Goal: Task Accomplishment & Management: Complete application form

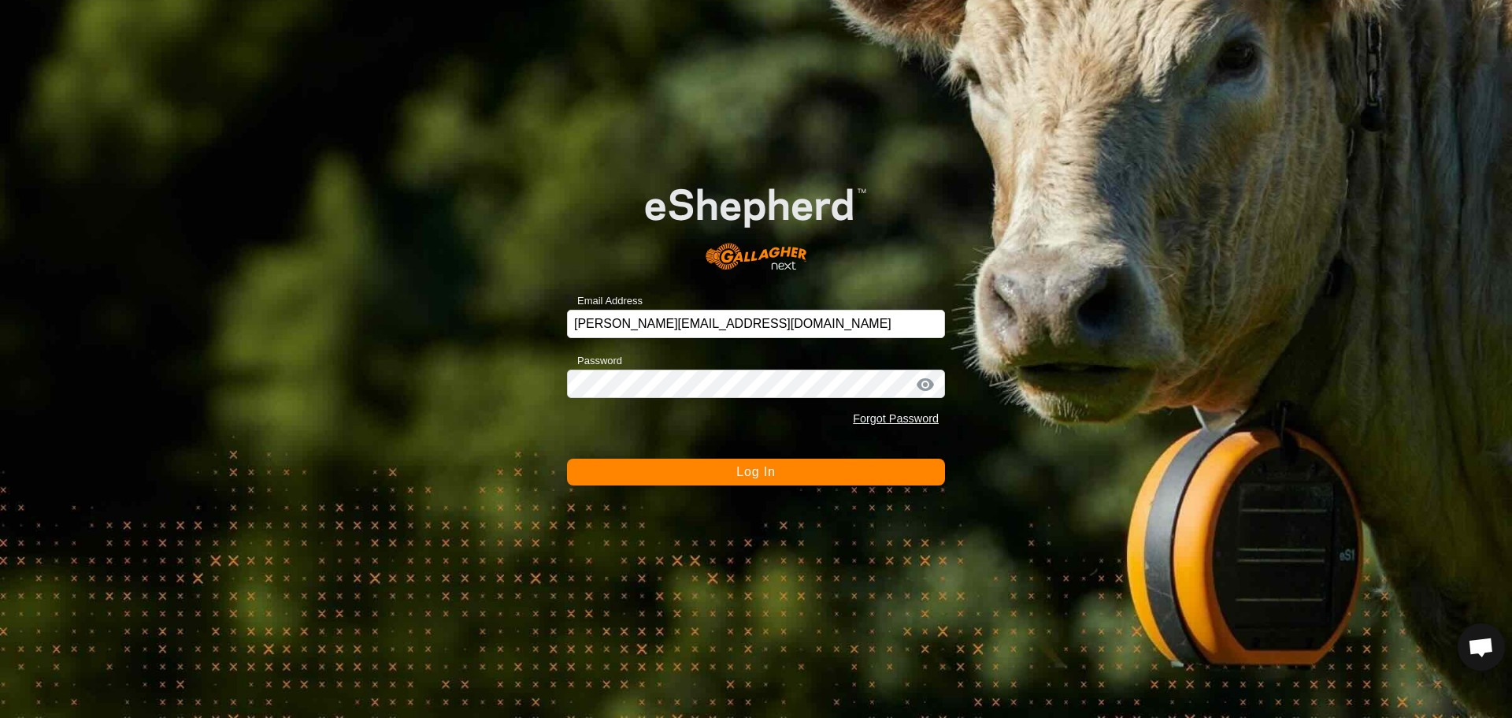
click at [759, 476] on span "Log In" at bounding box center [756, 471] width 39 height 13
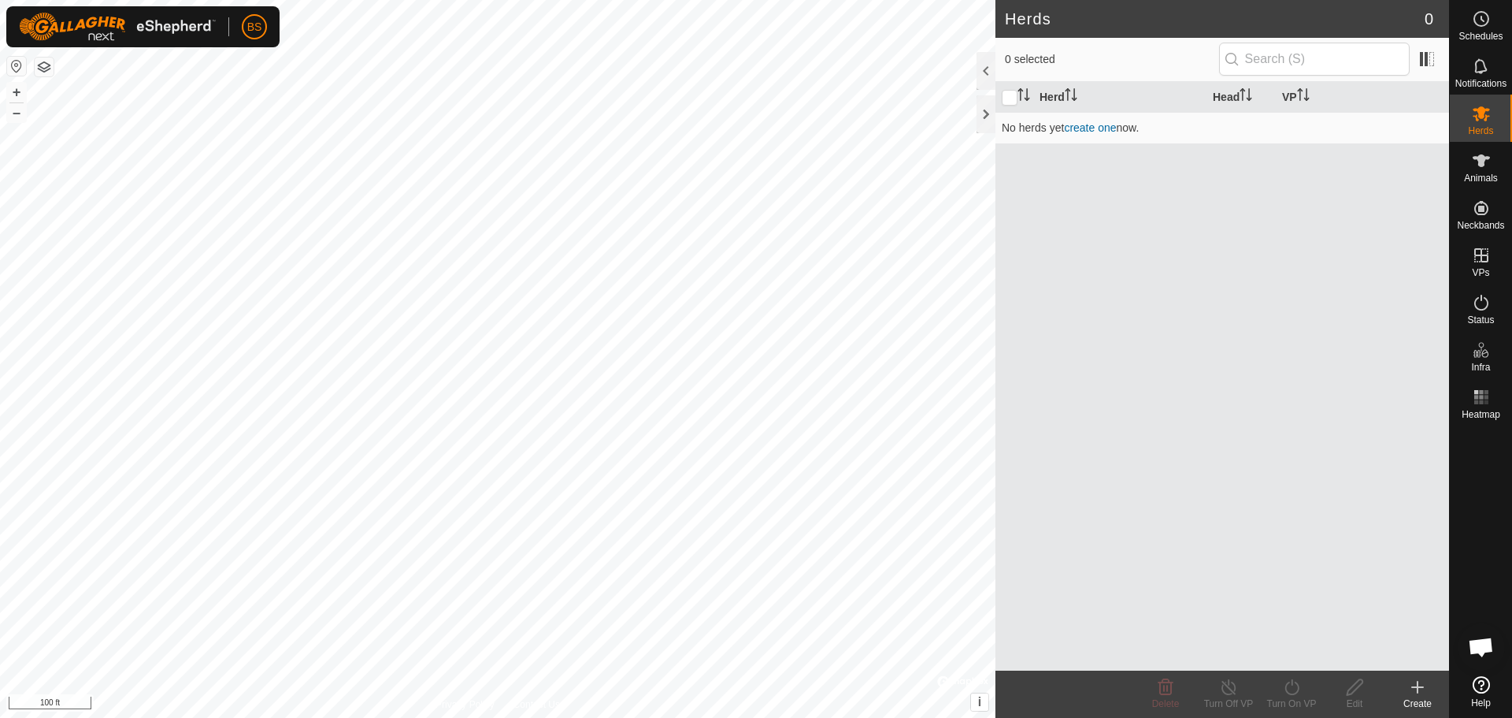
click at [1411, 687] on icon at bounding box center [1418, 686] width 19 height 19
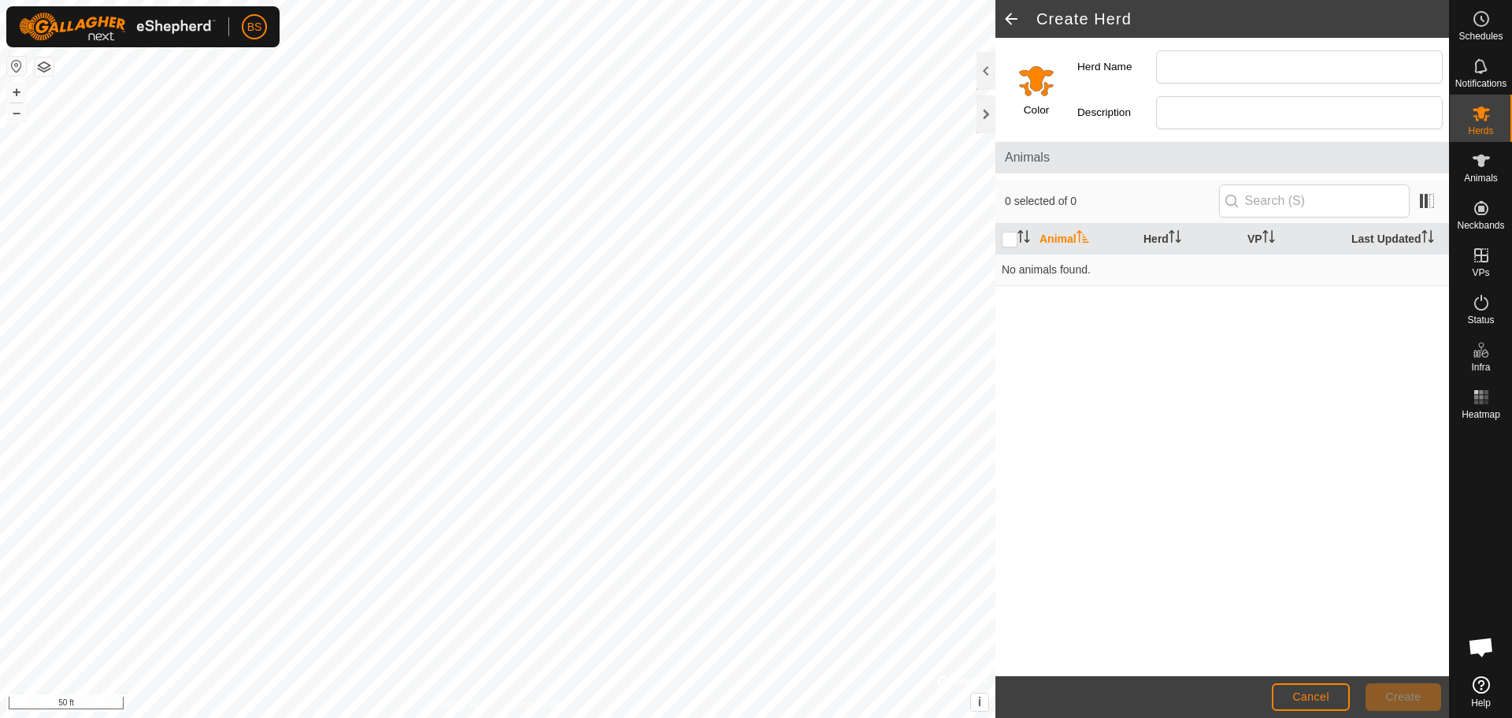
click at [983, 117] on div at bounding box center [986, 114] width 19 height 38
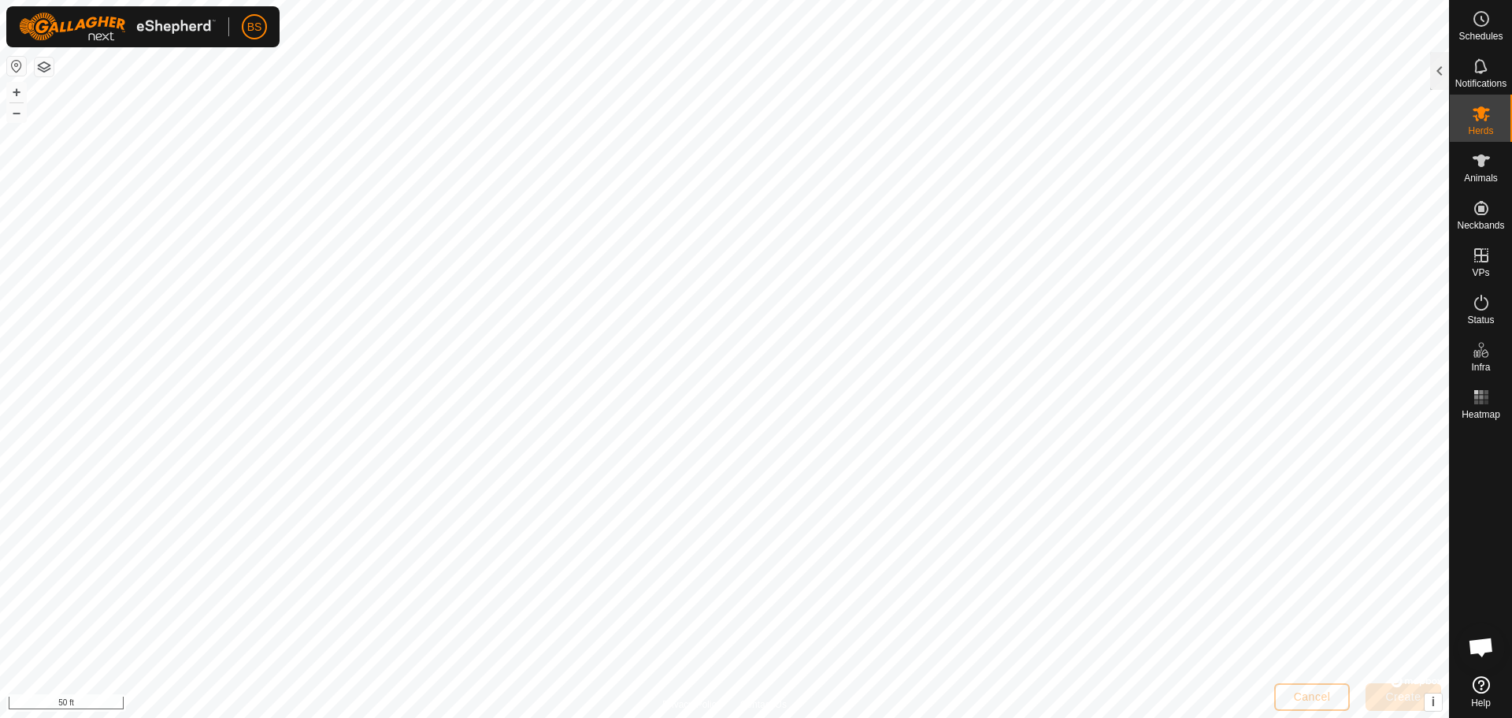
click at [1436, 74] on div at bounding box center [1440, 71] width 19 height 38
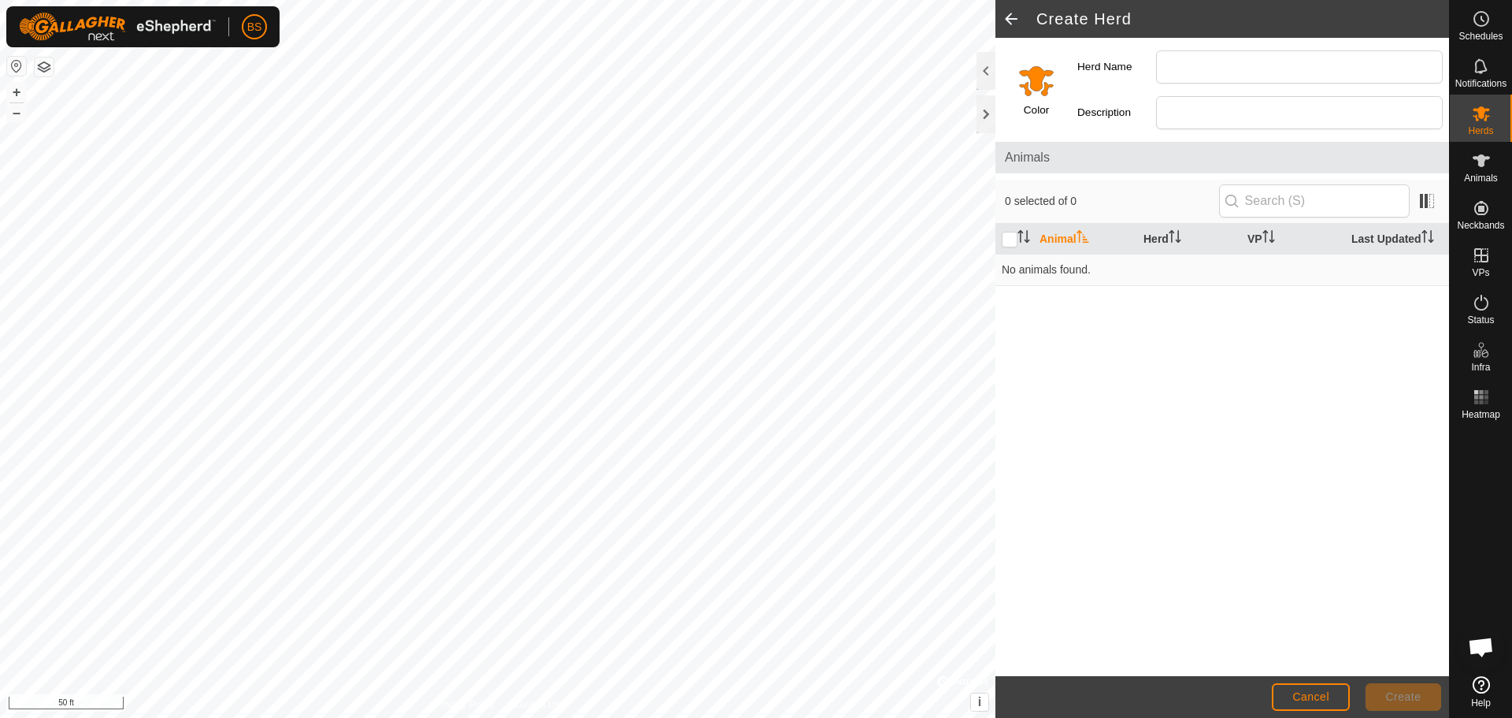
click at [1012, 17] on span at bounding box center [1012, 19] width 32 height 38
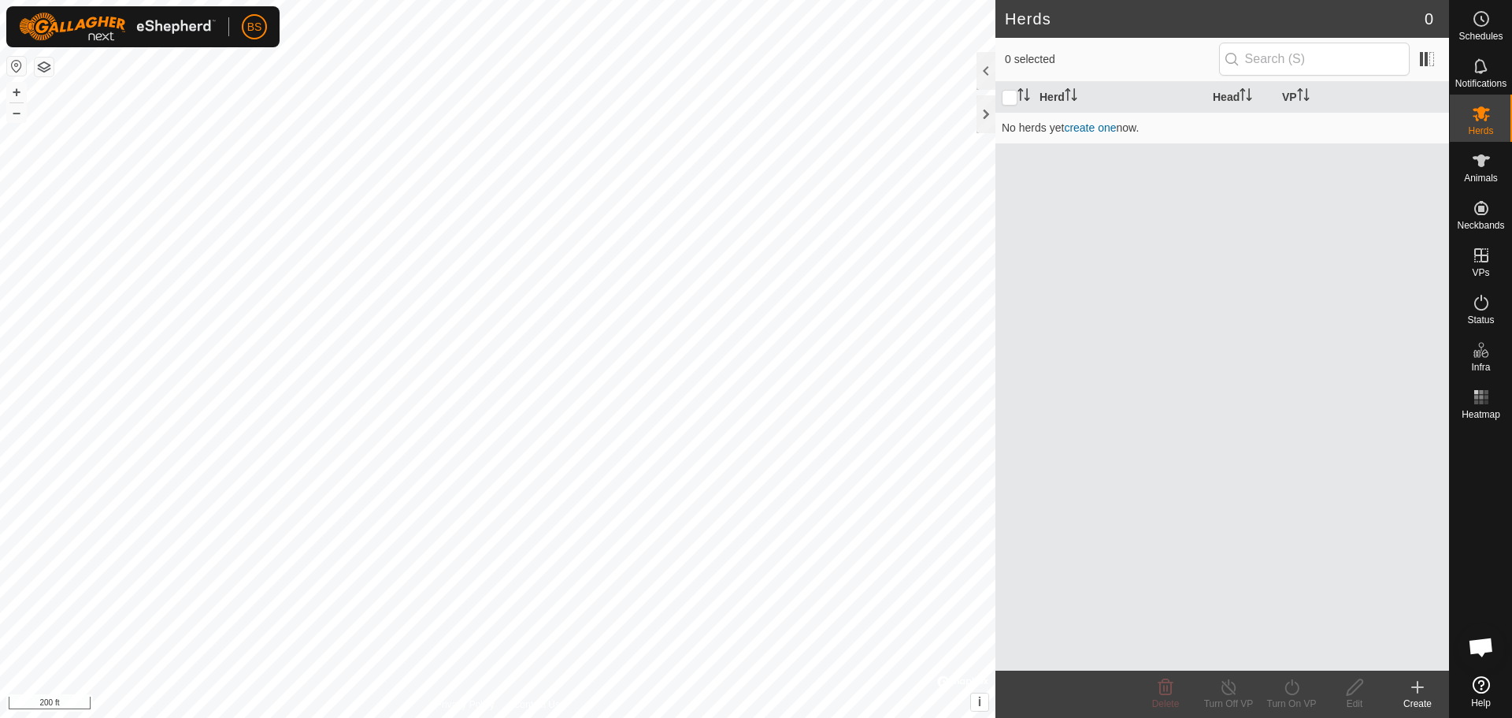
click at [101, 717] on html "BS Schedules Notifications Herds Animals Neckbands VPs Status Infra Heatmap Hel…" at bounding box center [756, 359] width 1512 height 718
click at [457, 717] on html "BS Schedules Notifications Herds Animals Neckbands VPs Status Infra Heatmap Hel…" at bounding box center [756, 359] width 1512 height 718
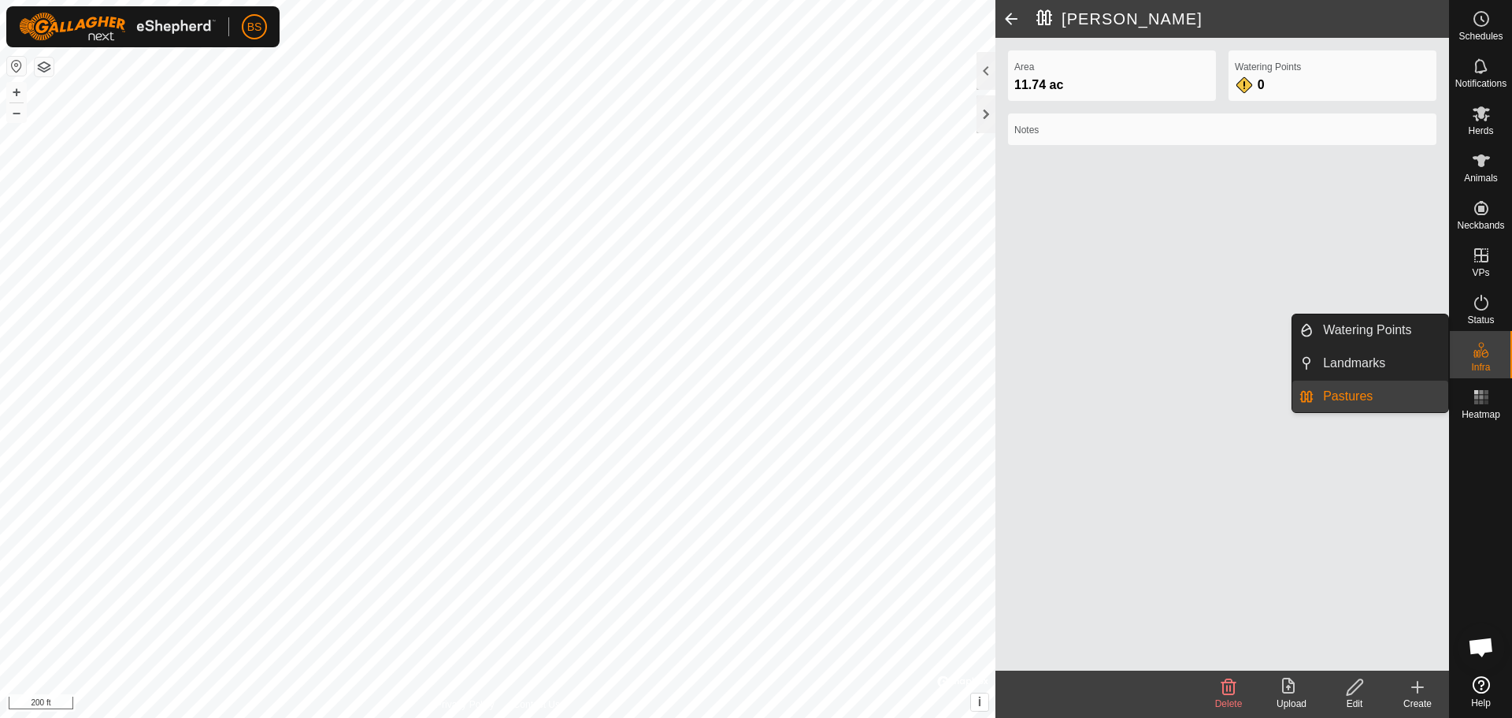
click at [1374, 392] on link "Pastures" at bounding box center [1381, 396] width 135 height 32
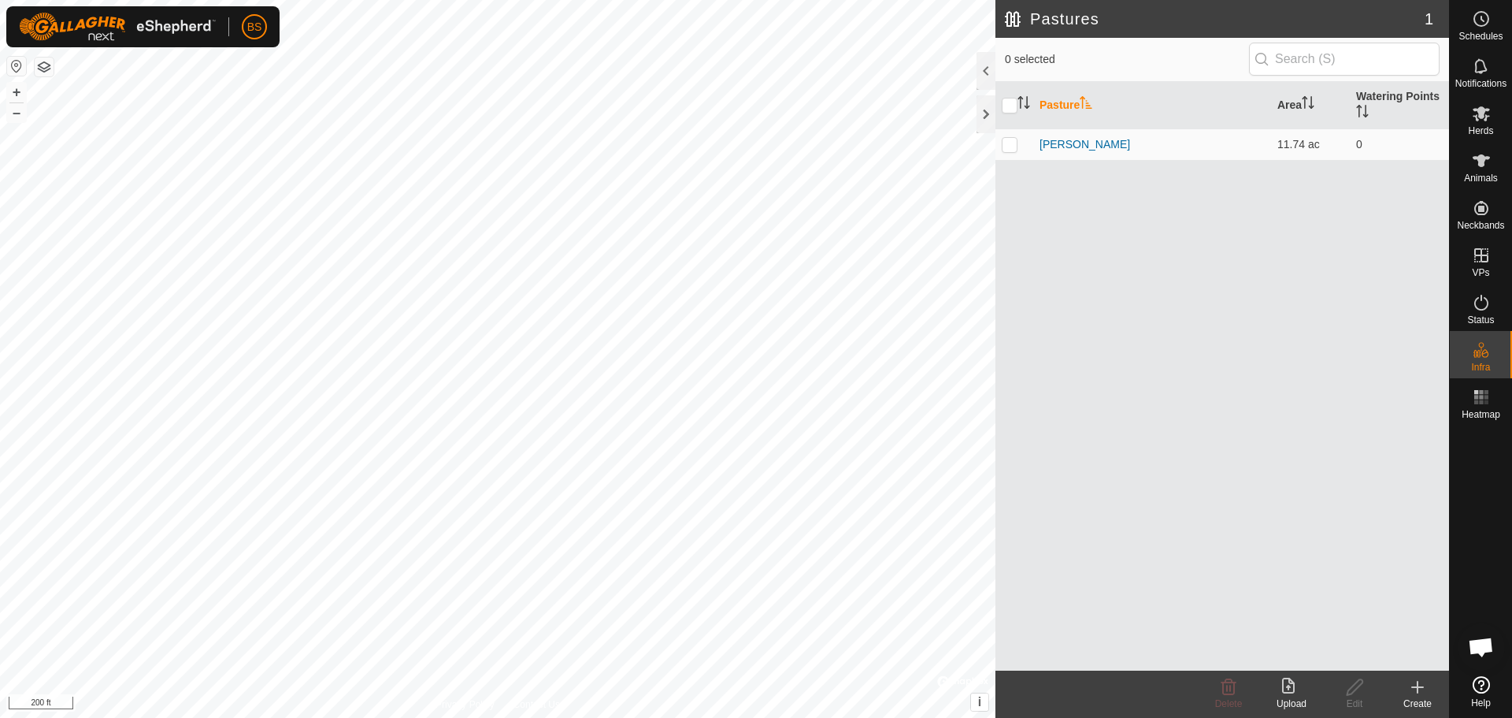
click at [1053, 0] on html "BS Schedules Notifications Herds Animals Neckbands VPs Status Infra Heatmap Hel…" at bounding box center [756, 359] width 1512 height 718
click at [671, 0] on html "BS Schedules Notifications Herds Animals Neckbands VPs Status Infra Heatmap Hel…" at bounding box center [756, 359] width 1512 height 718
click at [1117, 248] on div "Pasture Area Watering Points [PERSON_NAME] 11.74 ac 0" at bounding box center [1223, 376] width 454 height 588
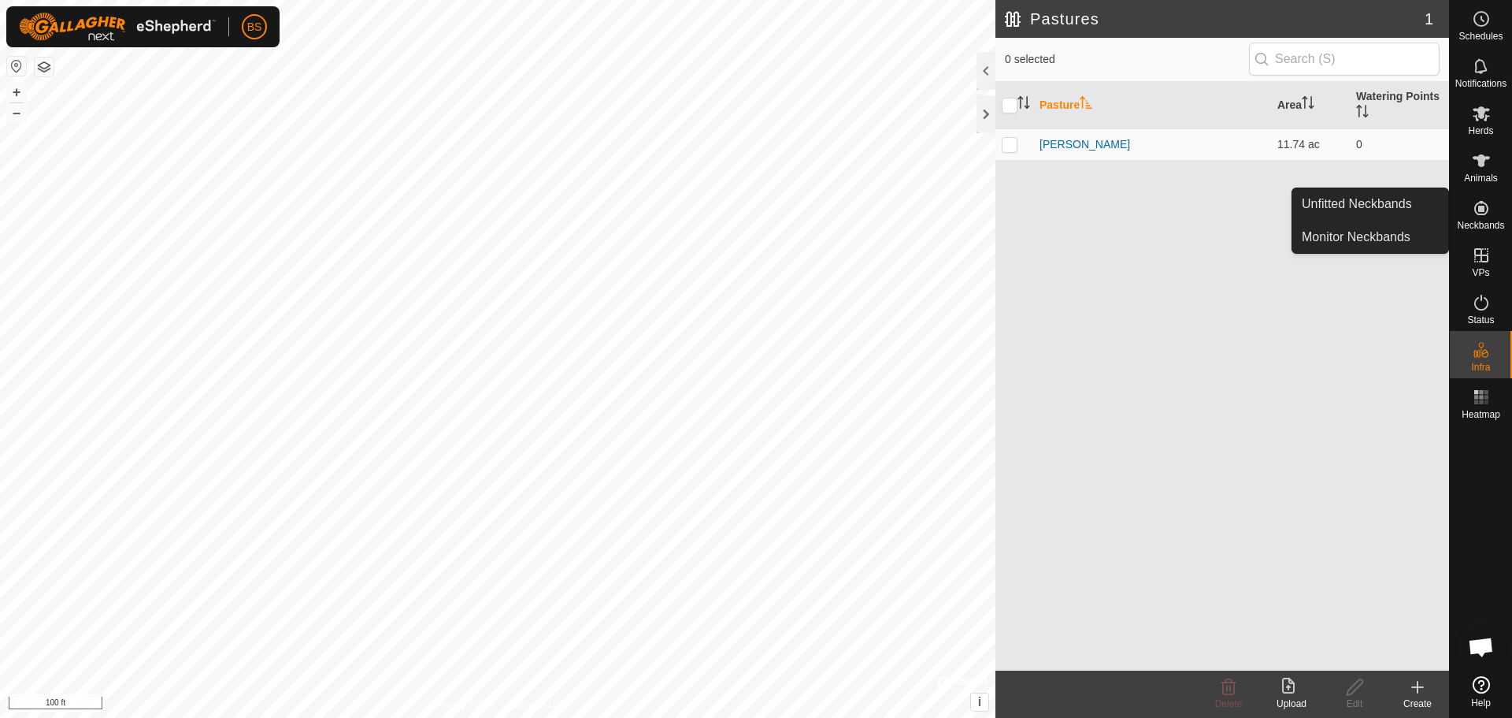
click at [1490, 216] on icon at bounding box center [1481, 208] width 19 height 19
click at [1476, 215] on icon at bounding box center [1481, 208] width 19 height 19
click at [1353, 211] on link "Unfitted Neckbands" at bounding box center [1371, 204] width 156 height 32
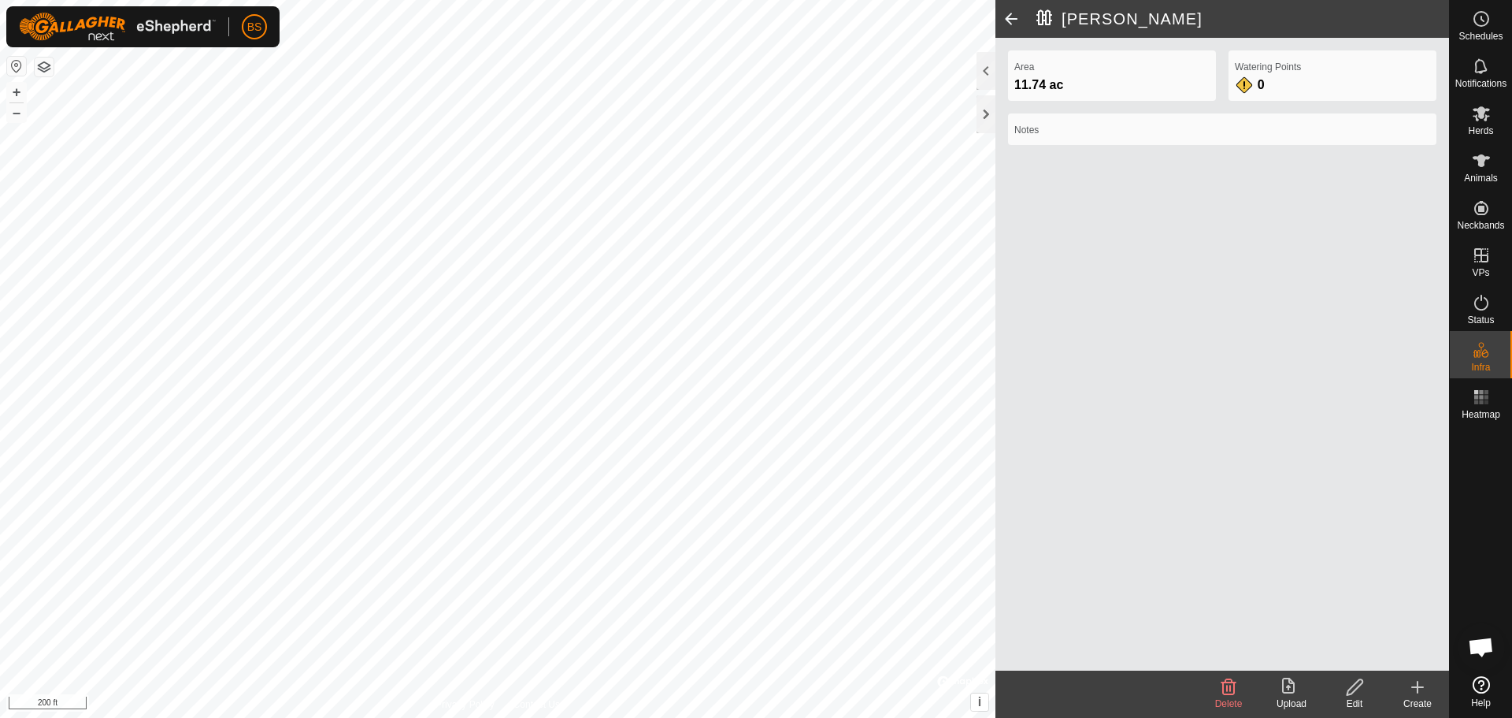
click at [1416, 681] on icon at bounding box center [1418, 686] width 19 height 19
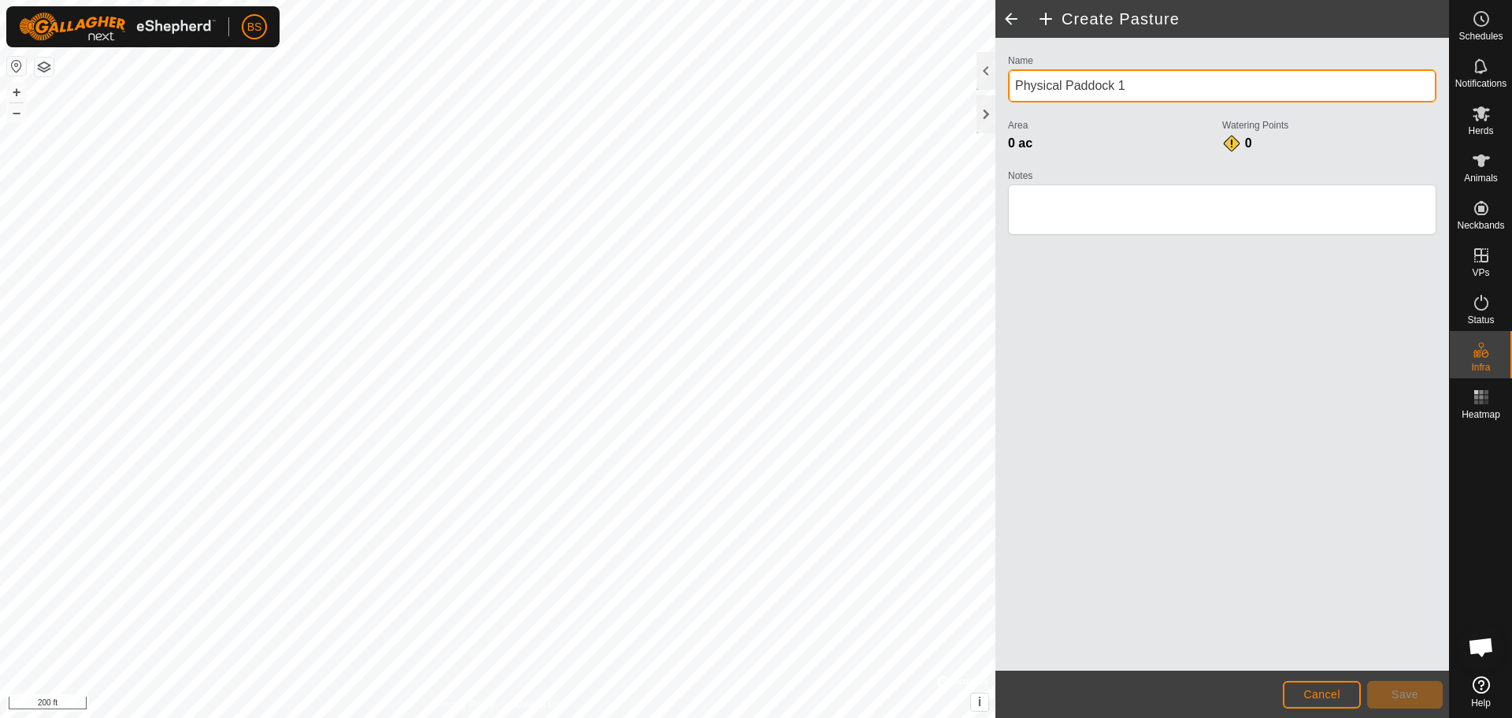
click at [1152, 83] on input "Physical Paddock 1" at bounding box center [1222, 85] width 429 height 33
type input "P"
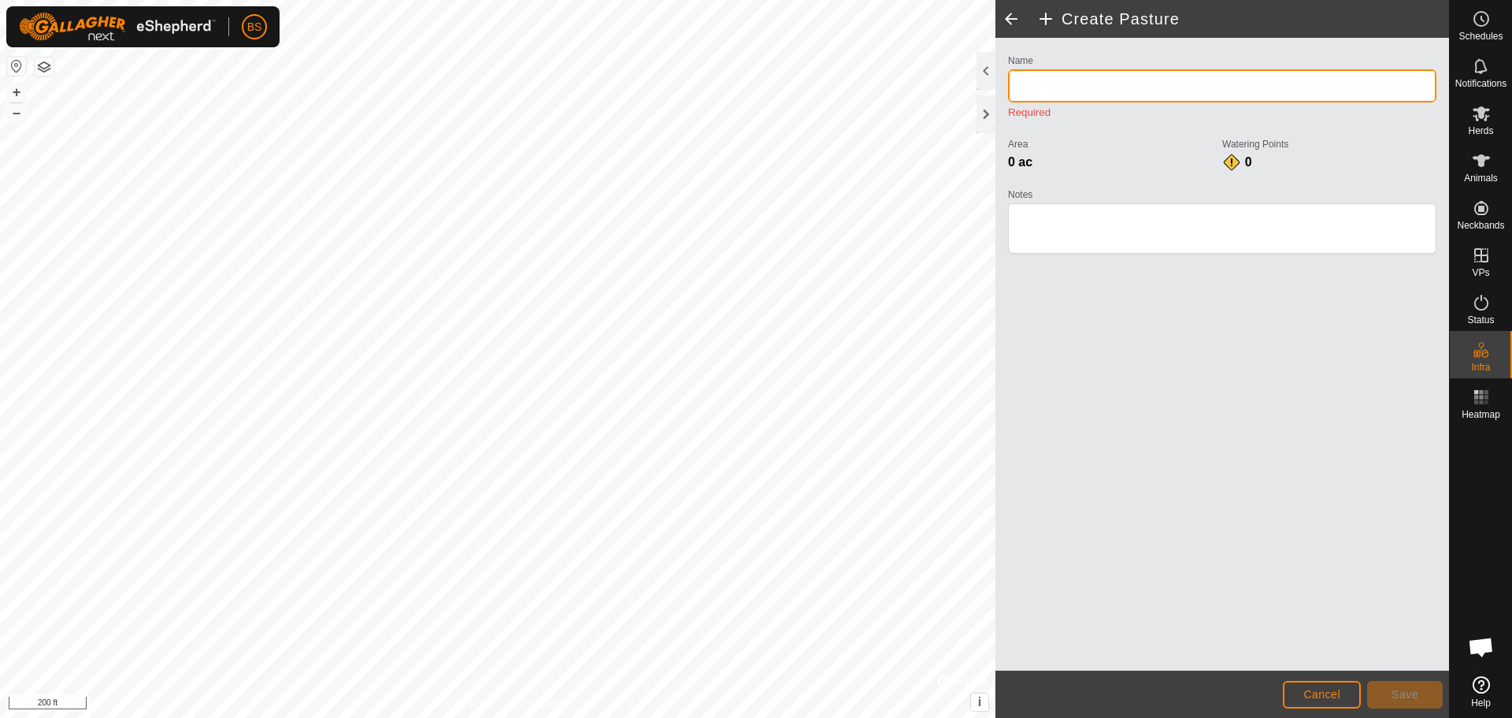
type input "H"
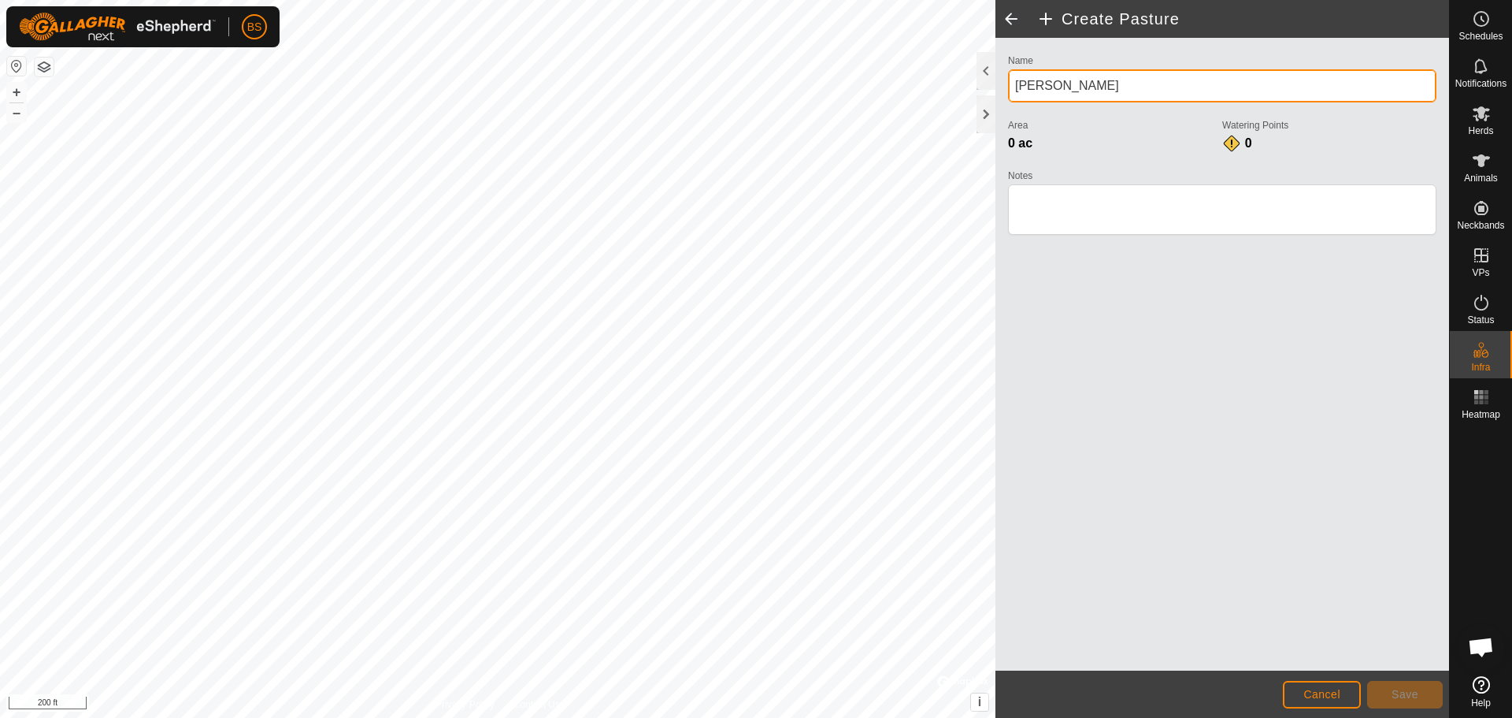
type input "[PERSON_NAME]"
click at [1125, 365] on div "Name [PERSON_NAME] Area 0 ac Watering Points 0 Notes" at bounding box center [1223, 354] width 454 height 633
click at [654, 0] on html "BS Schedules Notifications Herds Animals Neckbands VPs Status Infra Heatmap Hel…" at bounding box center [756, 359] width 1512 height 718
click at [193, 717] on html "BS Schedules Notifications Herds Animals Neckbands VPs Status Infra Heatmap Hel…" at bounding box center [756, 359] width 1512 height 718
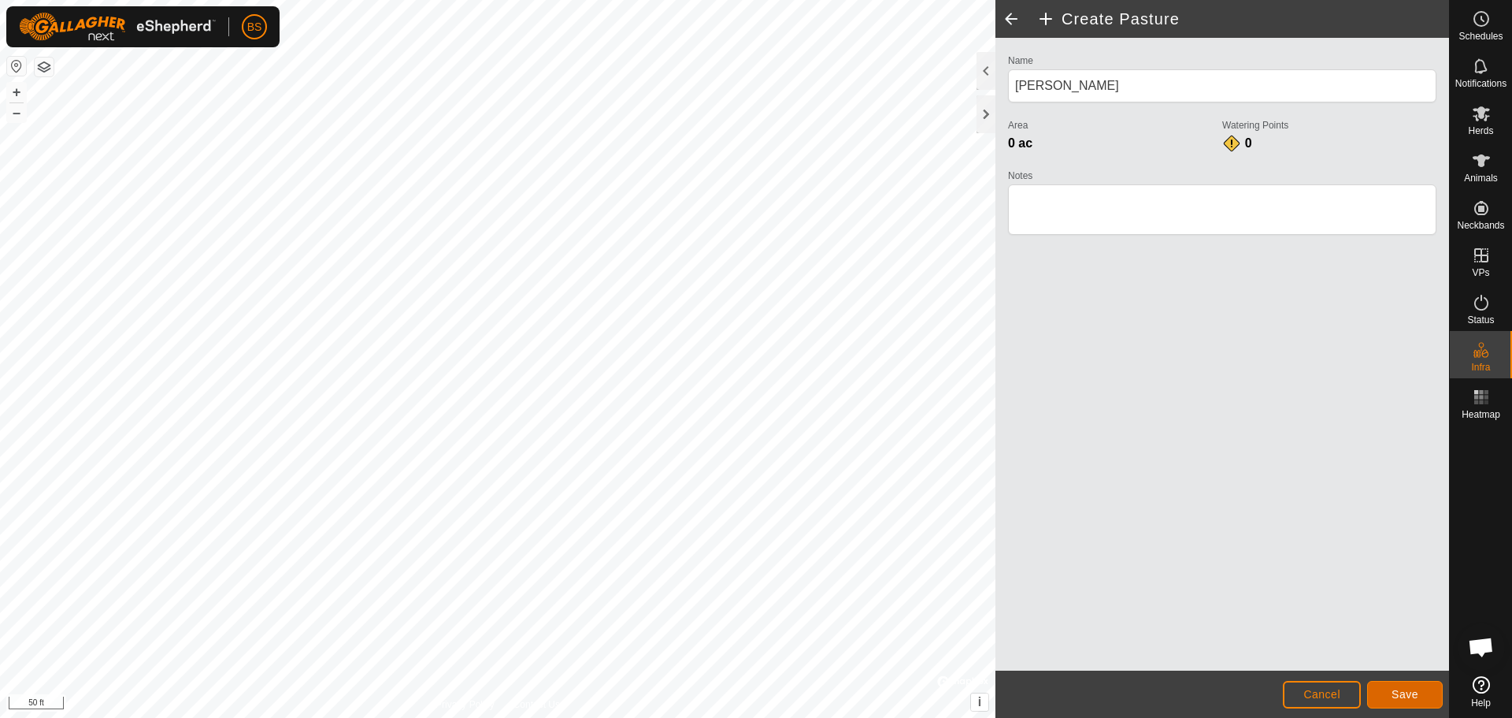
click at [1404, 689] on span "Save" at bounding box center [1405, 694] width 27 height 13
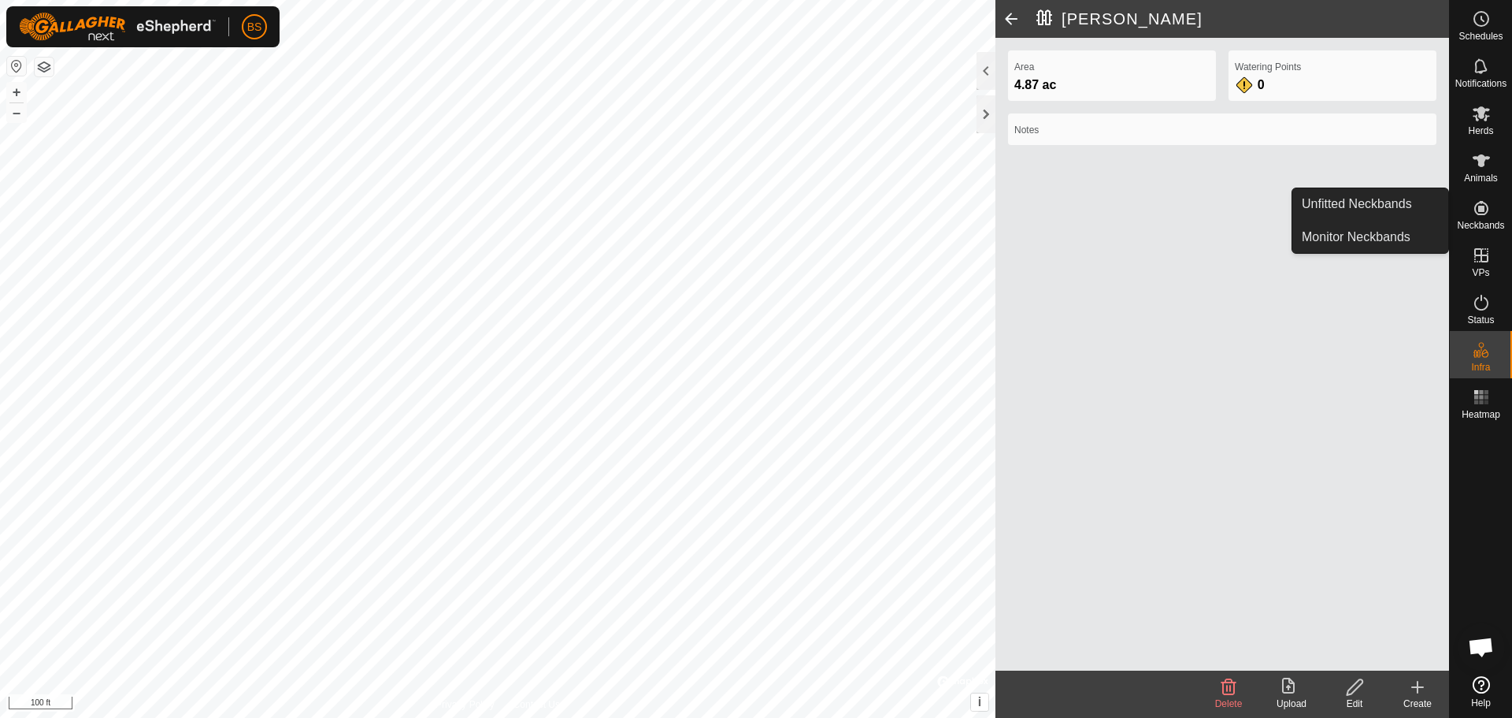
click at [1474, 216] on icon at bounding box center [1481, 208] width 19 height 19
click at [1385, 210] on link "Unfitted Neckbands" at bounding box center [1371, 204] width 156 height 32
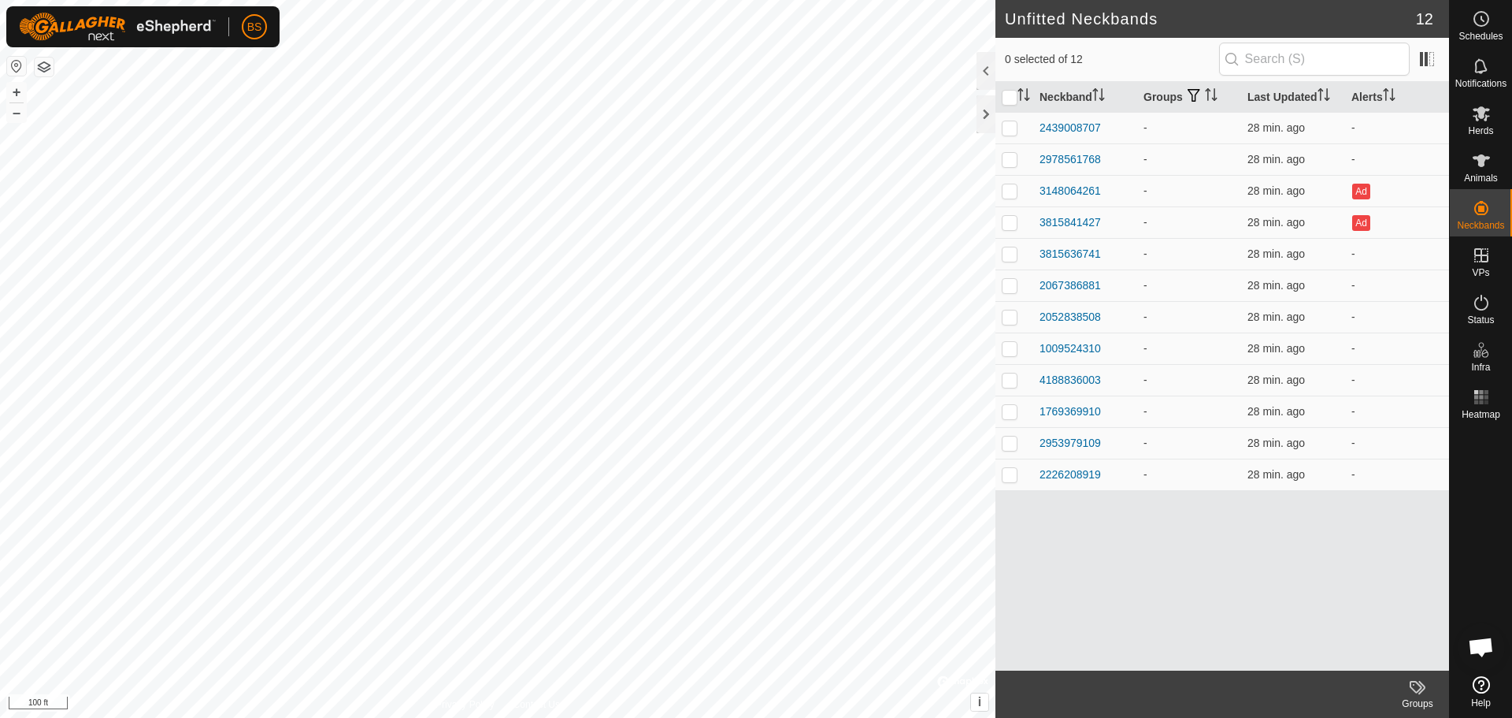
click at [1011, 129] on p-checkbox at bounding box center [1010, 127] width 16 height 13
checkbox input "true"
click at [1008, 161] on p-checkbox at bounding box center [1010, 159] width 16 height 13
checkbox input "true"
click at [1008, 251] on p-checkbox at bounding box center [1010, 253] width 16 height 13
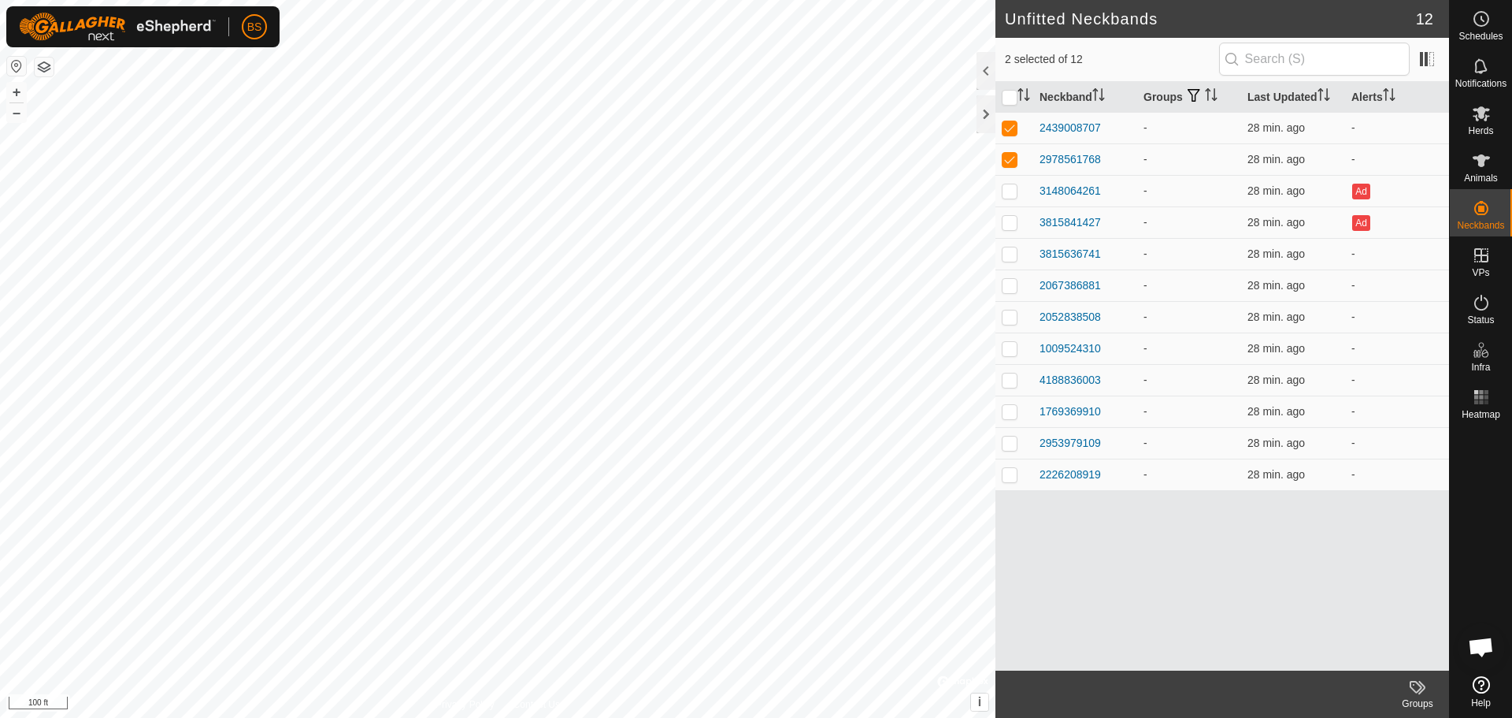
checkbox input "true"
click at [1002, 290] on p-checkbox at bounding box center [1010, 285] width 16 height 13
checkbox input "true"
click at [1006, 311] on p-checkbox at bounding box center [1010, 316] width 16 height 13
checkbox input "true"
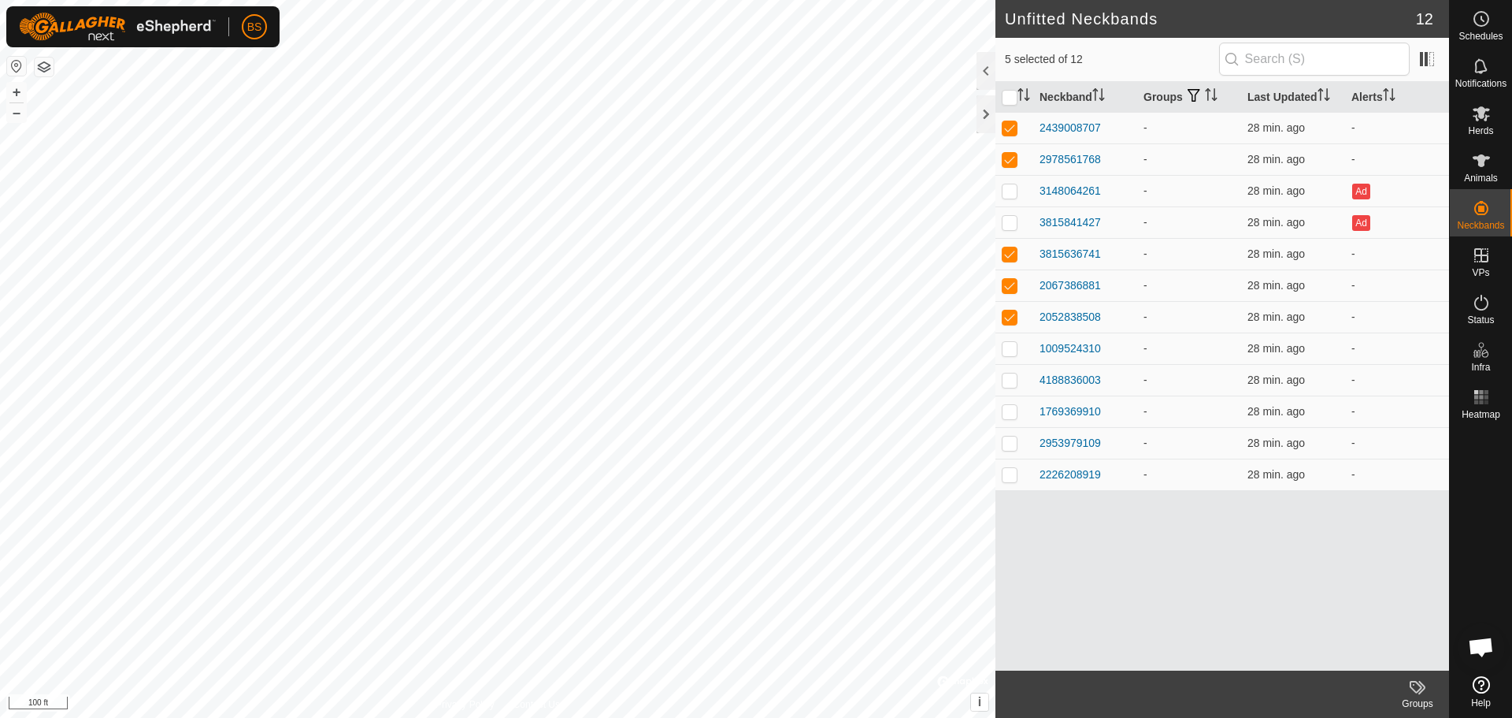
click at [1008, 347] on p-checkbox at bounding box center [1010, 348] width 16 height 13
checkbox input "true"
click at [1010, 381] on p-checkbox at bounding box center [1010, 379] width 16 height 13
checkbox input "true"
click at [1011, 414] on p-checkbox at bounding box center [1010, 411] width 16 height 13
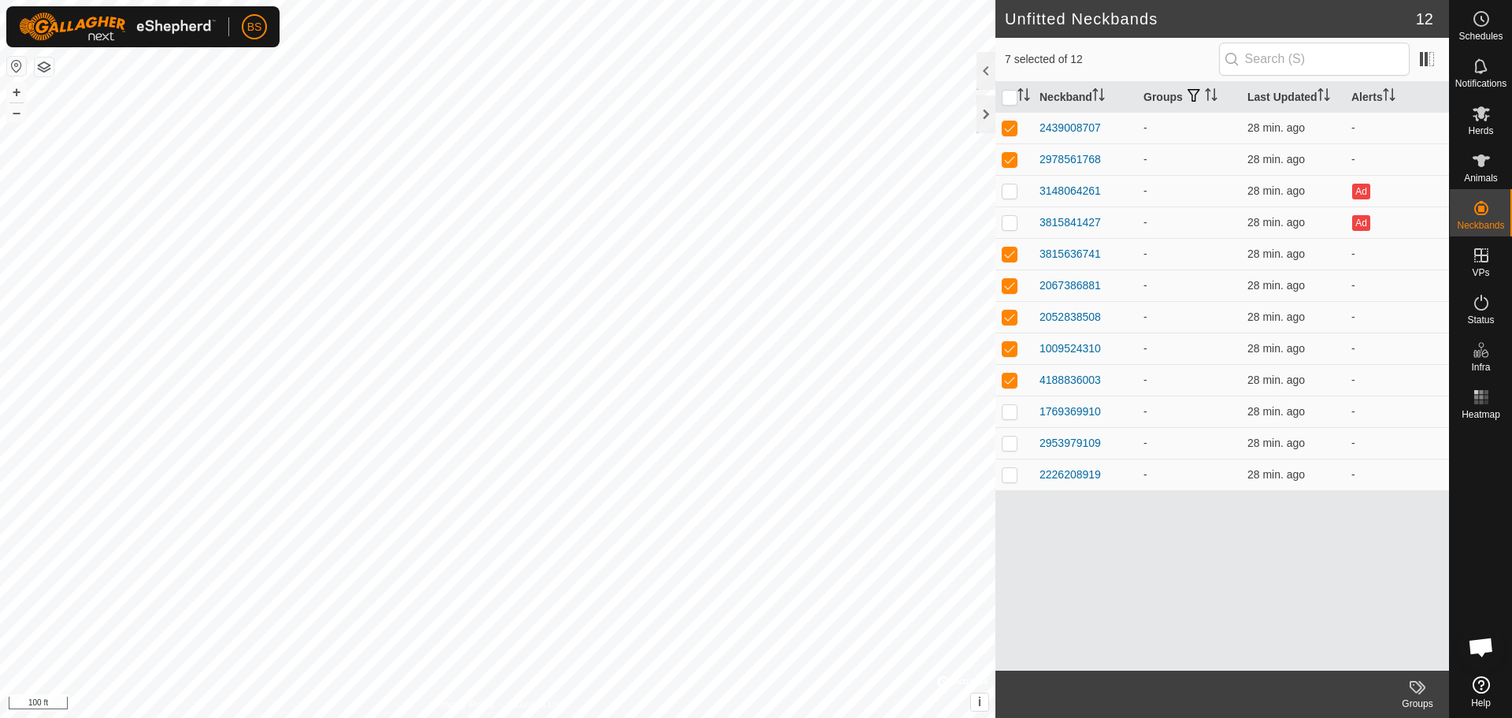
checkbox input "true"
click at [1011, 444] on p-checkbox at bounding box center [1010, 442] width 16 height 13
checkbox input "true"
click at [1011, 473] on p-checkbox at bounding box center [1010, 474] width 16 height 13
checkbox input "true"
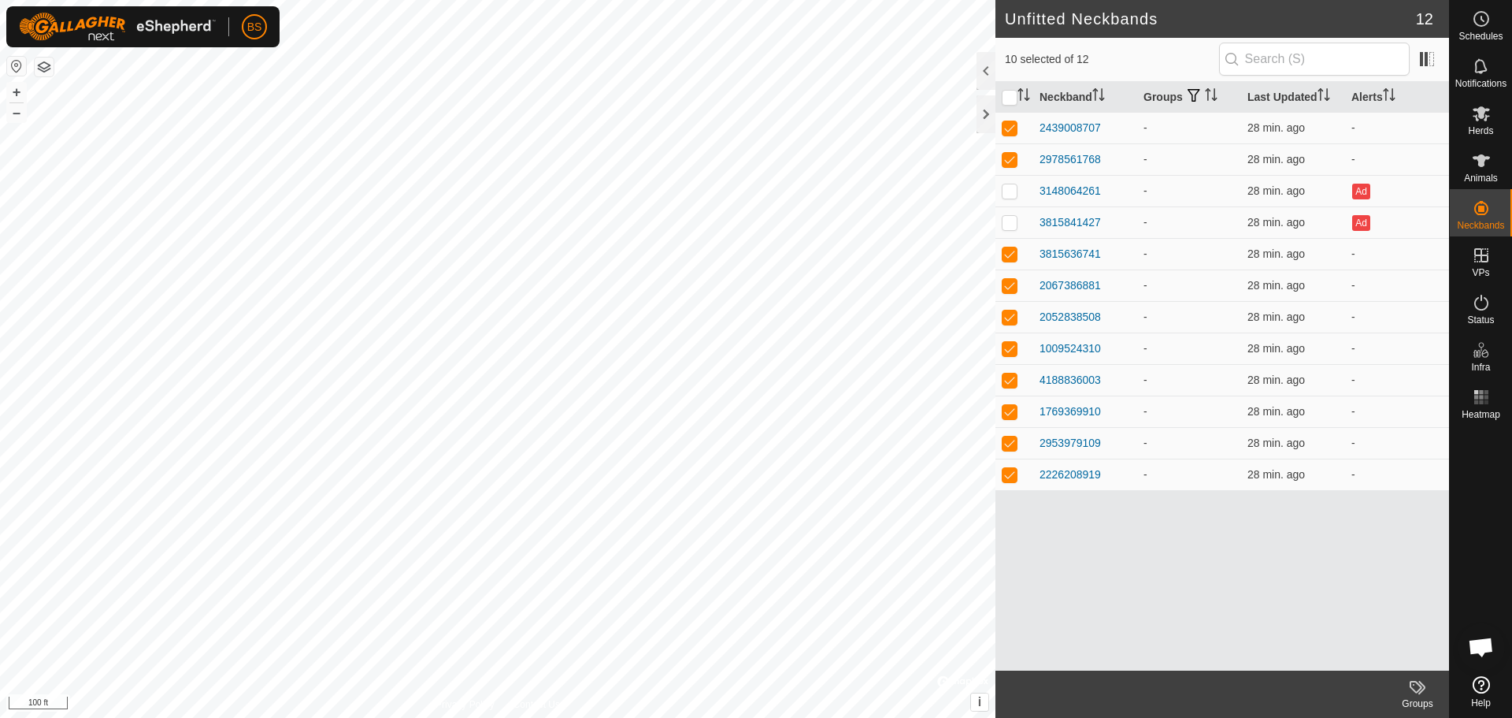
drag, startPoint x: 1005, startPoint y: 348, endPoint x: 1116, endPoint y: 548, distance: 228.9
click at [1115, 548] on div "Neckband Groups Last Updated Alerts 2439008707 - 28 min. ago - 2978561768 - 28 …" at bounding box center [1223, 376] width 454 height 588
click at [1060, 128] on div "2439008707" at bounding box center [1070, 128] width 61 height 17
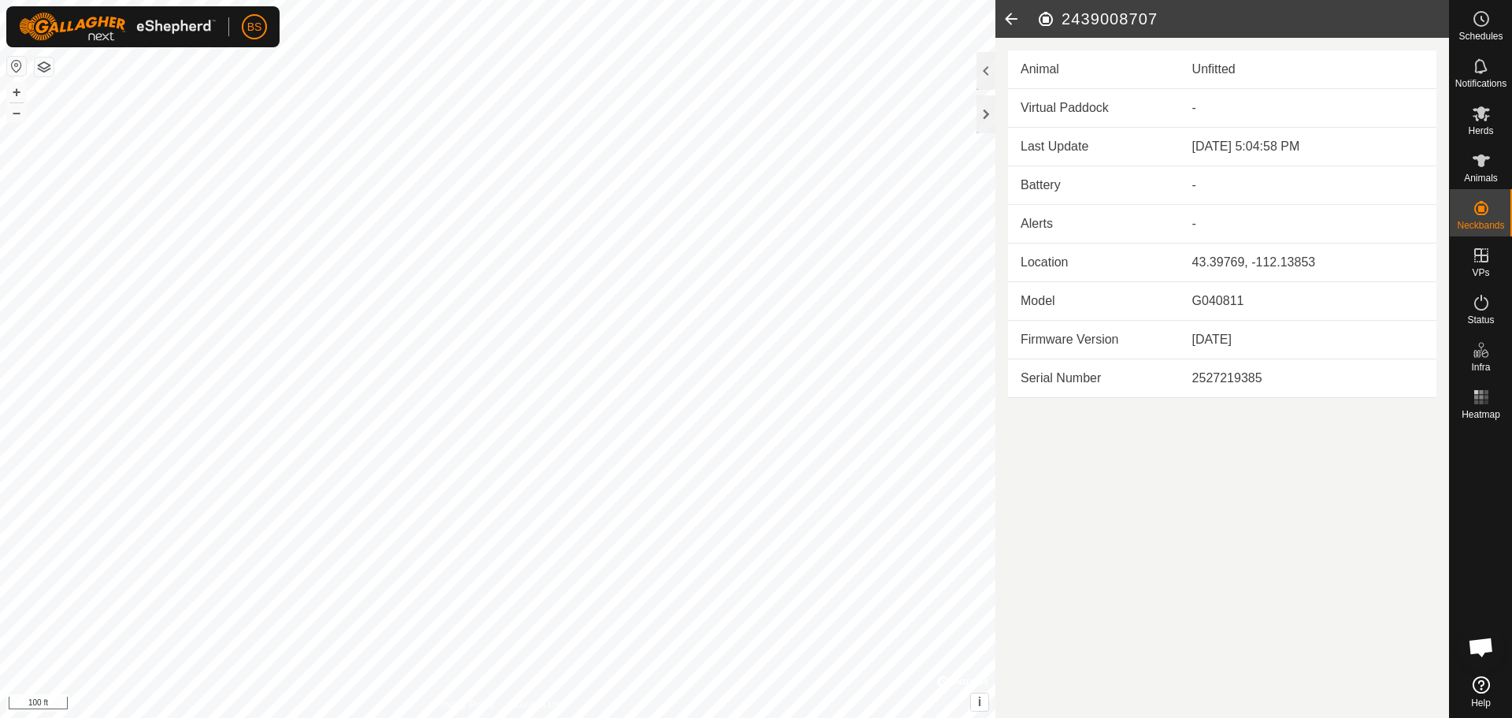
click at [1008, 22] on icon at bounding box center [1012, 19] width 32 height 38
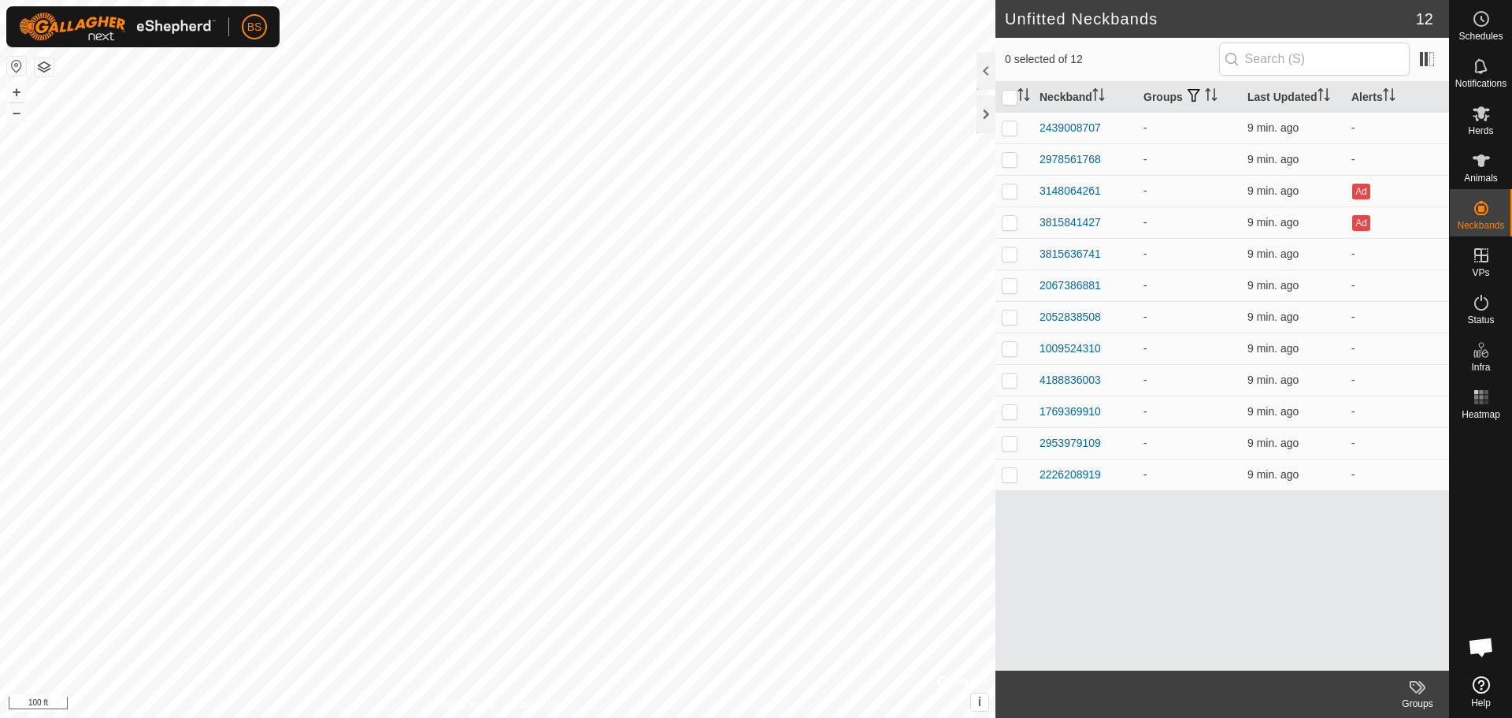
click at [1080, 315] on div "2052838508" at bounding box center [1070, 317] width 61 height 17
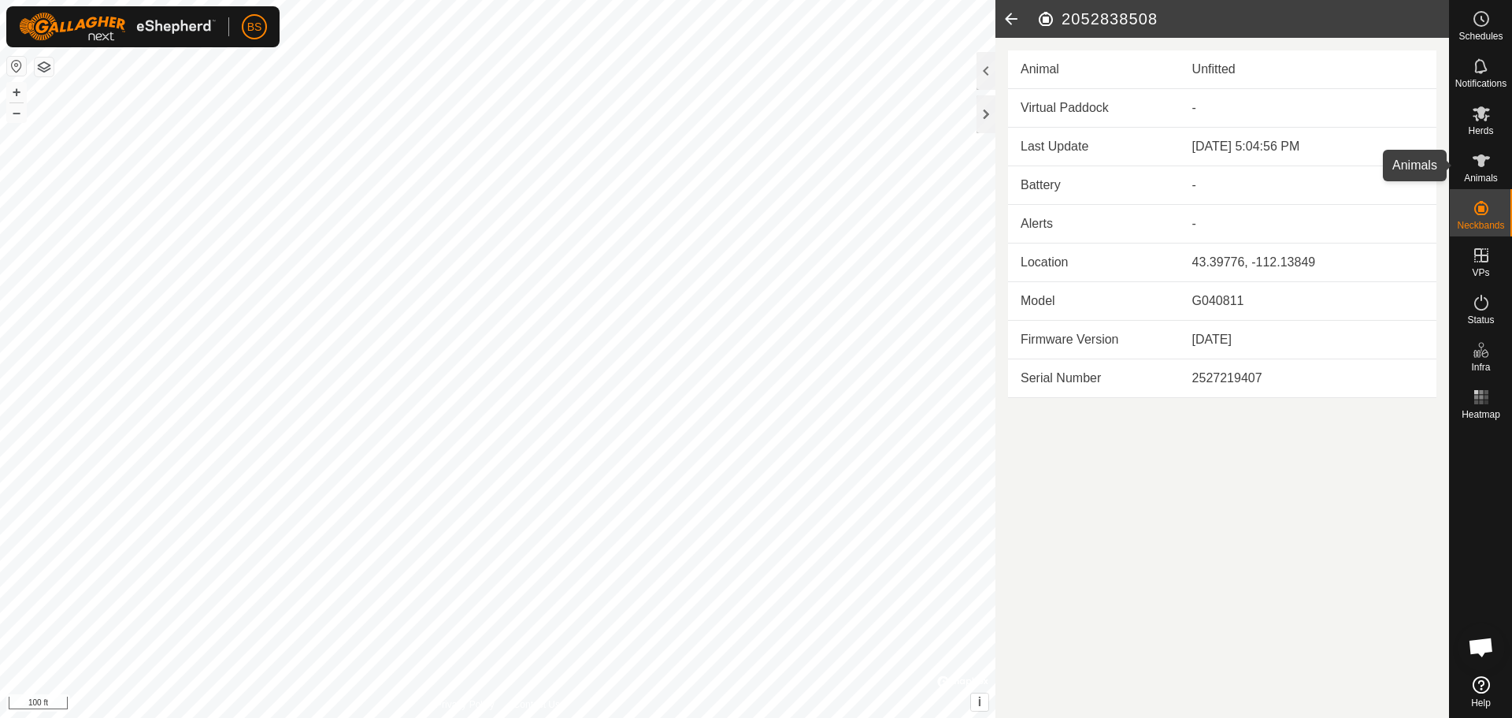
click at [1484, 169] on icon at bounding box center [1481, 160] width 19 height 19
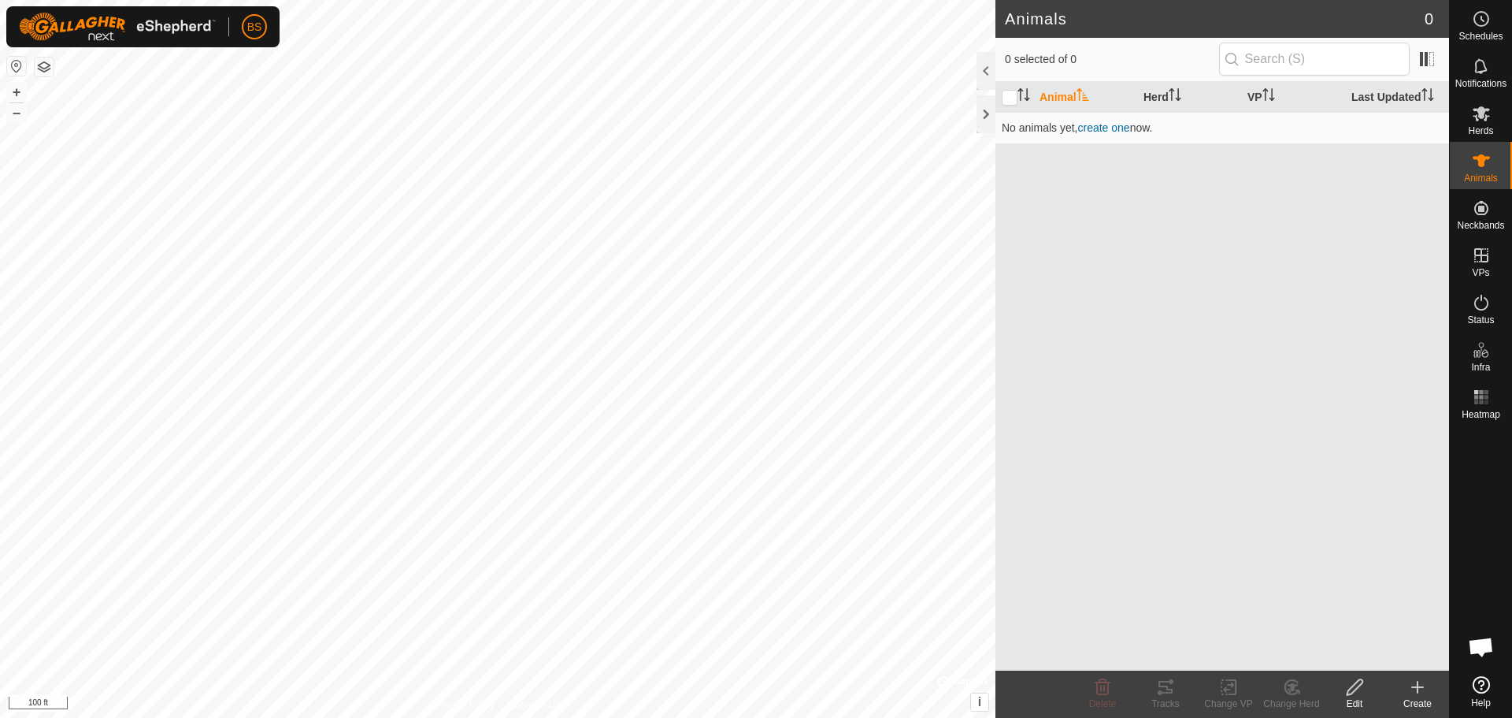
click at [1419, 698] on div "Create" at bounding box center [1417, 703] width 63 height 14
click at [1350, 654] on link "Create Single Animal" at bounding box center [1348, 653] width 201 height 32
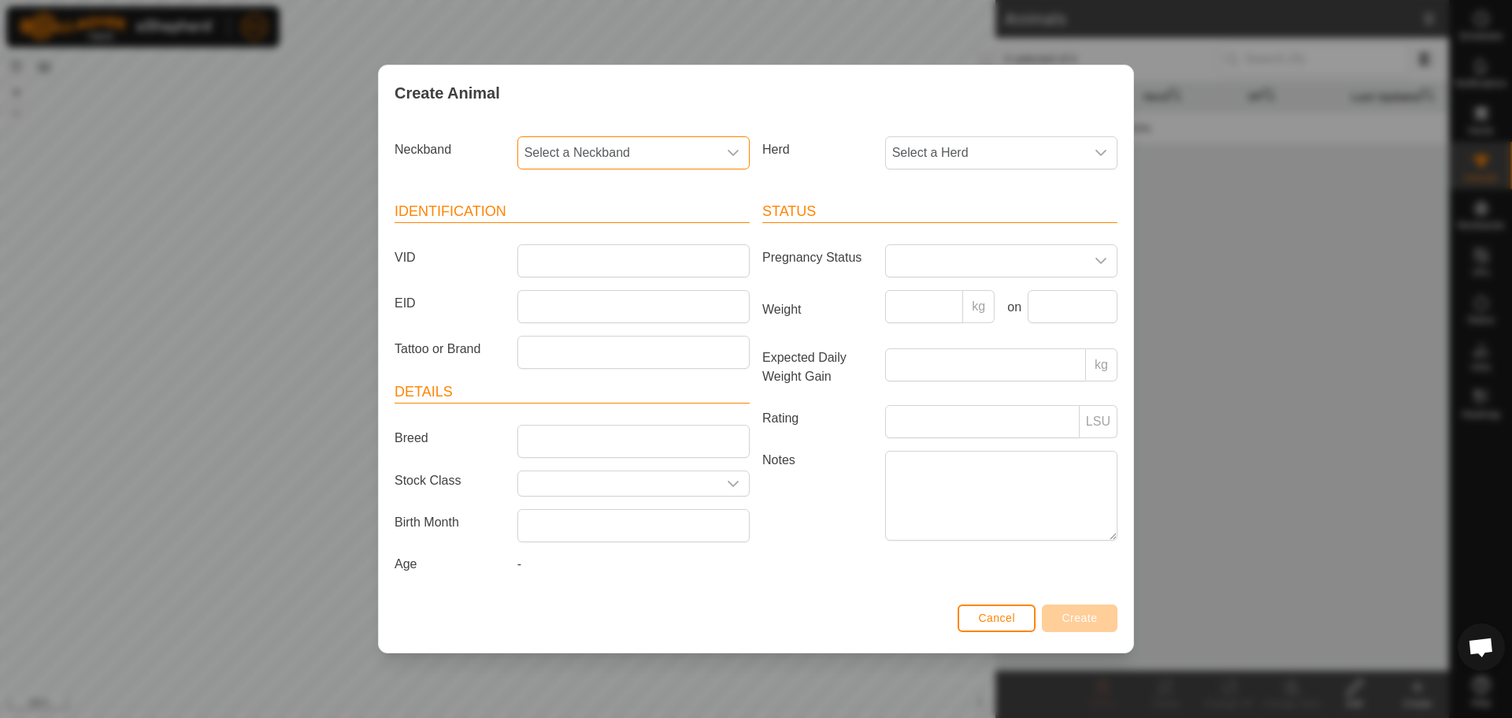
click at [673, 147] on span "Select a Neckband" at bounding box center [617, 153] width 199 height 32
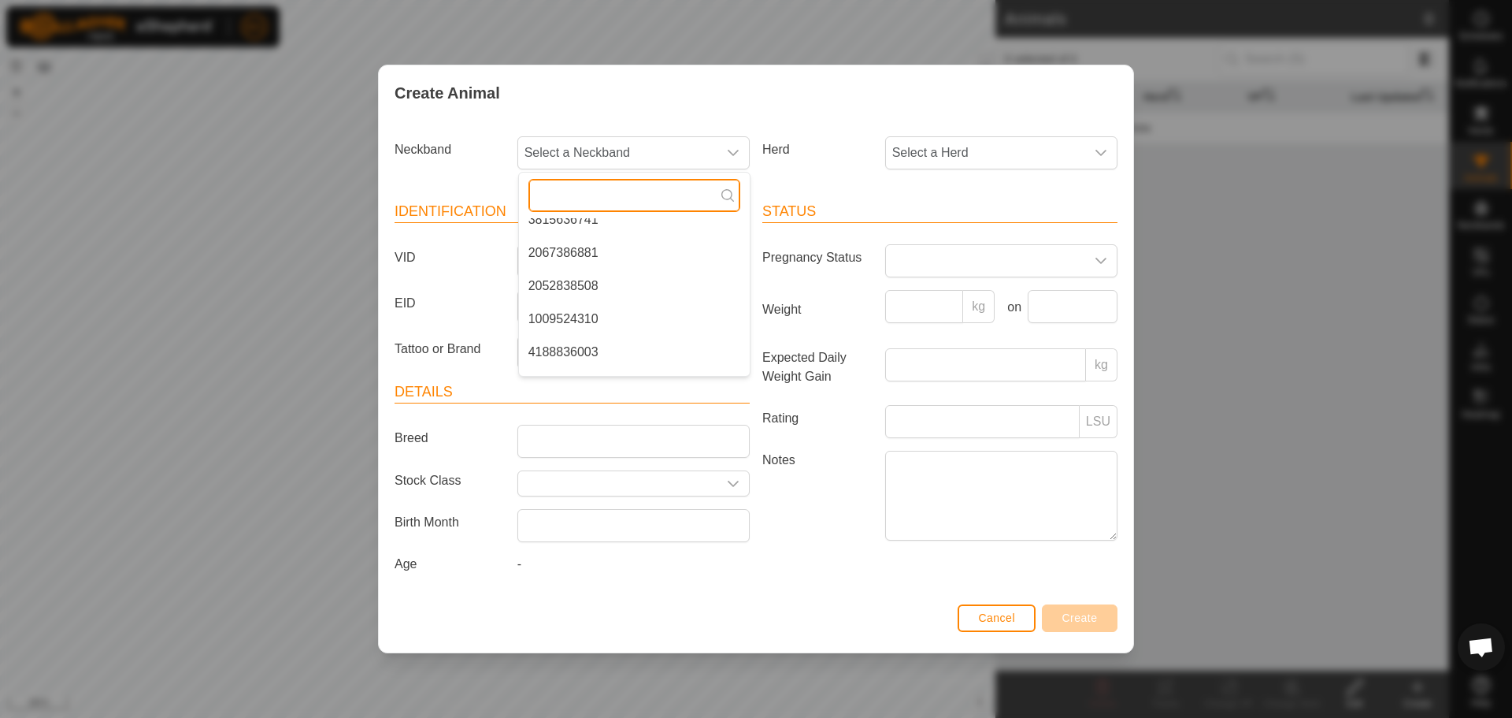
scroll to position [219, 0]
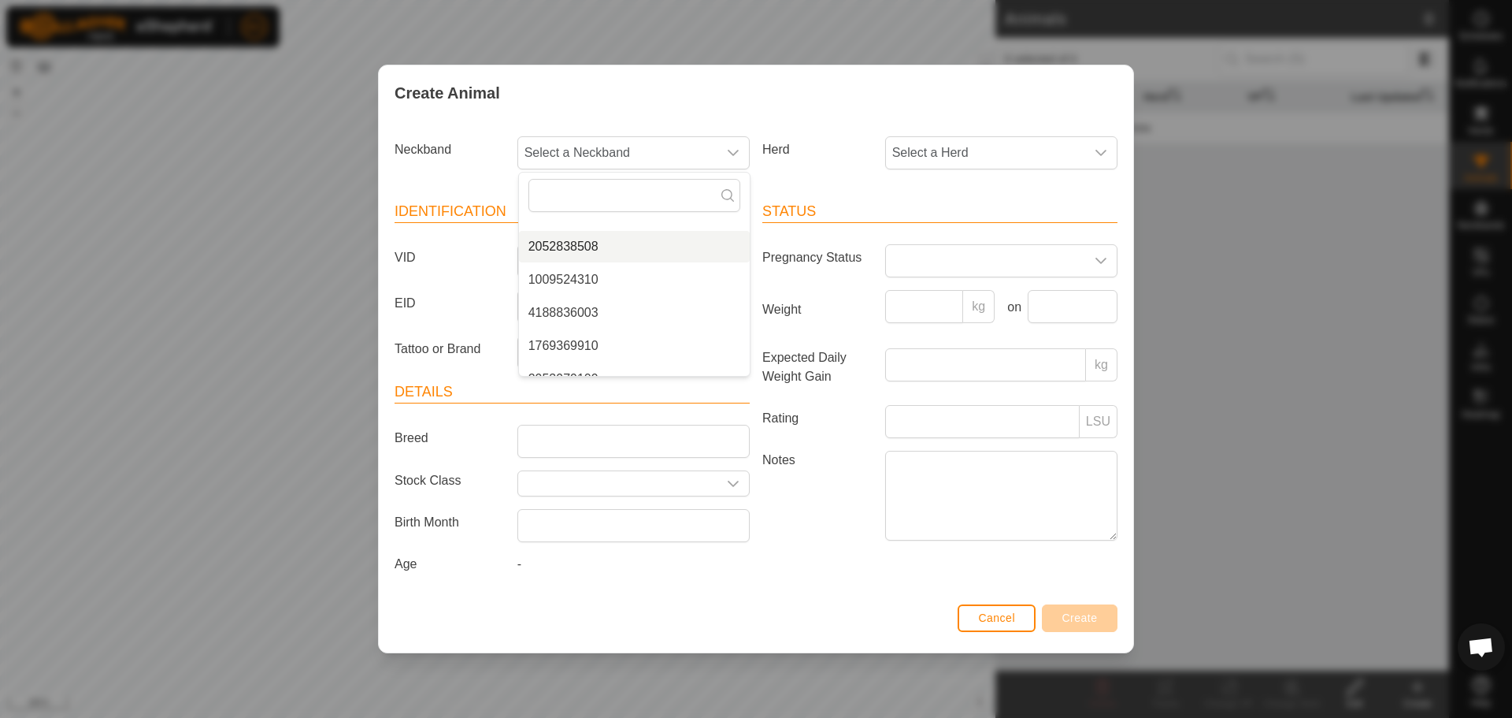
click at [617, 250] on li "2052838508" at bounding box center [634, 247] width 231 height 32
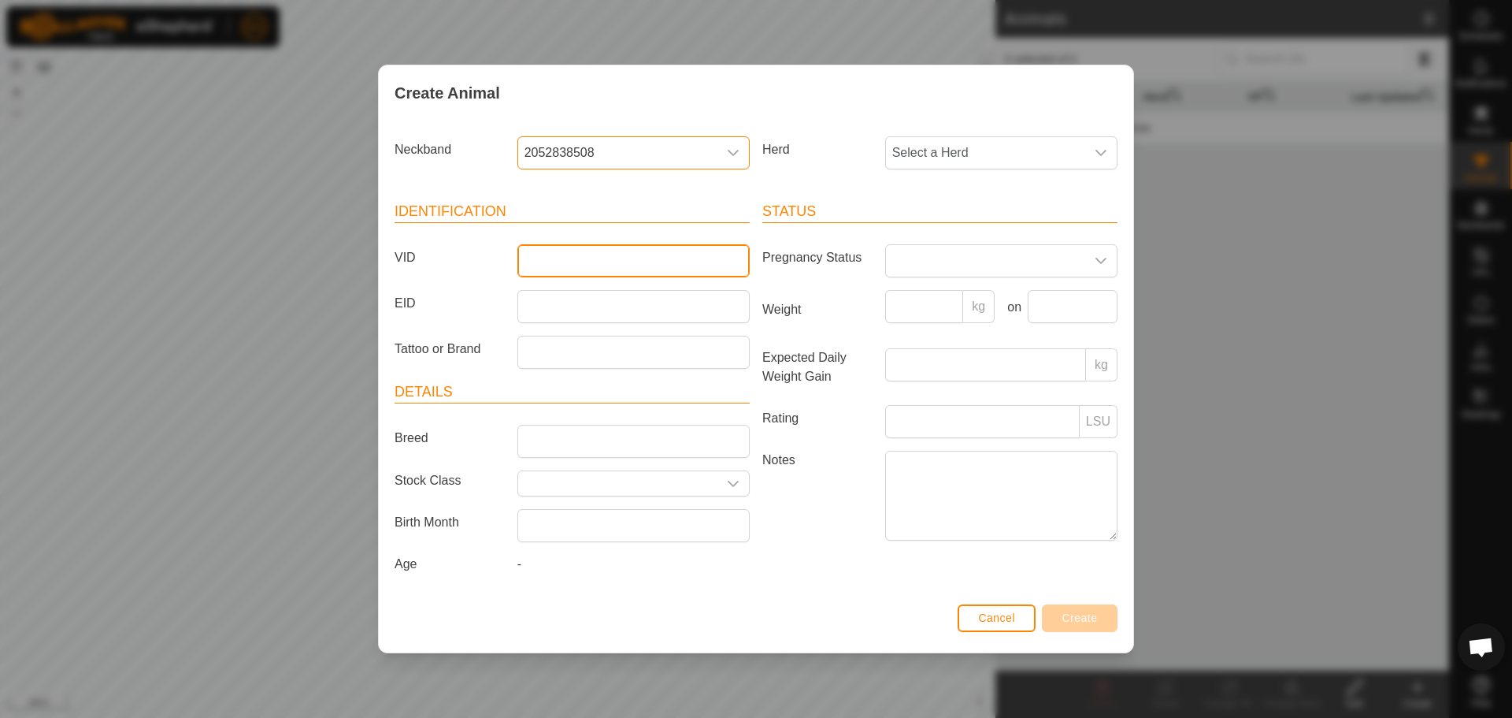
click at [566, 258] on input "VID" at bounding box center [634, 260] width 232 height 33
type input "233"
click at [1089, 623] on span "Create" at bounding box center [1080, 617] width 35 height 13
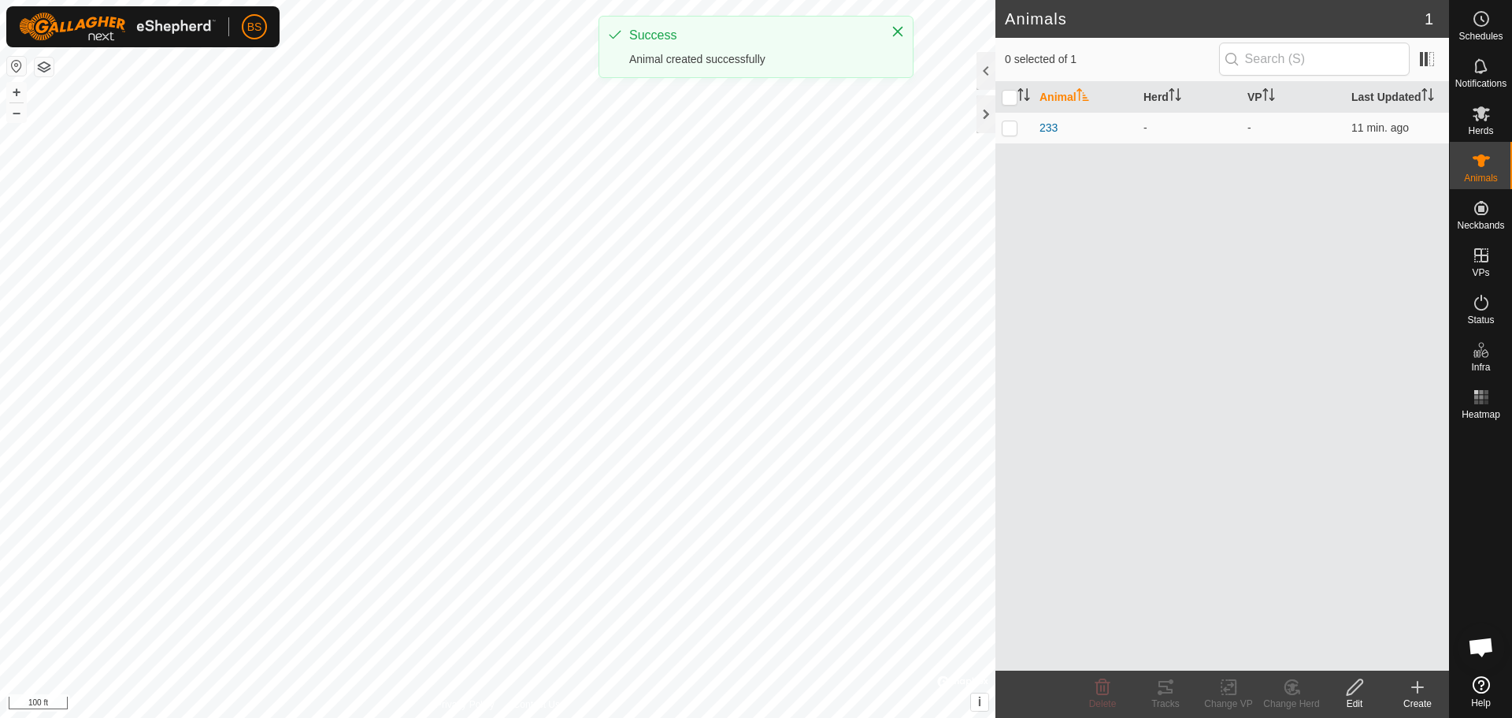
click at [1416, 692] on icon at bounding box center [1418, 686] width 19 height 19
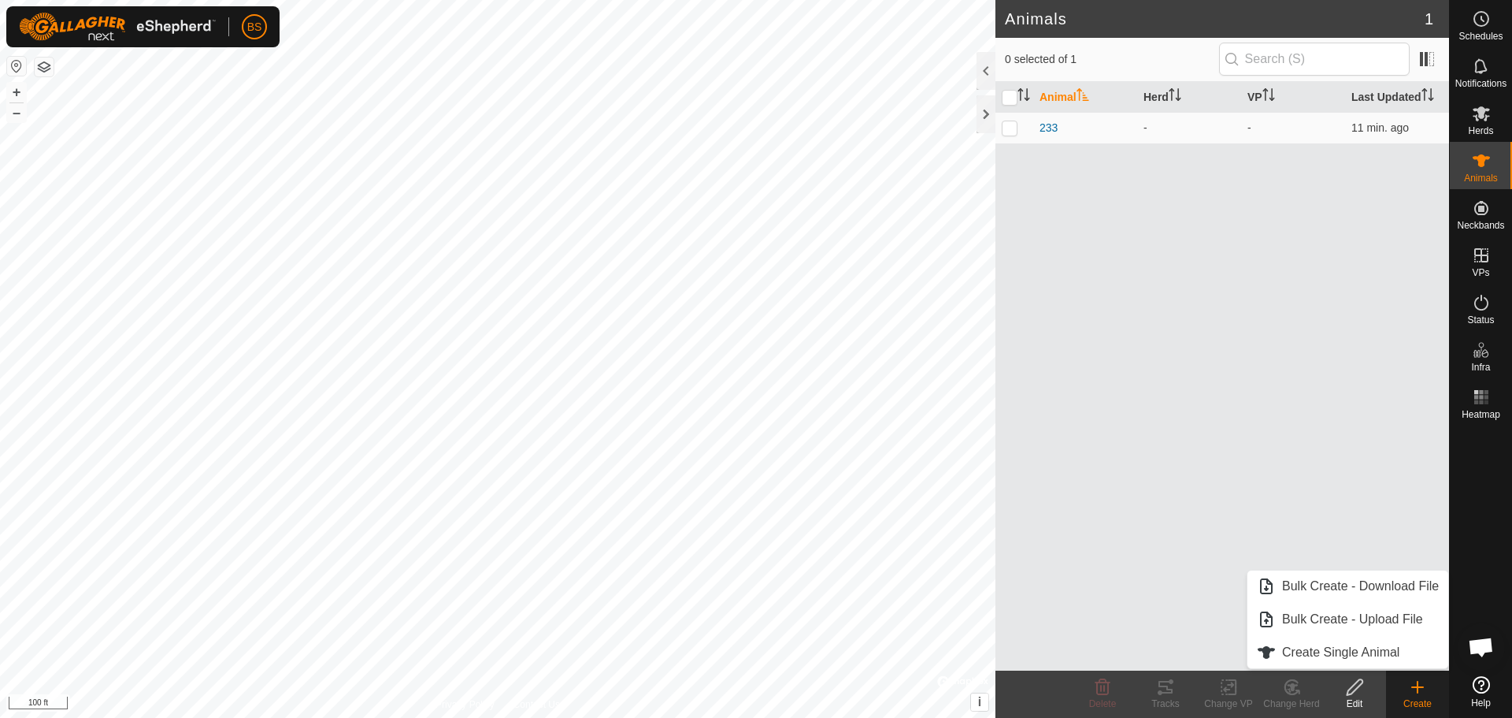
click at [1394, 657] on link "Create Single Animal" at bounding box center [1348, 653] width 201 height 32
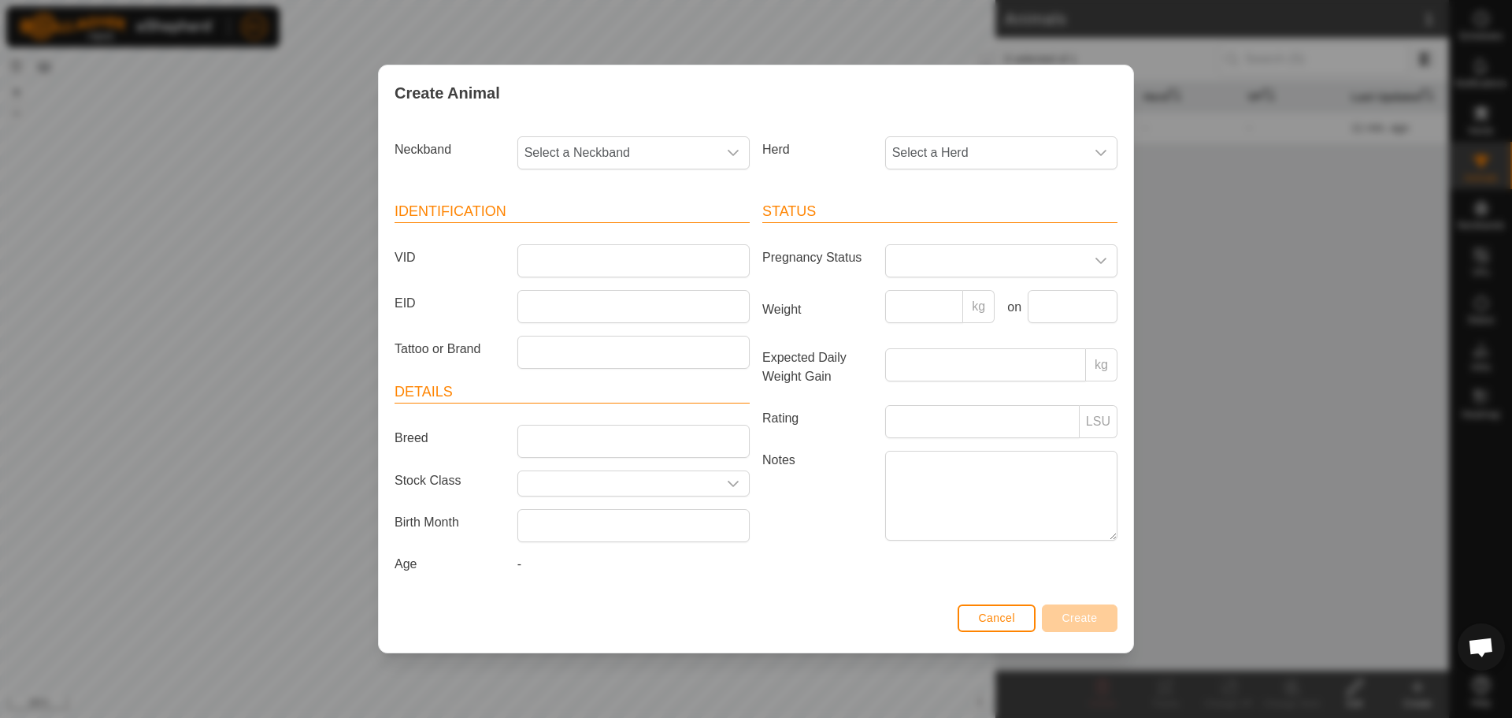
click at [732, 153] on icon "dropdown trigger" at bounding box center [733, 153] width 11 height 6
click at [607, 302] on li "3815636741" at bounding box center [634, 306] width 231 height 32
click at [566, 264] on input "VID" at bounding box center [634, 260] width 232 height 33
type input "301"
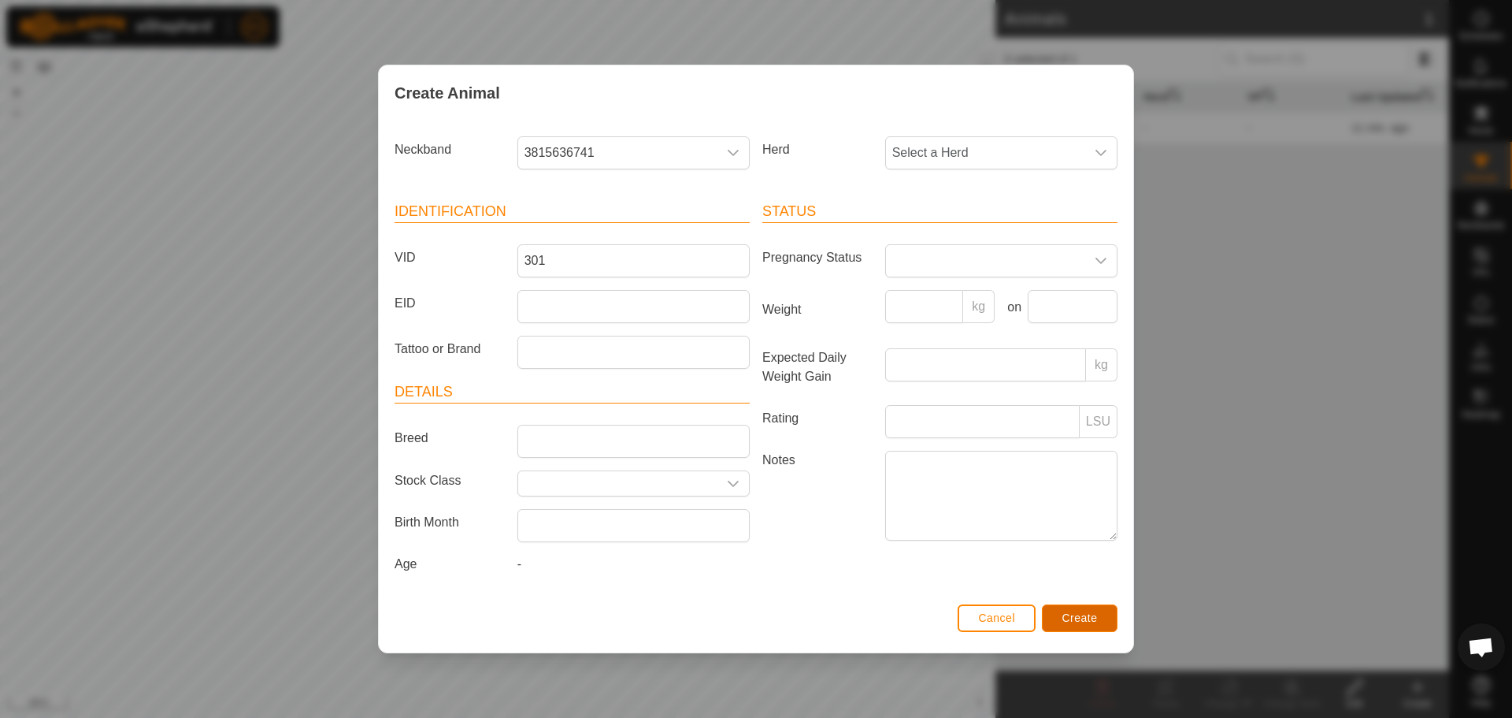
click at [1074, 615] on span "Create" at bounding box center [1080, 617] width 35 height 13
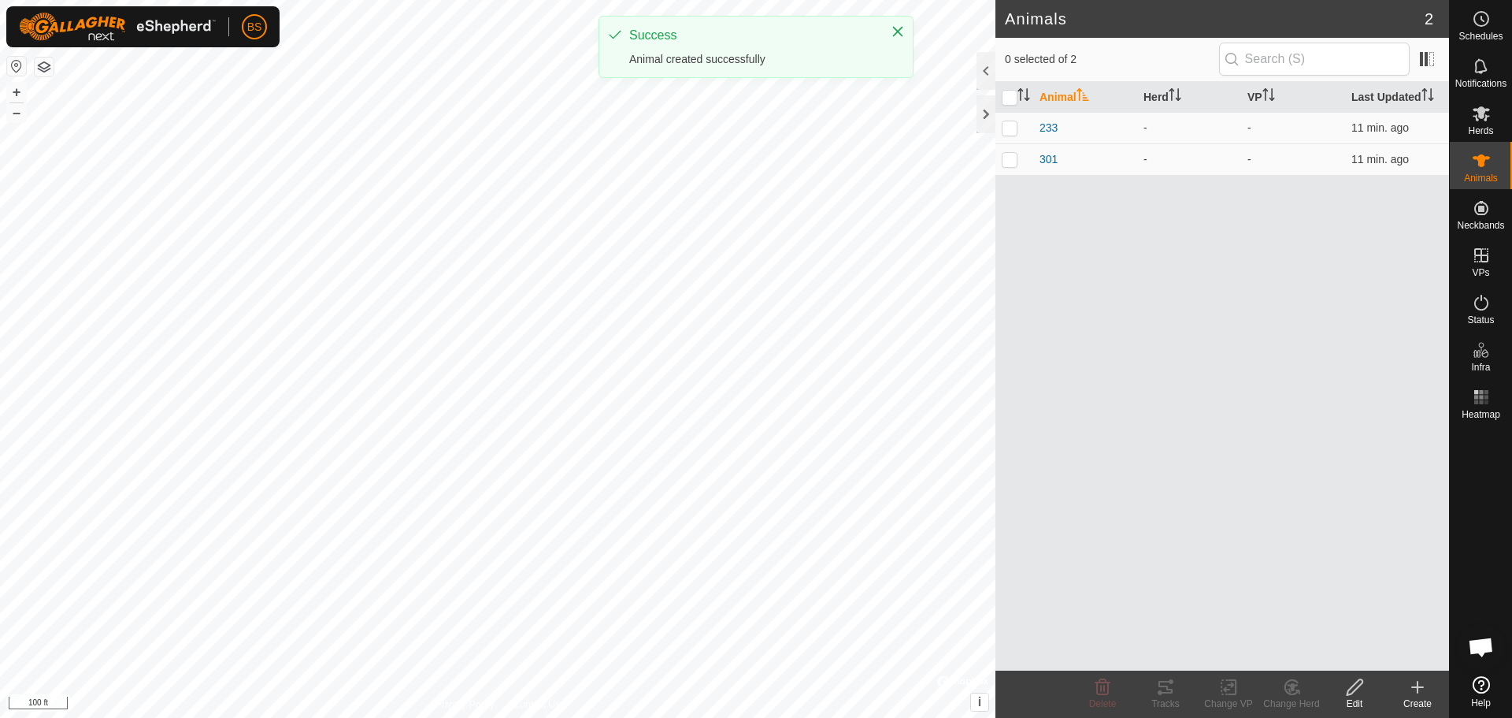
click at [1423, 692] on icon at bounding box center [1418, 686] width 19 height 19
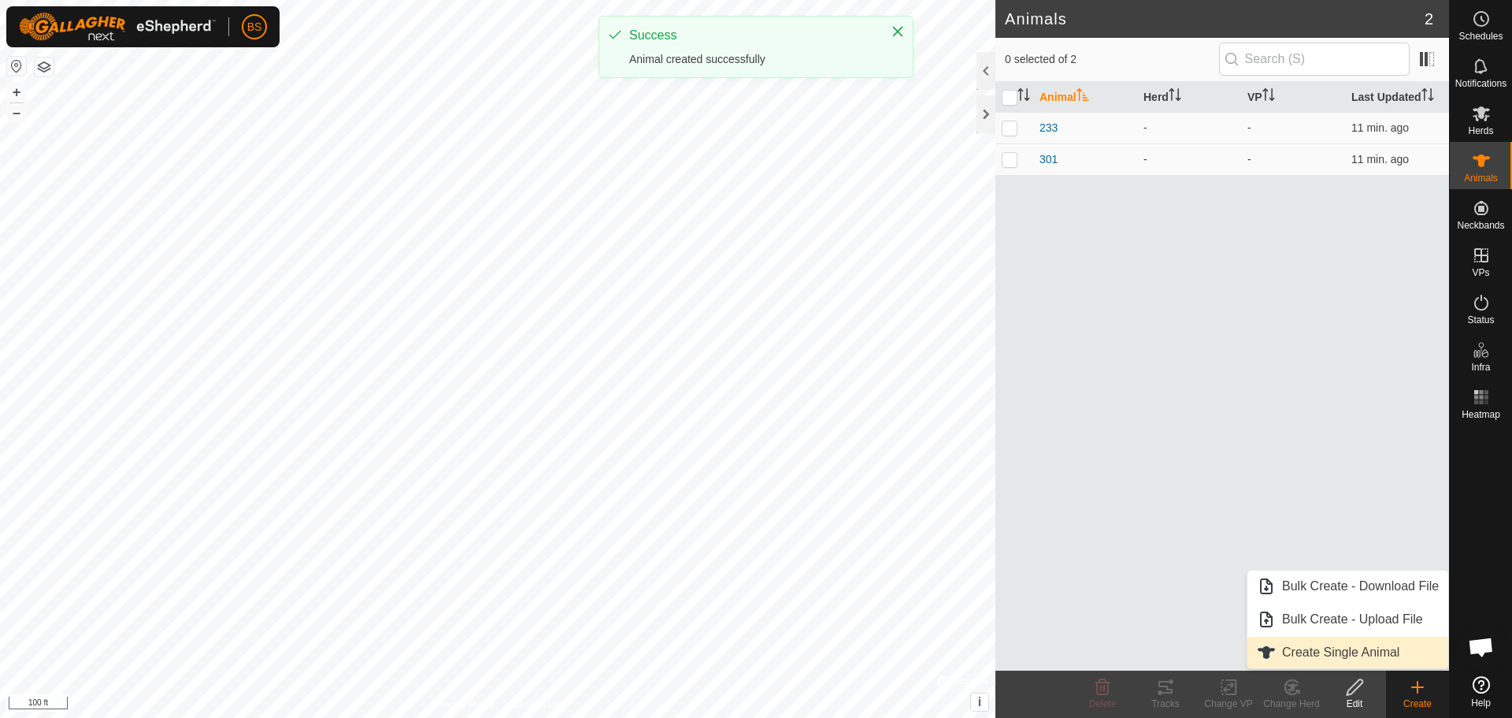
click at [1377, 656] on link "Create Single Animal" at bounding box center [1348, 653] width 201 height 32
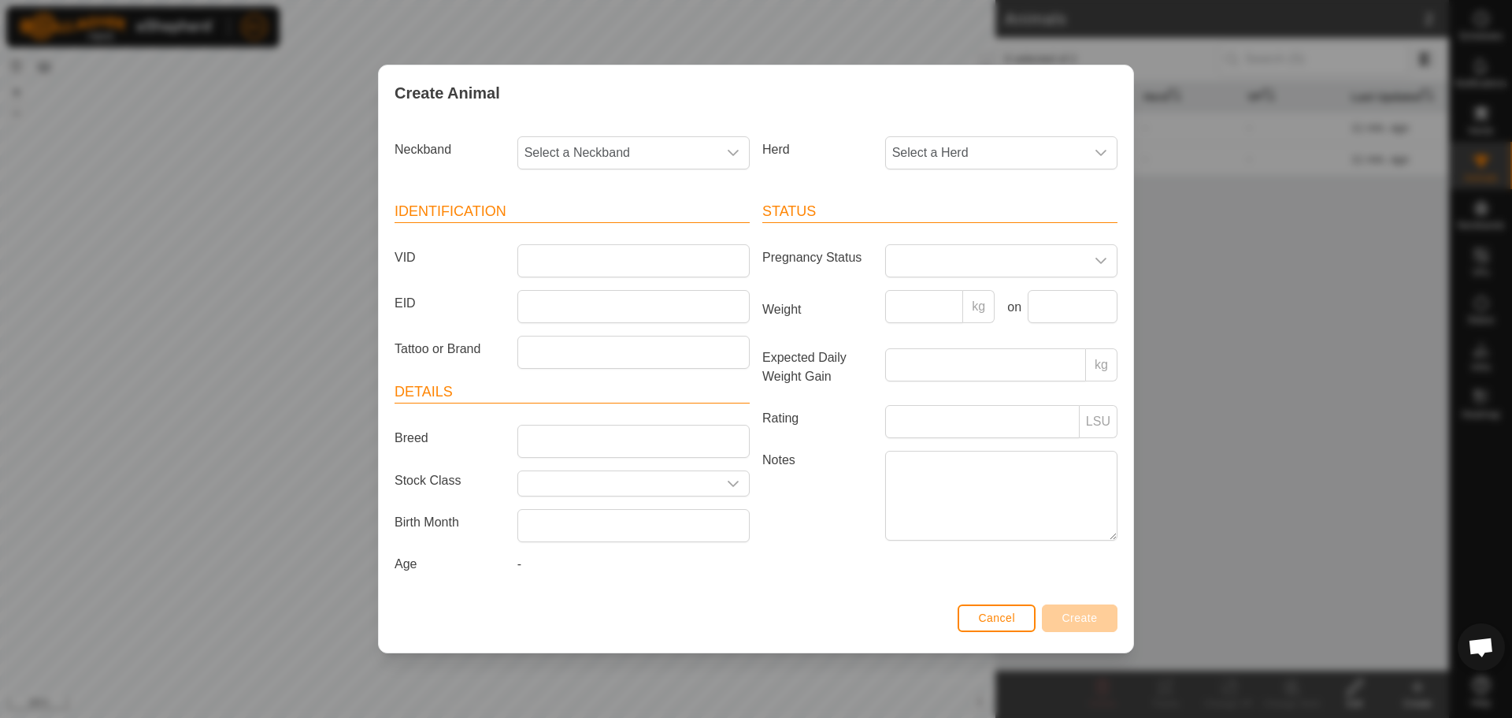
click at [726, 158] on div "dropdown trigger" at bounding box center [734, 153] width 32 height 32
type input "707"
click at [697, 233] on li "2439008707" at bounding box center [634, 234] width 231 height 32
click at [696, 258] on input "VID" at bounding box center [634, 260] width 232 height 33
type input "241"
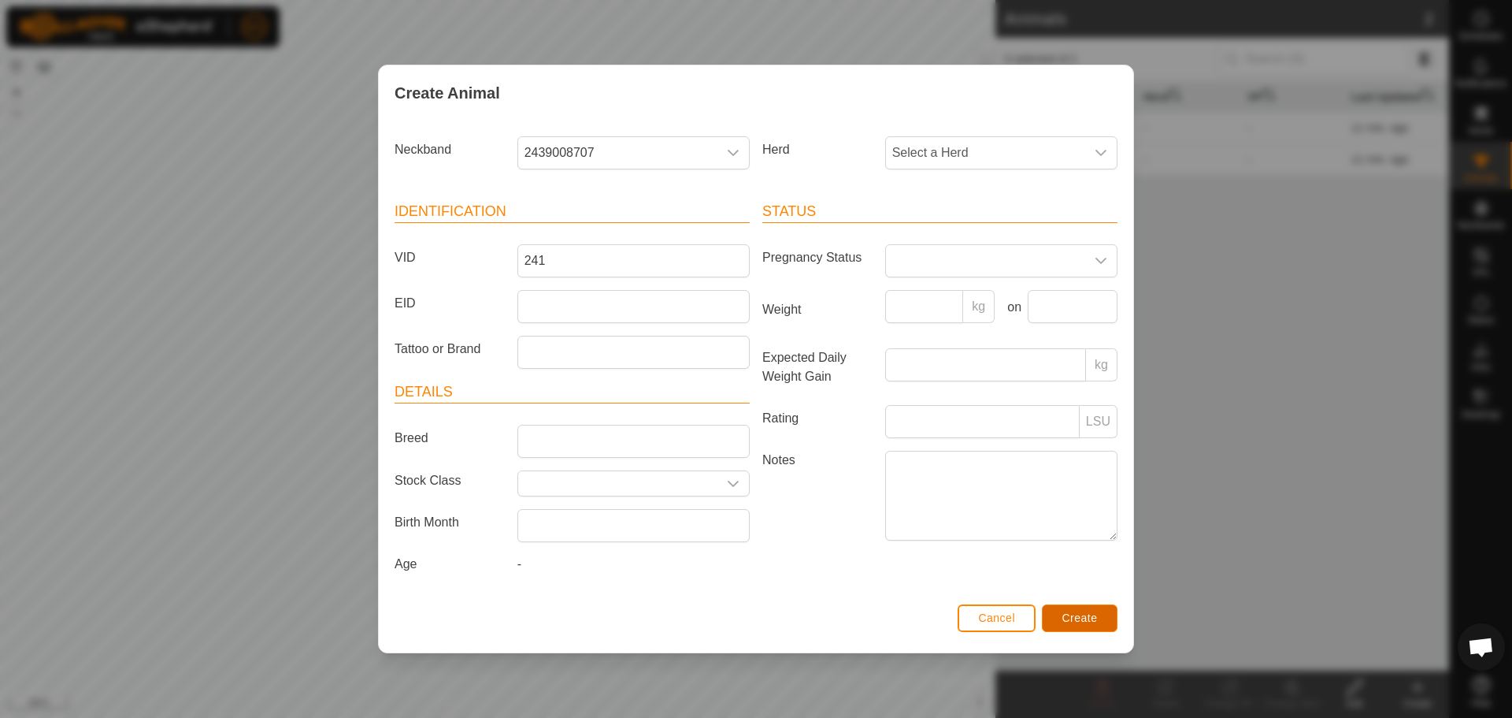
click at [1098, 619] on button "Create" at bounding box center [1080, 618] width 76 height 28
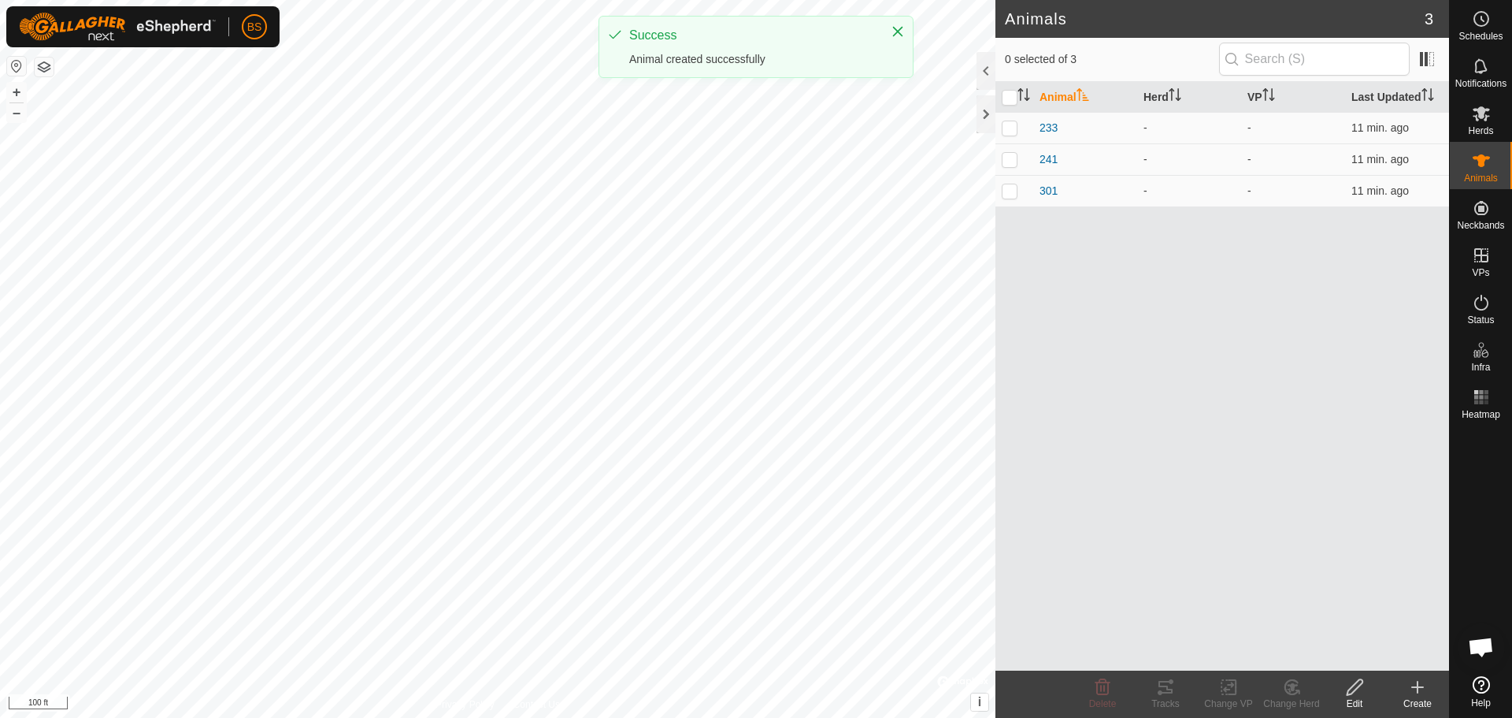
click at [1431, 698] on div "Create" at bounding box center [1417, 703] width 63 height 14
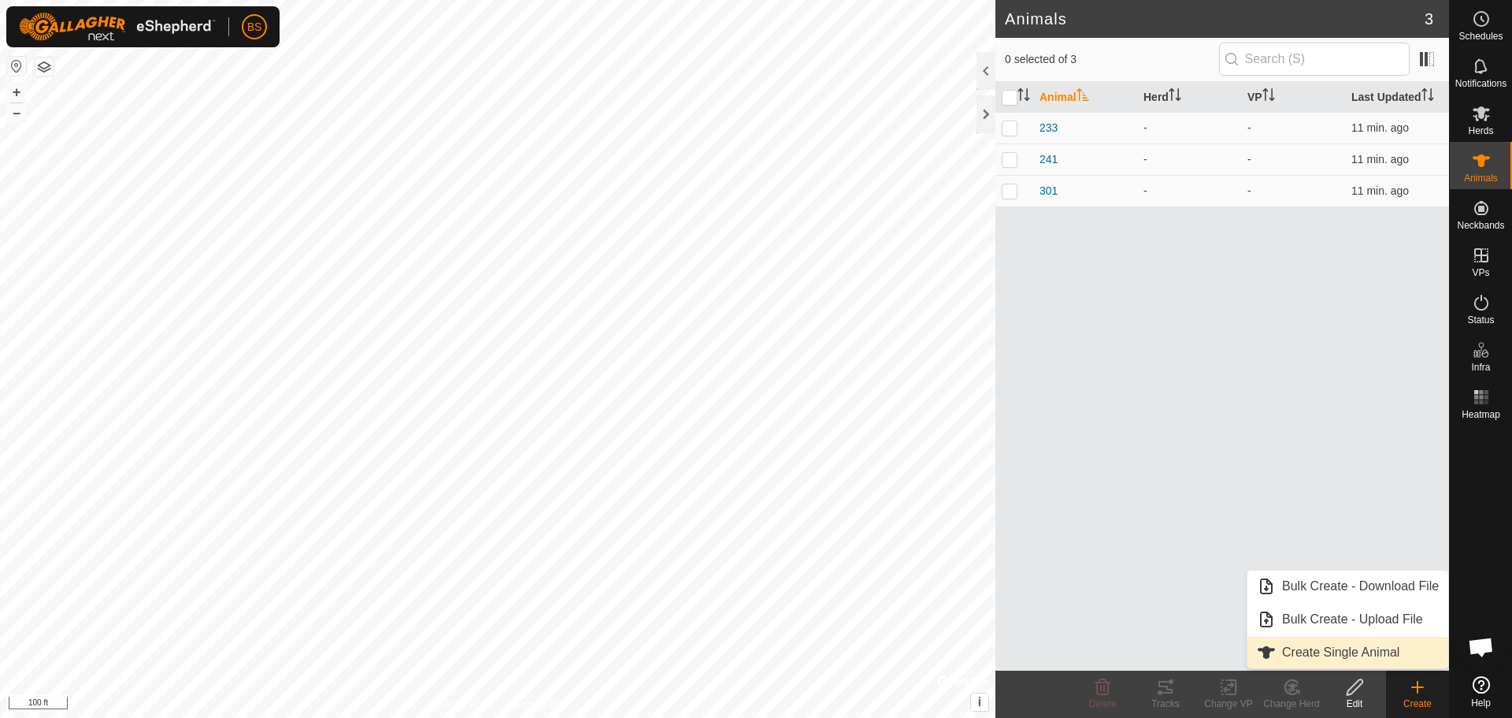
click at [1360, 657] on link "Create Single Animal" at bounding box center [1348, 653] width 201 height 32
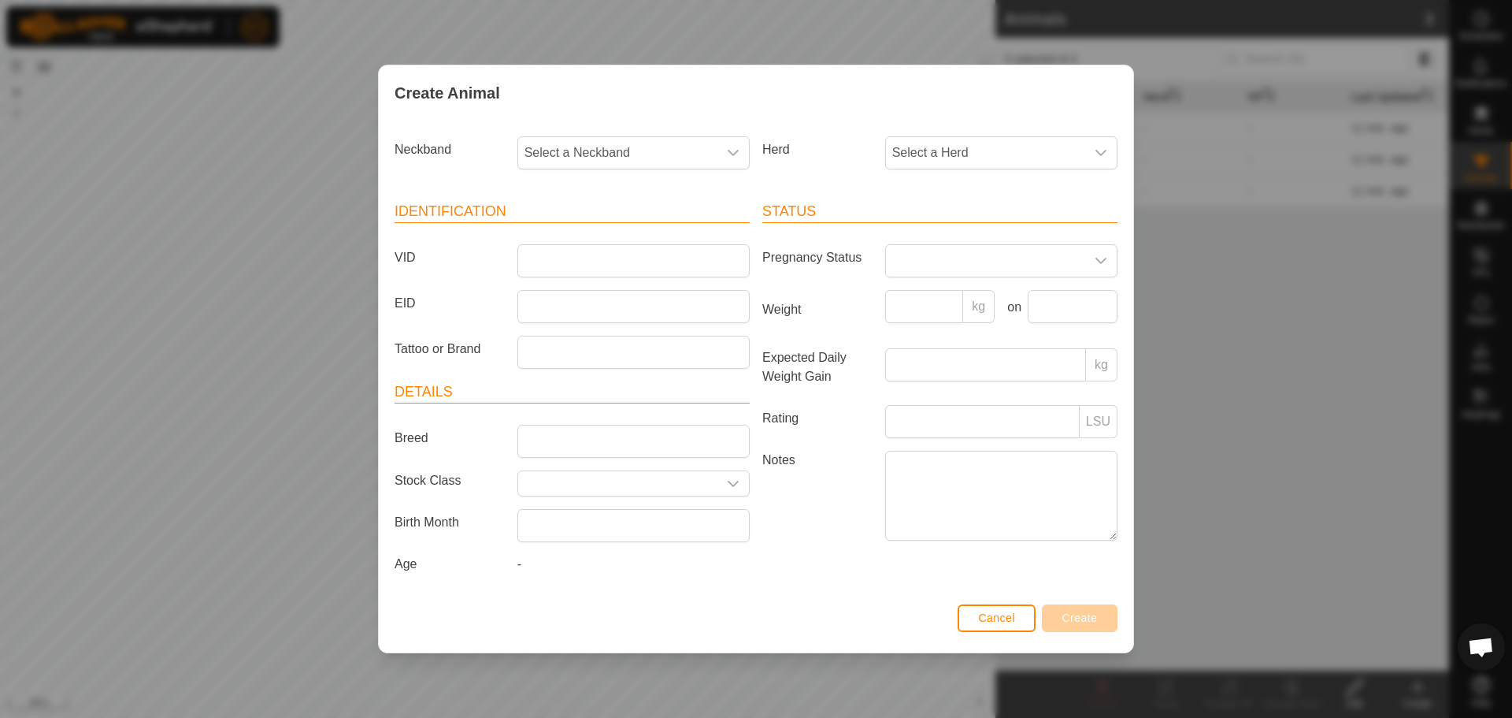
click at [733, 157] on icon "dropdown trigger" at bounding box center [733, 153] width 13 height 13
type input "109"
click at [656, 217] on div "109" at bounding box center [634, 196] width 231 height 46
click at [652, 222] on li "2953979109" at bounding box center [634, 234] width 231 height 32
click at [637, 254] on input "VID" at bounding box center [634, 260] width 232 height 33
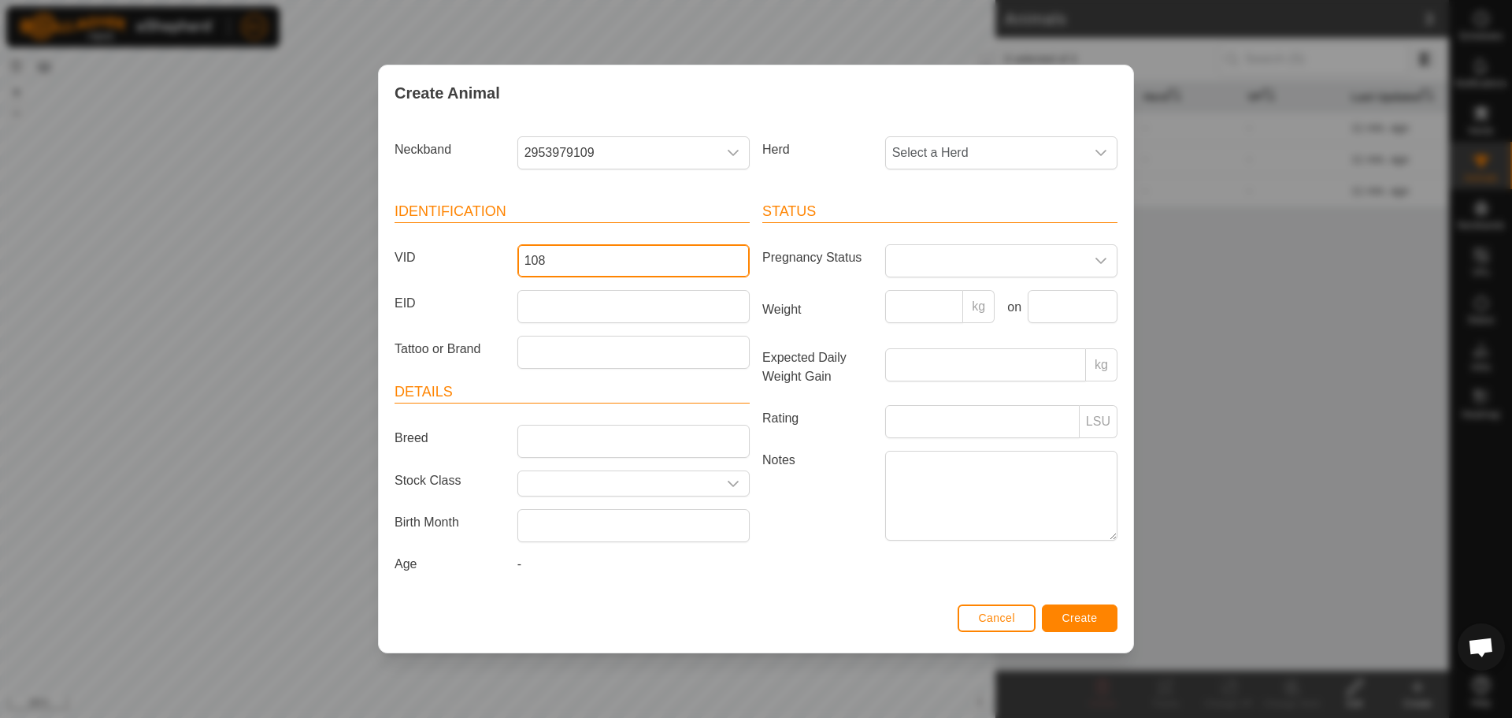
type input "108"
click at [1097, 617] on span "Create" at bounding box center [1080, 617] width 35 height 13
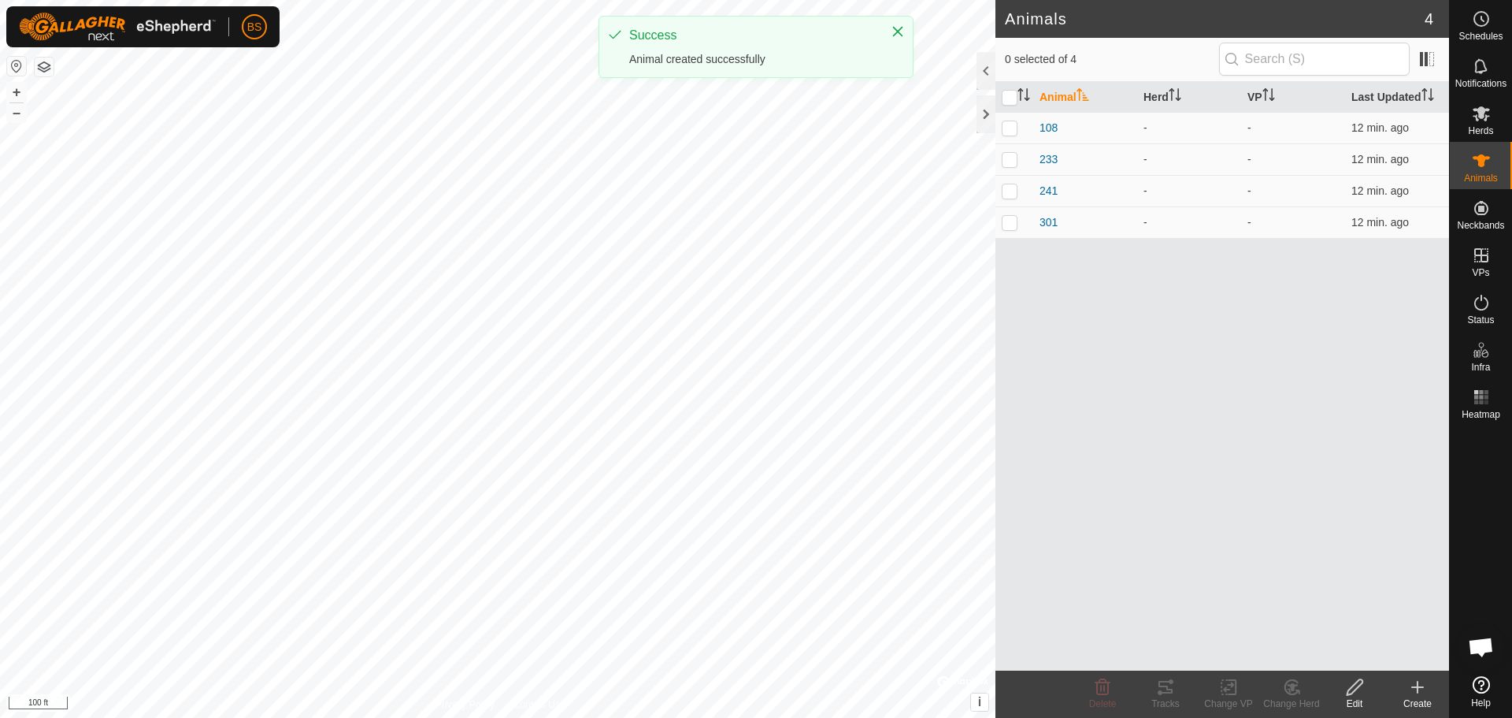
click at [1416, 700] on div "Create" at bounding box center [1417, 703] width 63 height 14
click at [1327, 644] on link "Create Single Animal" at bounding box center [1348, 653] width 201 height 32
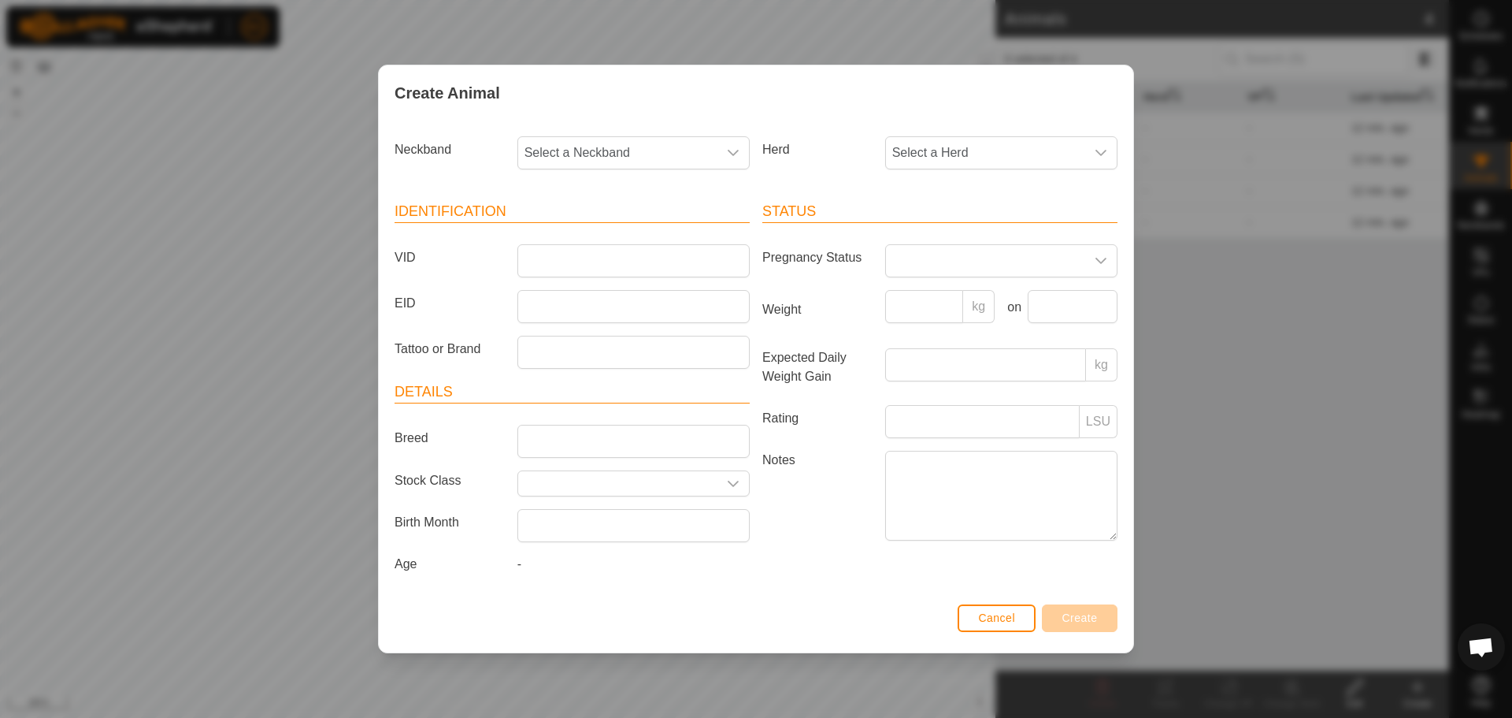
click at [666, 152] on span "Select a Neckband" at bounding box center [617, 153] width 199 height 32
type input "310"
click at [569, 239] on li "1009524310" at bounding box center [634, 234] width 231 height 32
click at [608, 268] on input "VID" at bounding box center [634, 260] width 232 height 33
type input "106"
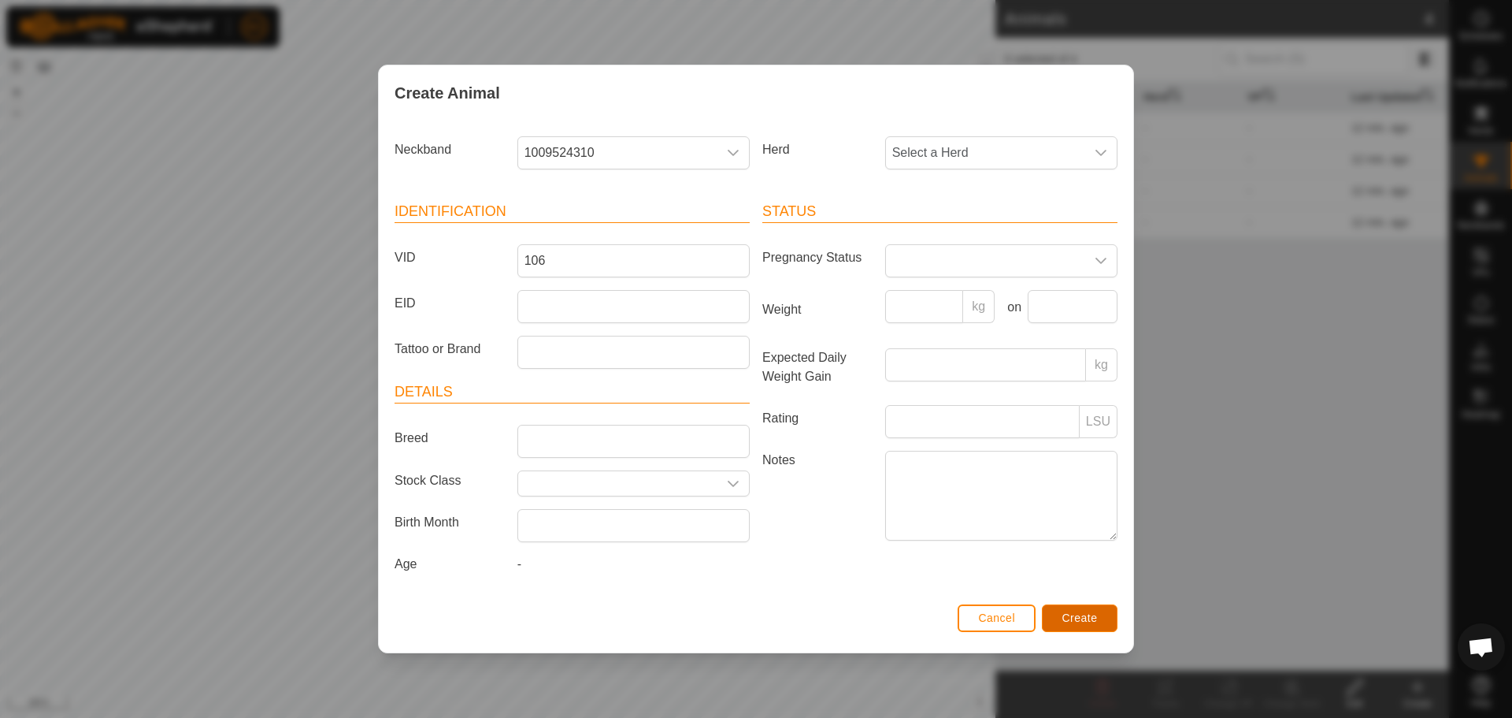
click at [1093, 629] on button "Create" at bounding box center [1080, 618] width 76 height 28
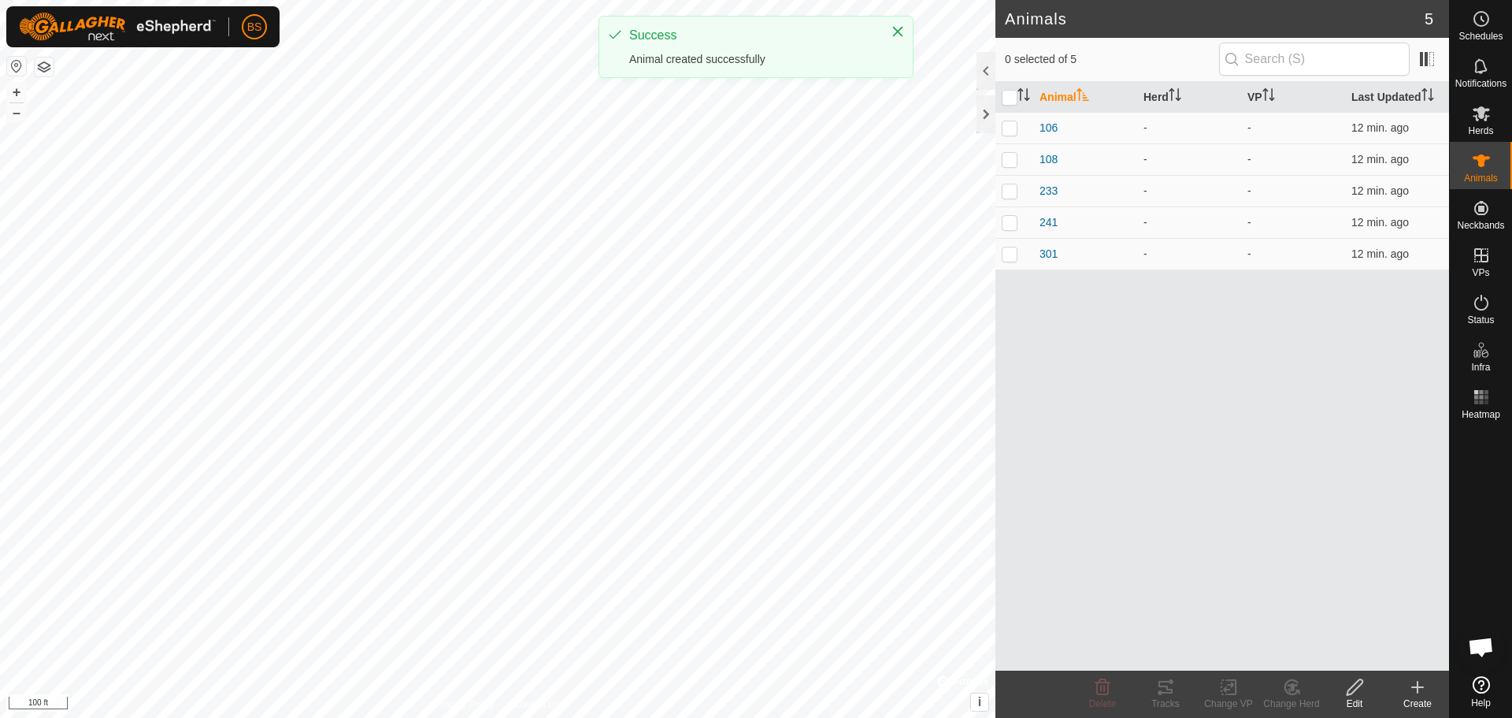
click at [1427, 702] on div "Create" at bounding box center [1417, 703] width 63 height 14
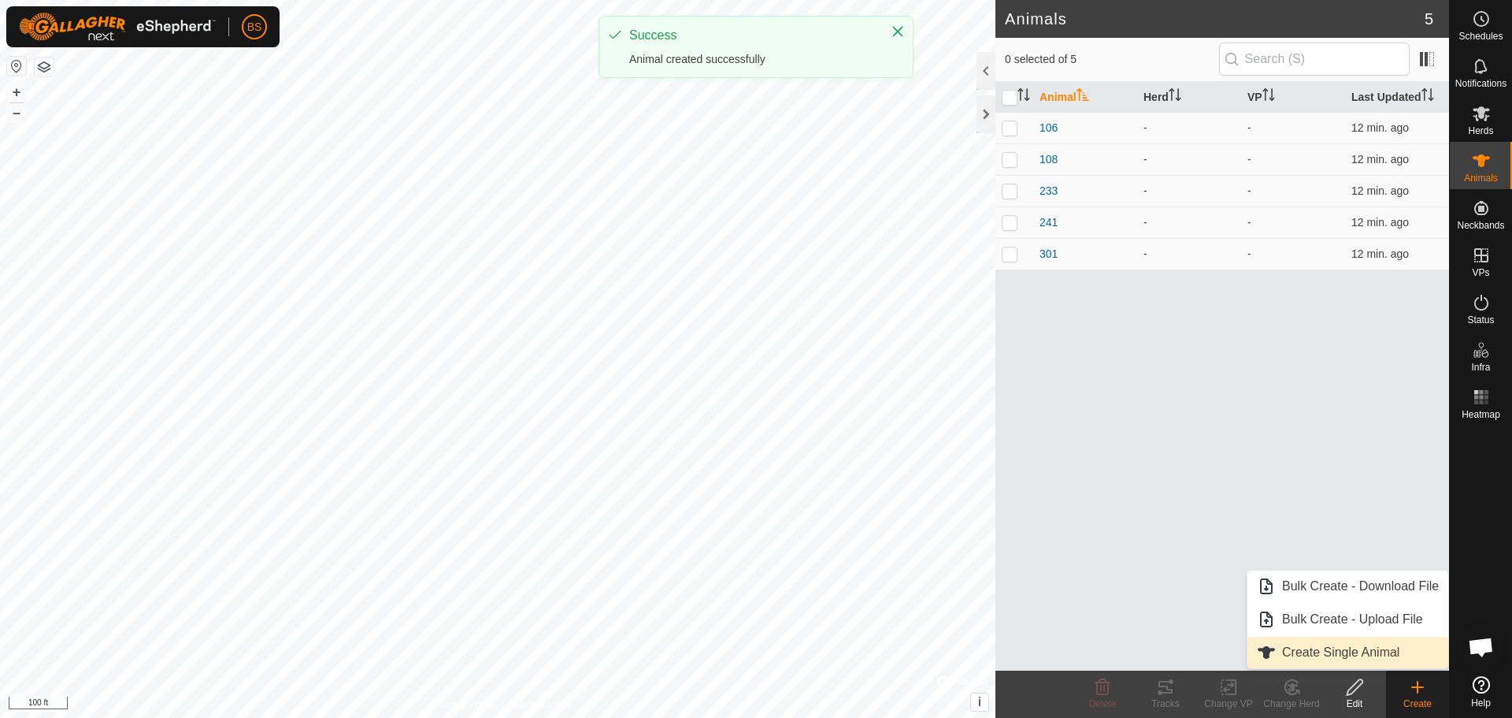
click at [1346, 662] on link "Create Single Animal" at bounding box center [1348, 653] width 201 height 32
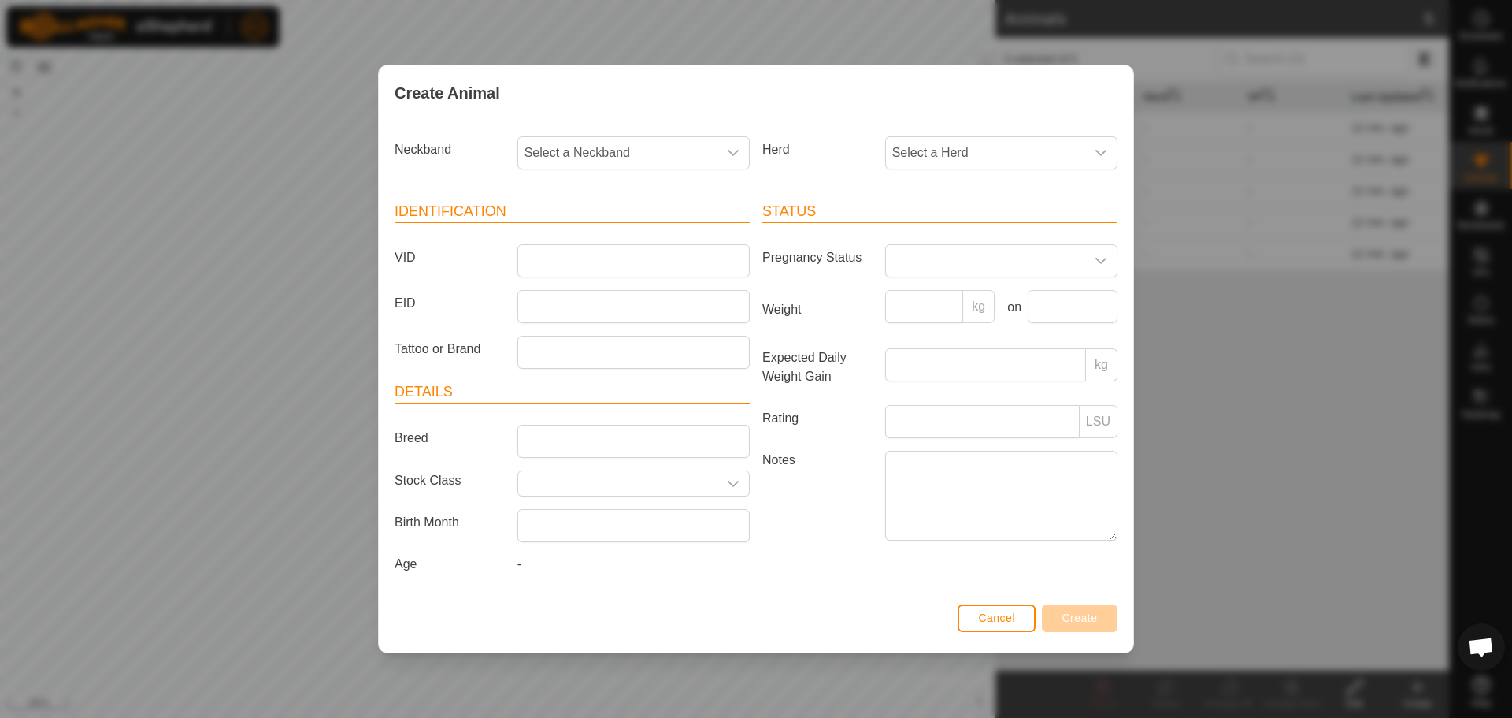
click at [611, 156] on span "Select a Neckband" at bounding box center [617, 153] width 199 height 32
type input "881"
click at [578, 234] on li "2067386881" at bounding box center [634, 234] width 231 height 32
click at [604, 266] on input "VID" at bounding box center [634, 260] width 232 height 33
type input "107"
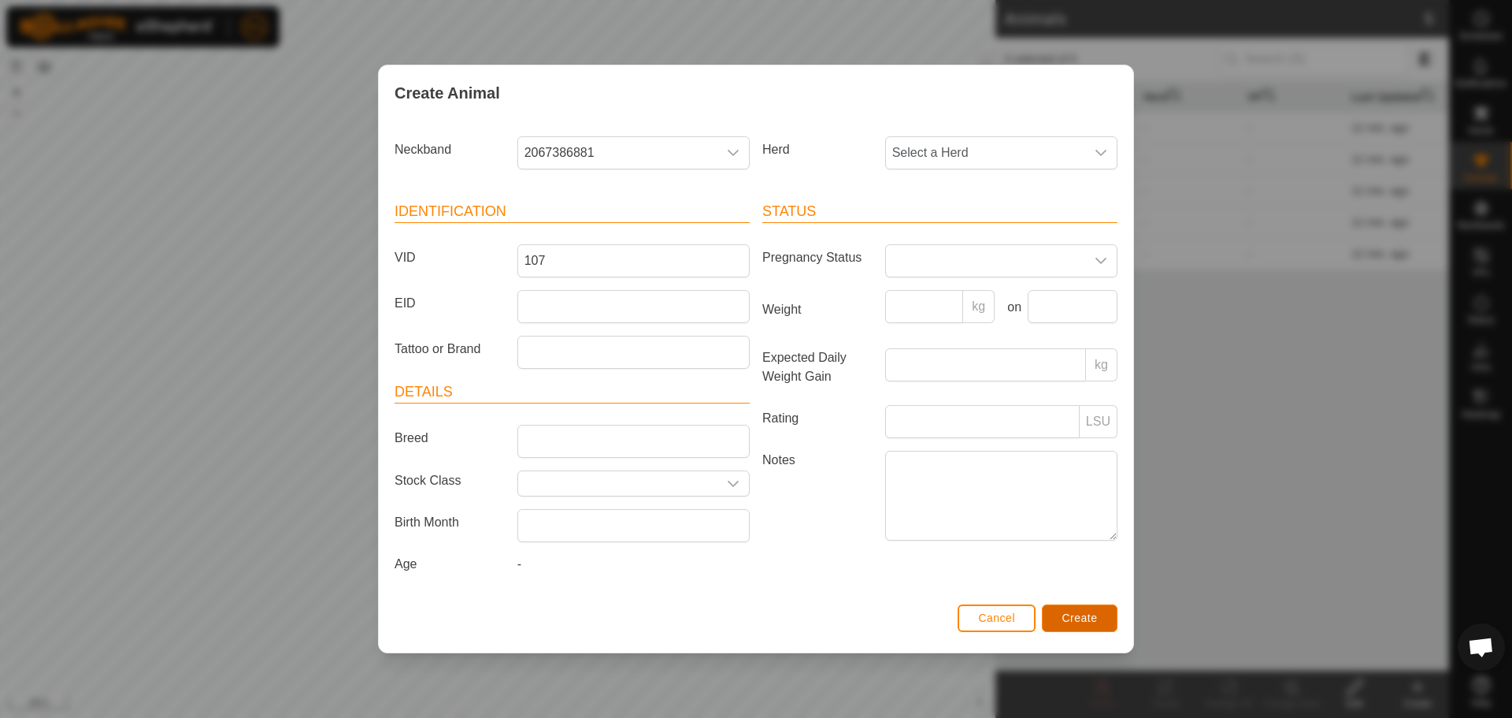
click at [1095, 611] on button "Create" at bounding box center [1080, 618] width 76 height 28
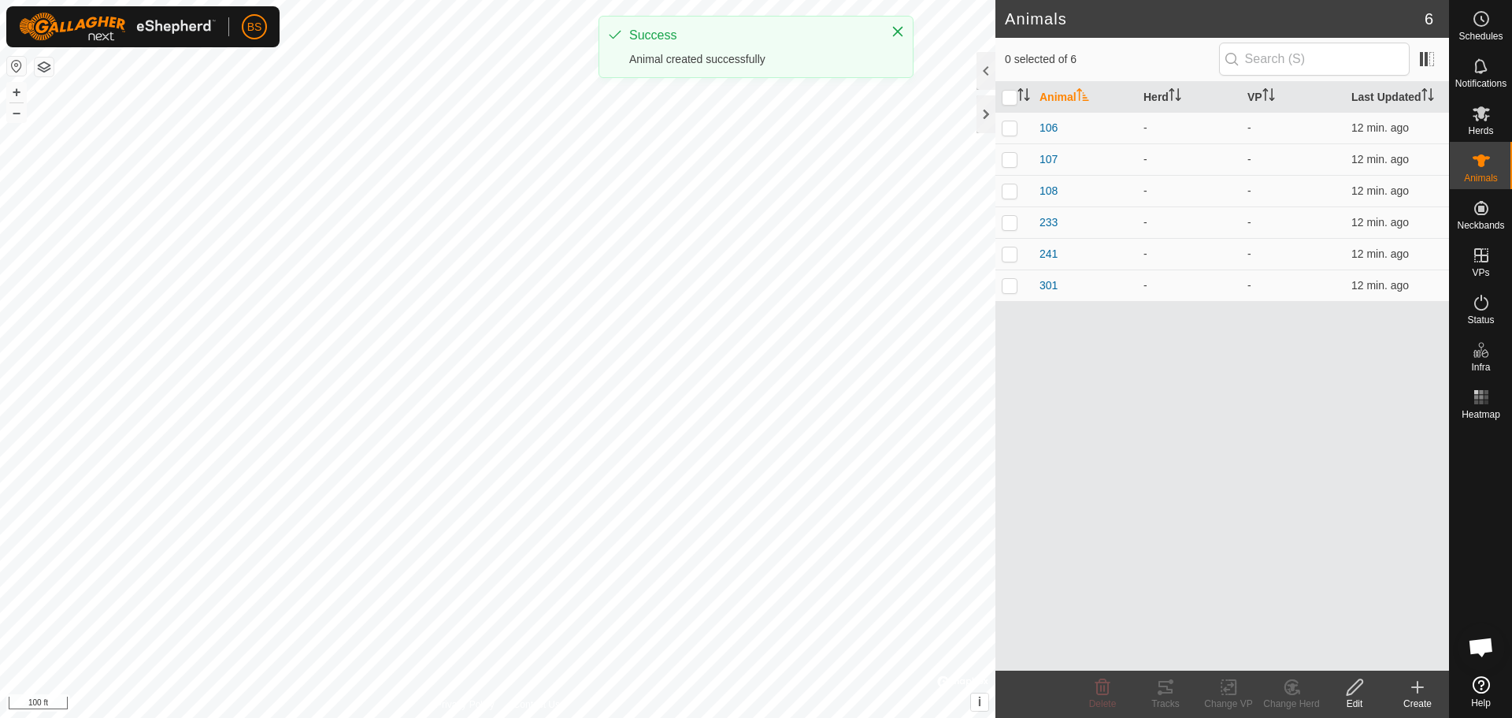
click at [1416, 694] on icon at bounding box center [1418, 686] width 19 height 19
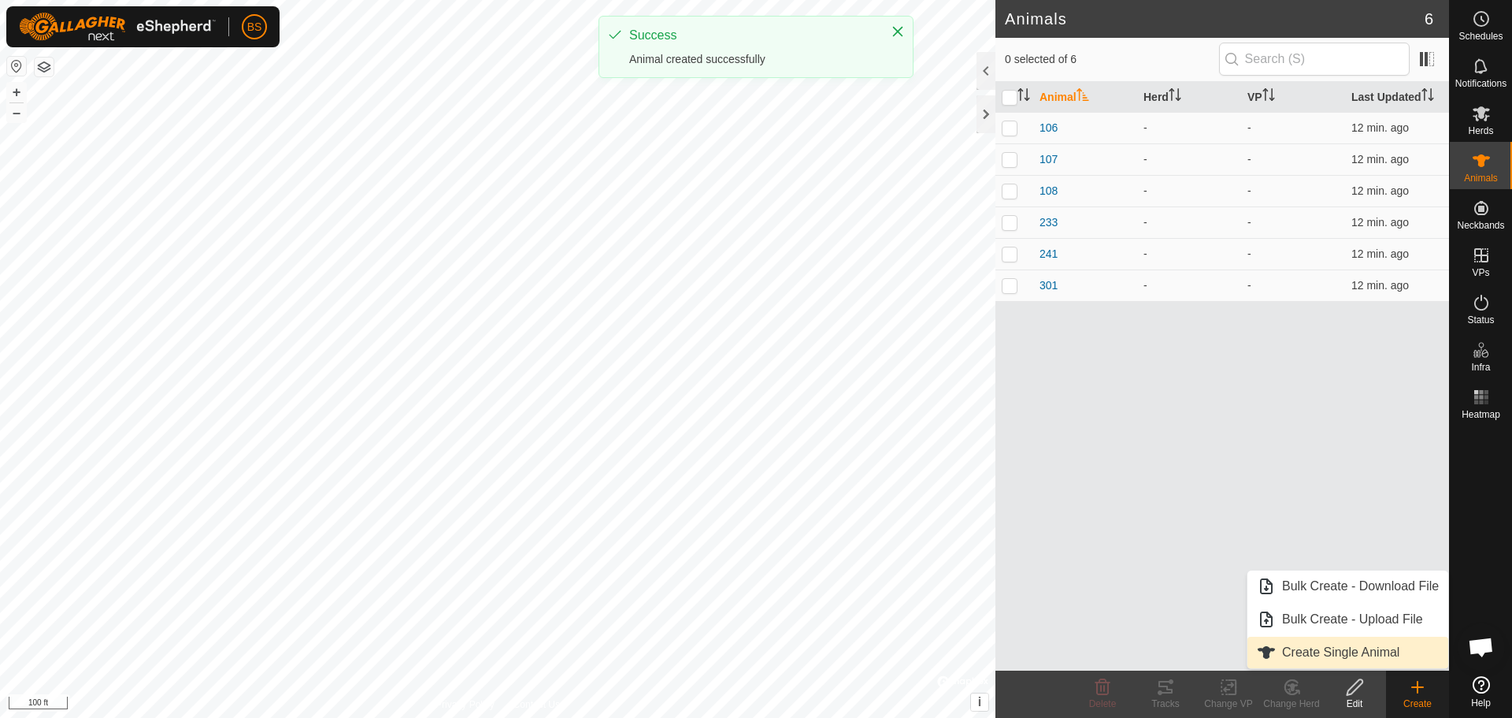
click at [1318, 660] on link "Create Single Animal" at bounding box center [1348, 653] width 201 height 32
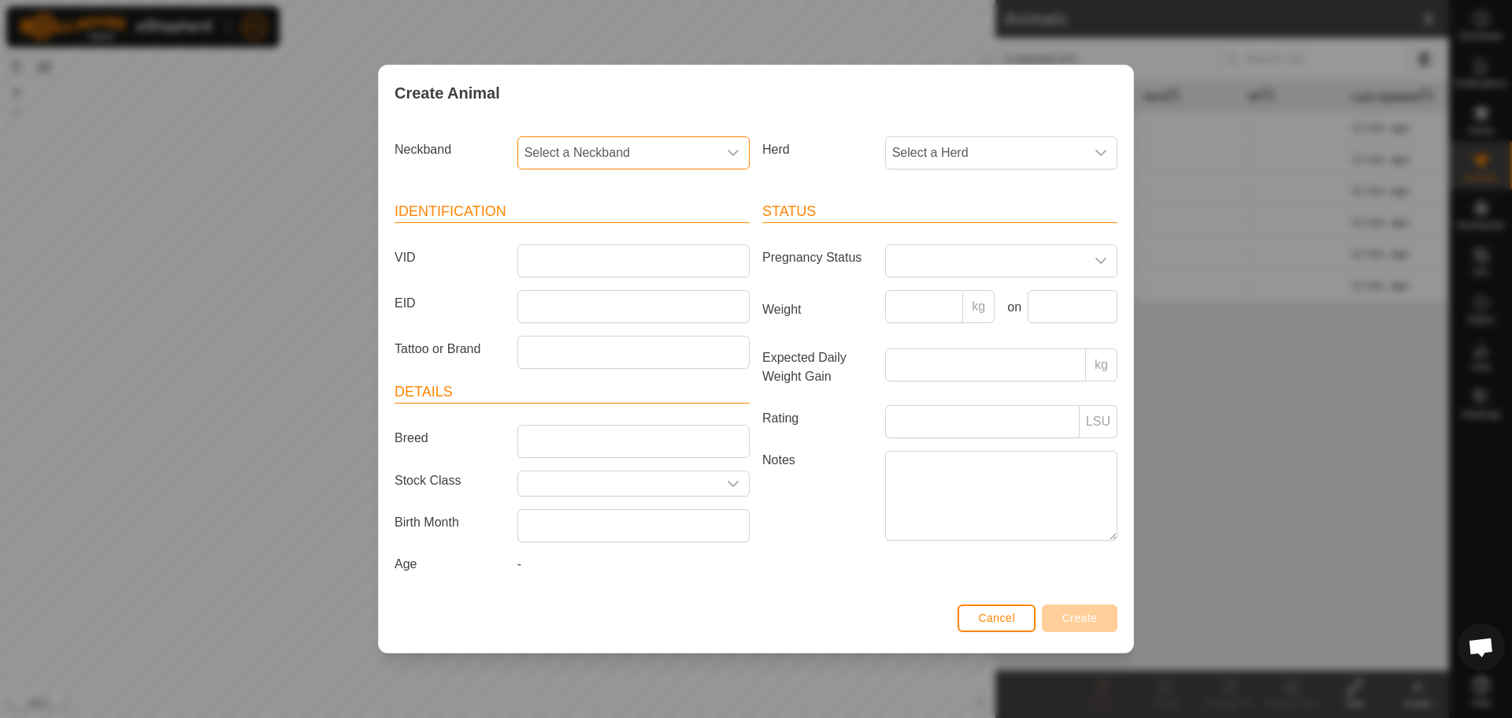
click at [608, 154] on span "Select a Neckband" at bounding box center [617, 153] width 199 height 32
type input "768"
click at [608, 239] on li "2978561768" at bounding box center [634, 234] width 231 height 32
click at [595, 258] on input "VID" at bounding box center [634, 260] width 232 height 33
type input "359"
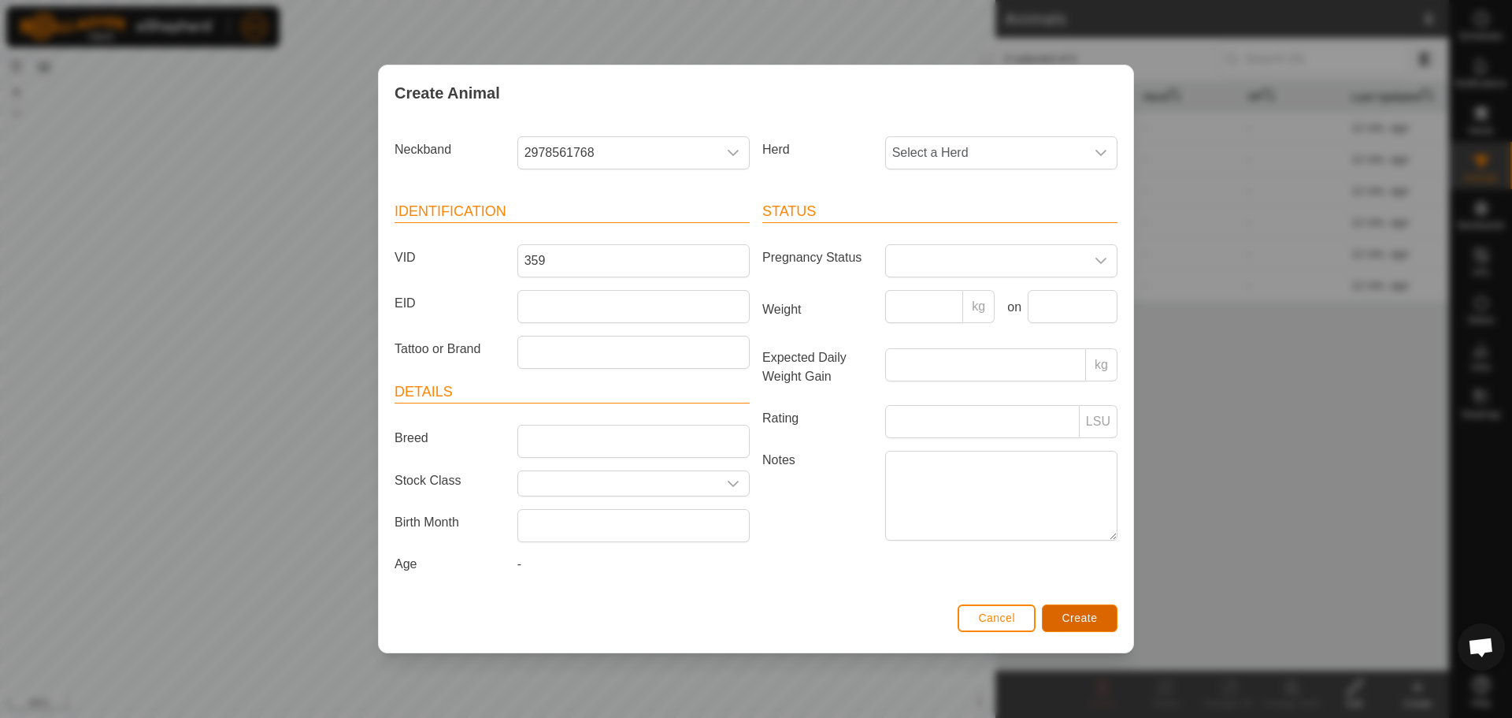
click at [1093, 619] on span "Create" at bounding box center [1080, 617] width 35 height 13
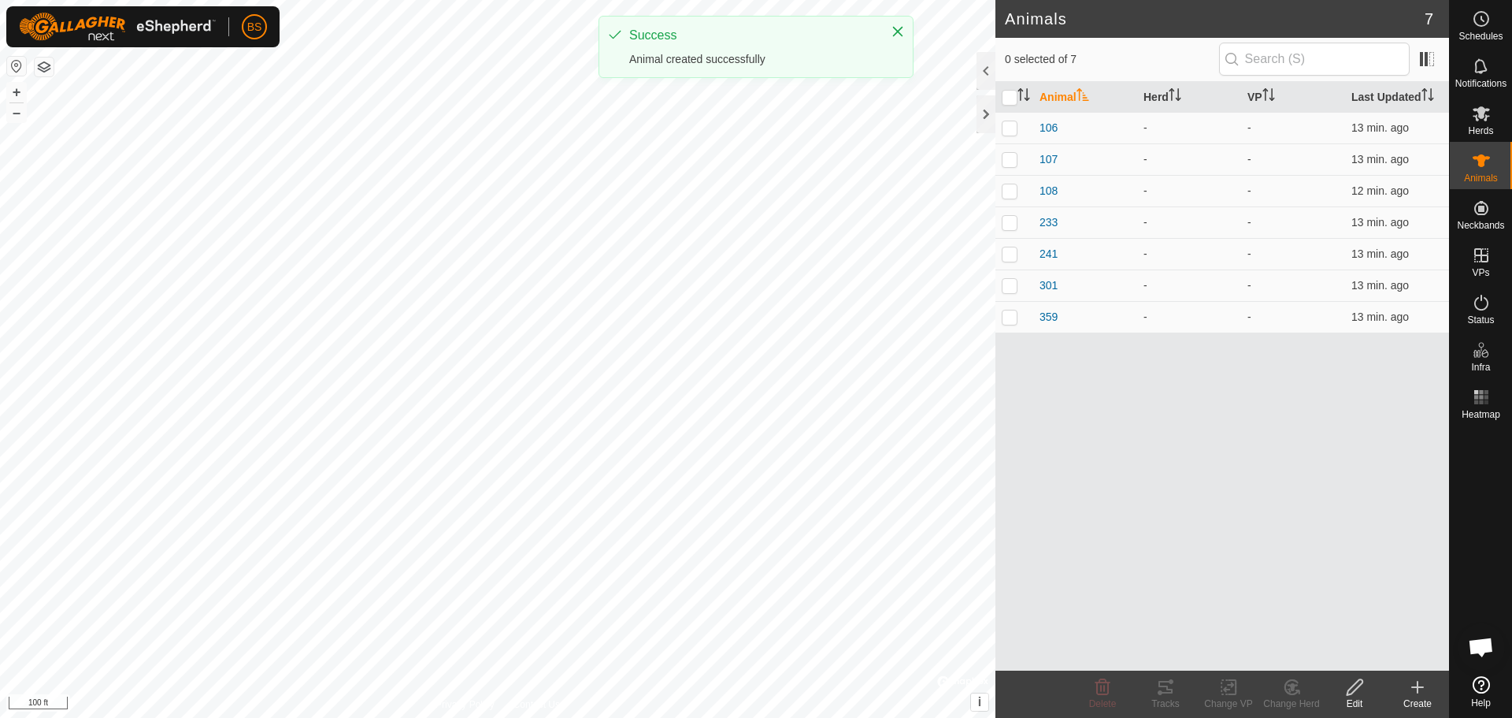
click at [1416, 692] on icon at bounding box center [1418, 686] width 19 height 19
click at [1388, 659] on link "Create Single Animal" at bounding box center [1348, 653] width 201 height 32
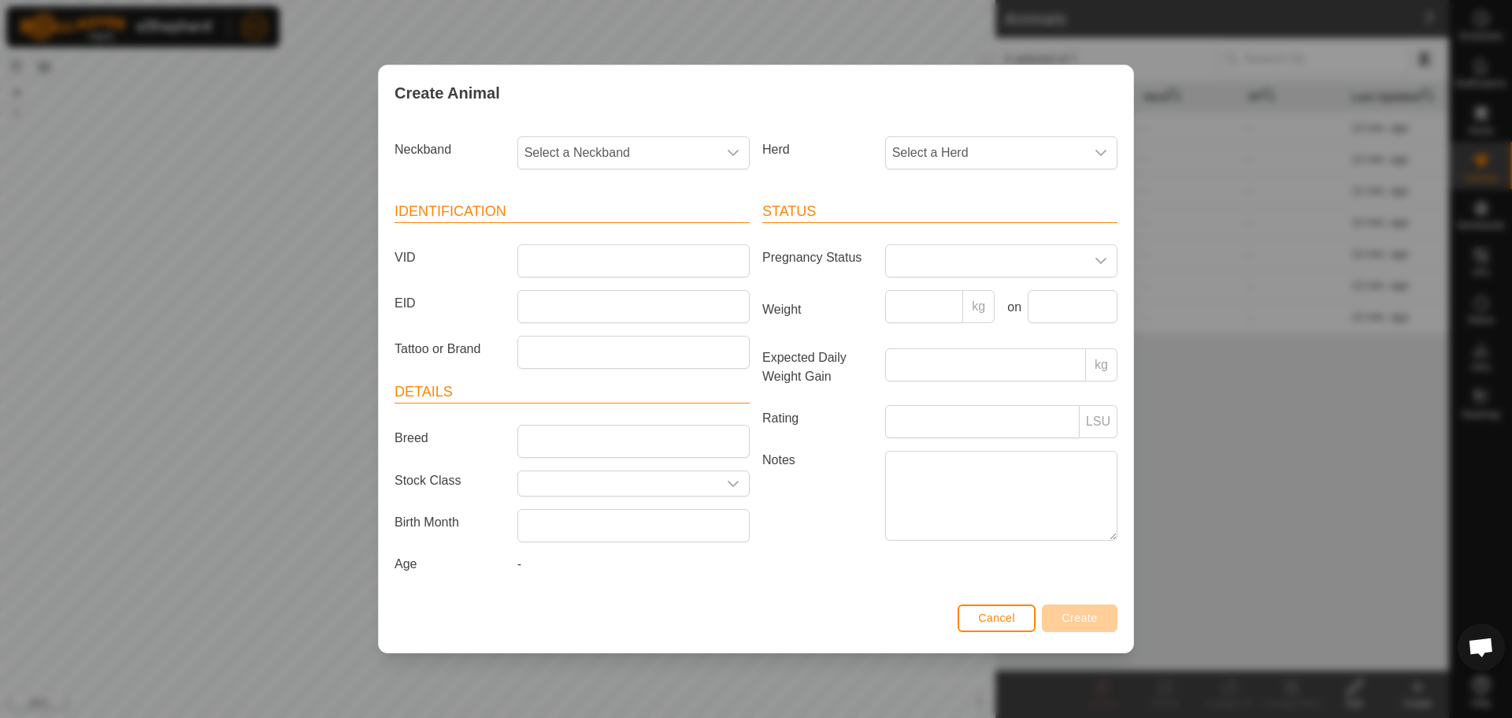
click at [605, 161] on span "Select a Neckband" at bounding box center [617, 153] width 199 height 32
type input "919"
click at [607, 232] on li "2226208919" at bounding box center [634, 234] width 231 height 32
click at [592, 254] on input "VID" at bounding box center [634, 260] width 232 height 33
type input "103"
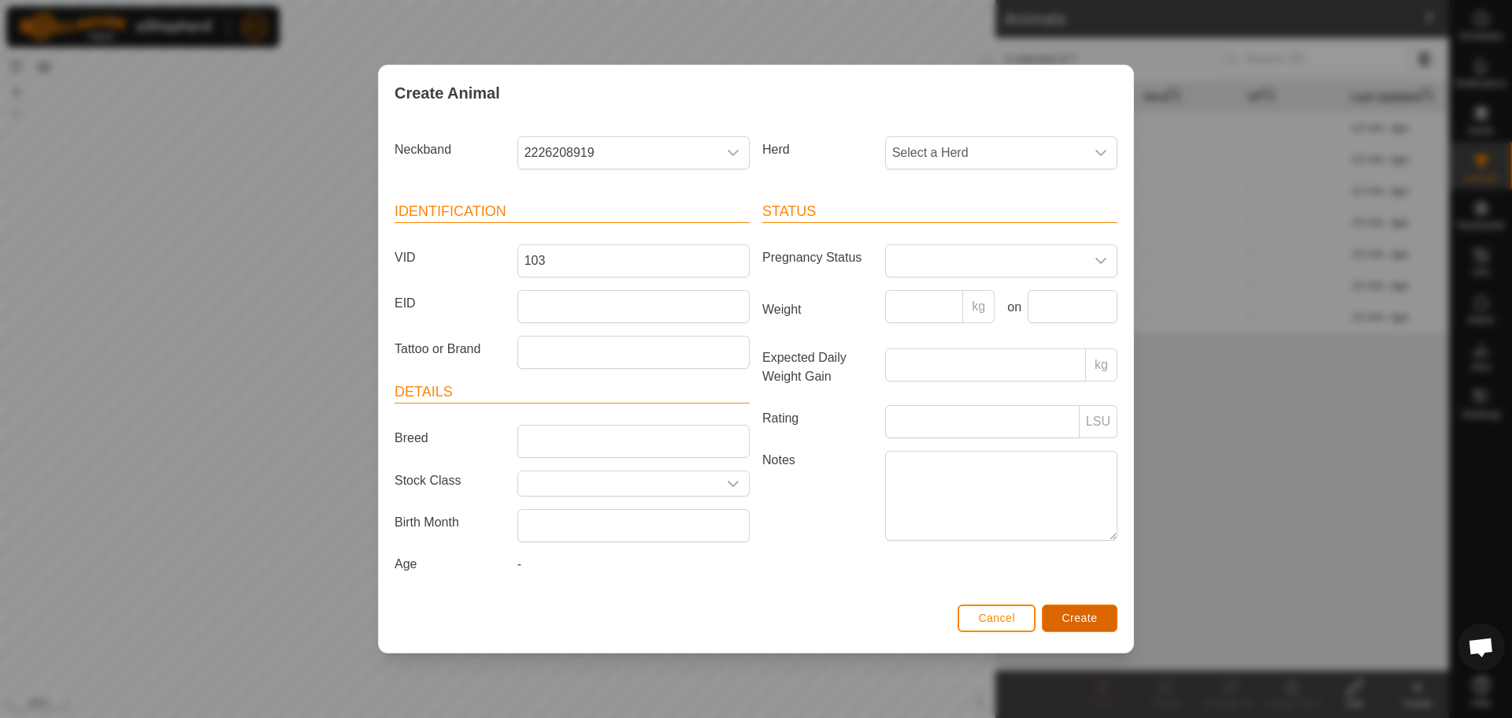
click at [1081, 618] on span "Create" at bounding box center [1080, 617] width 35 height 13
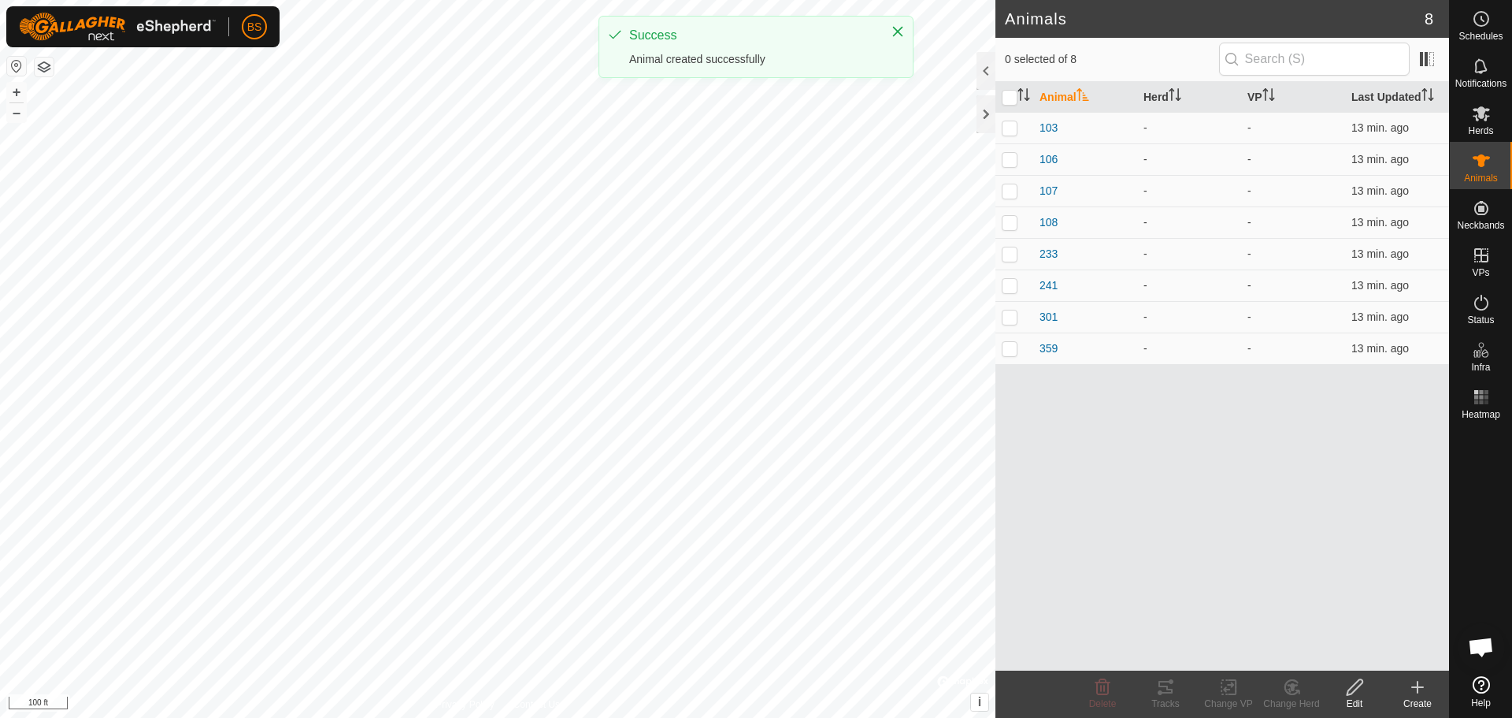
click at [1418, 687] on icon at bounding box center [1417, 687] width 11 height 0
click at [1360, 649] on link "Create Single Animal" at bounding box center [1348, 653] width 201 height 32
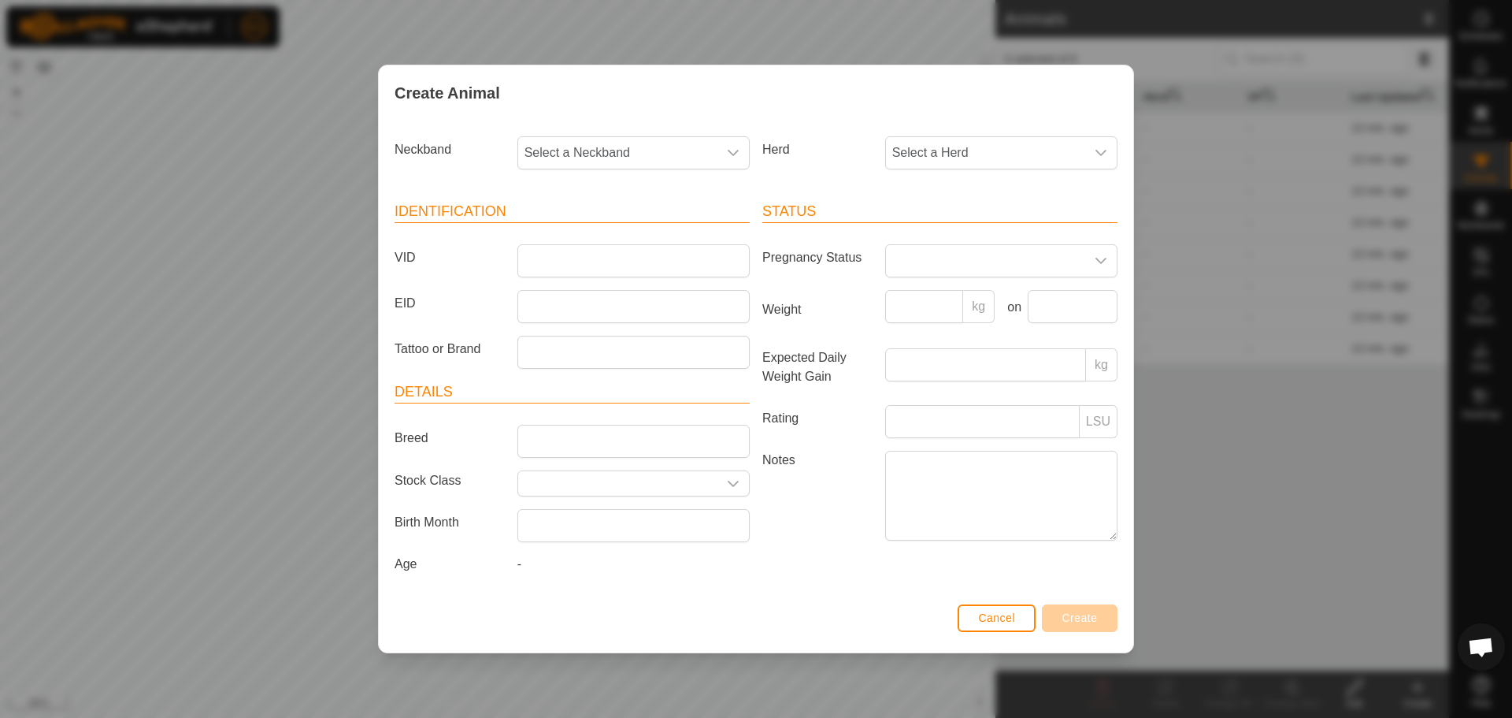
click at [646, 156] on span "Select a Neckband" at bounding box center [617, 153] width 199 height 32
type input "910"
click at [615, 228] on li "1769369910" at bounding box center [634, 234] width 231 height 32
click at [605, 249] on input "VID" at bounding box center [634, 260] width 232 height 33
type input "102"
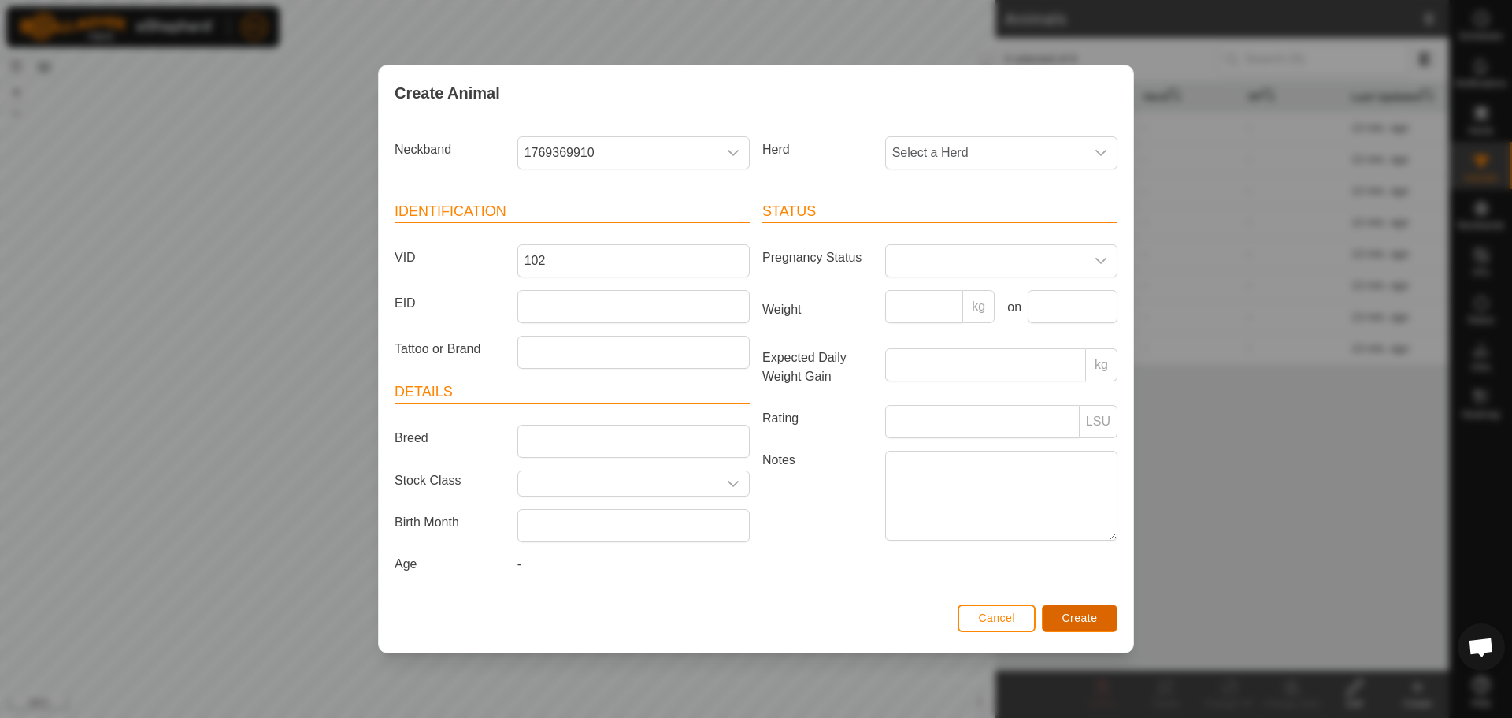
click at [1076, 622] on span "Create" at bounding box center [1080, 617] width 35 height 13
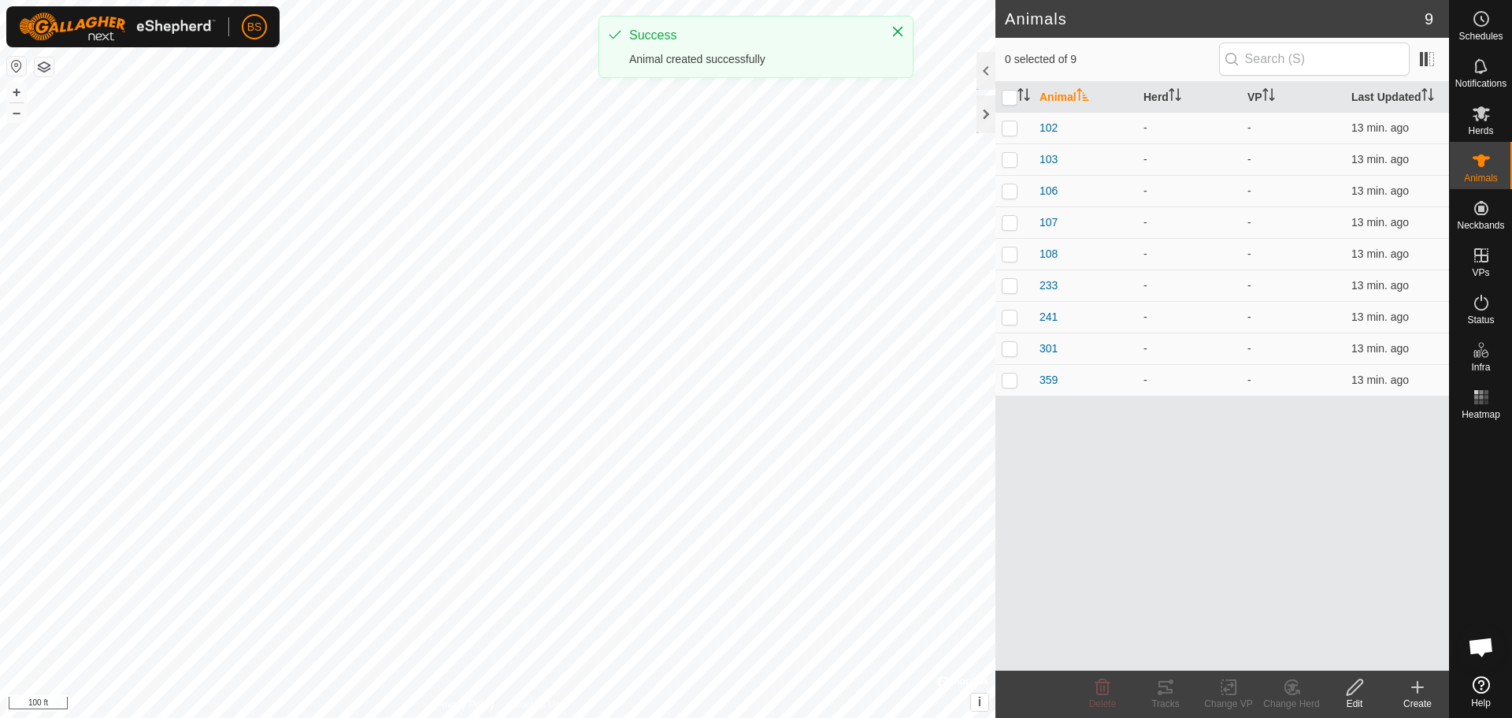
click at [1421, 683] on icon at bounding box center [1418, 686] width 19 height 19
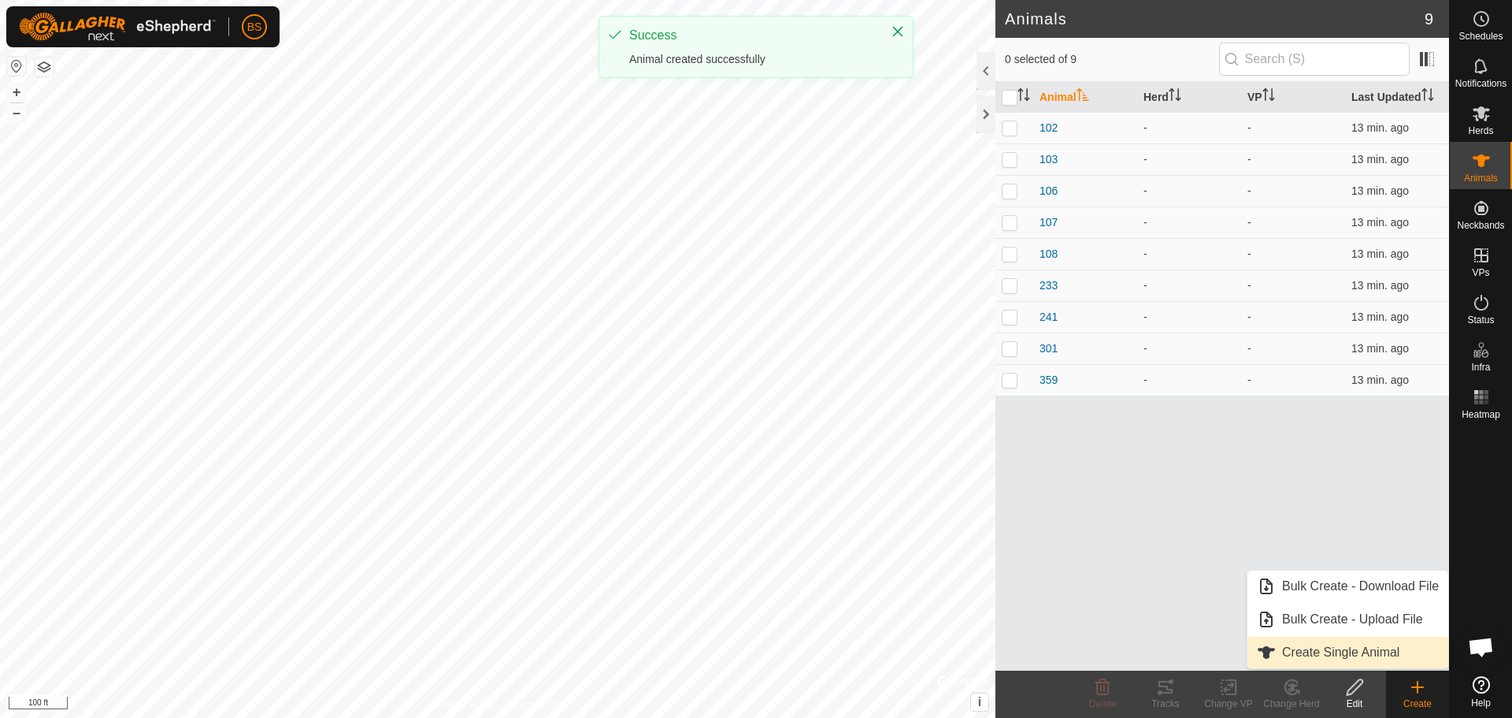
click at [1357, 654] on link "Create Single Animal" at bounding box center [1348, 653] width 201 height 32
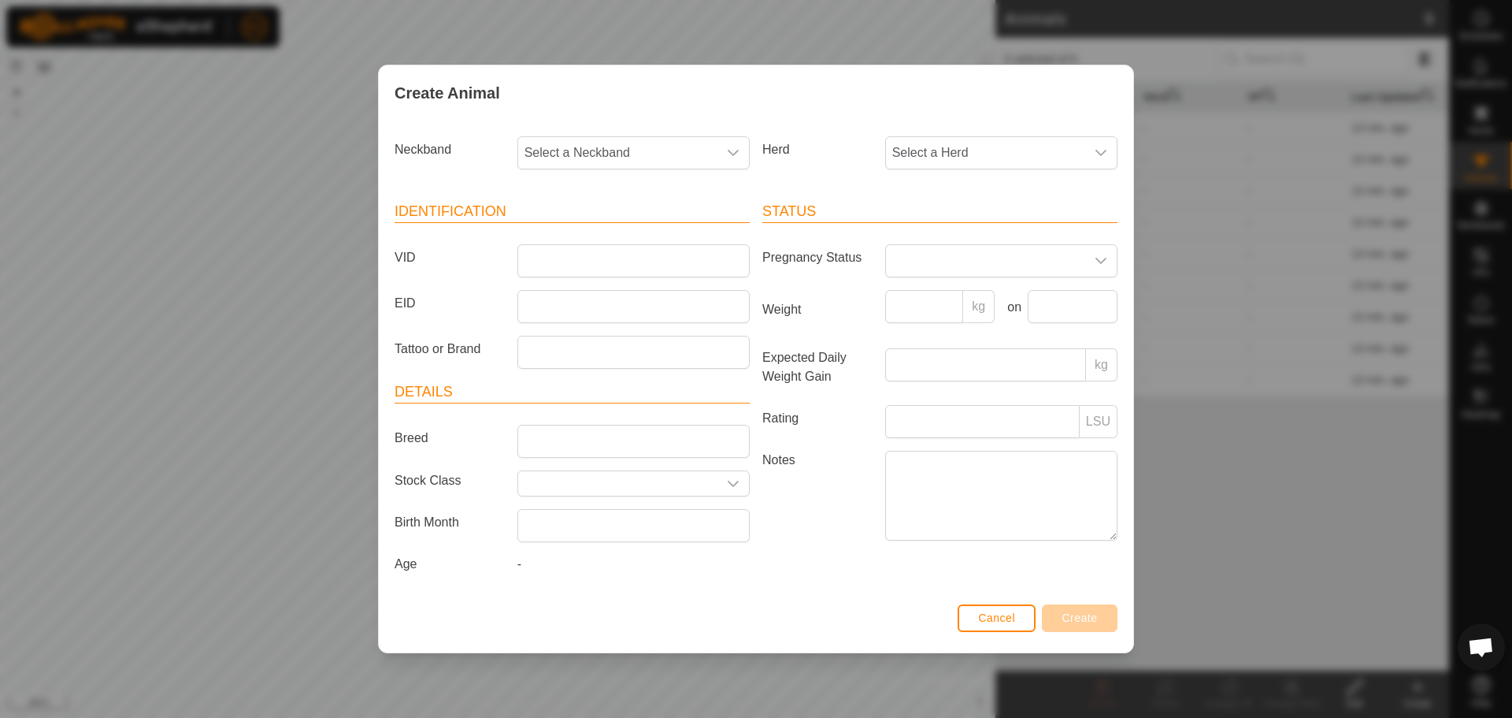
click at [633, 157] on span "Select a Neckband" at bounding box center [617, 153] width 199 height 32
click at [599, 332] on li "4188836003" at bounding box center [634, 333] width 231 height 32
click at [627, 264] on input "VID" at bounding box center [634, 260] width 232 height 33
type input "101"
click at [1104, 622] on button "Create" at bounding box center [1080, 618] width 76 height 28
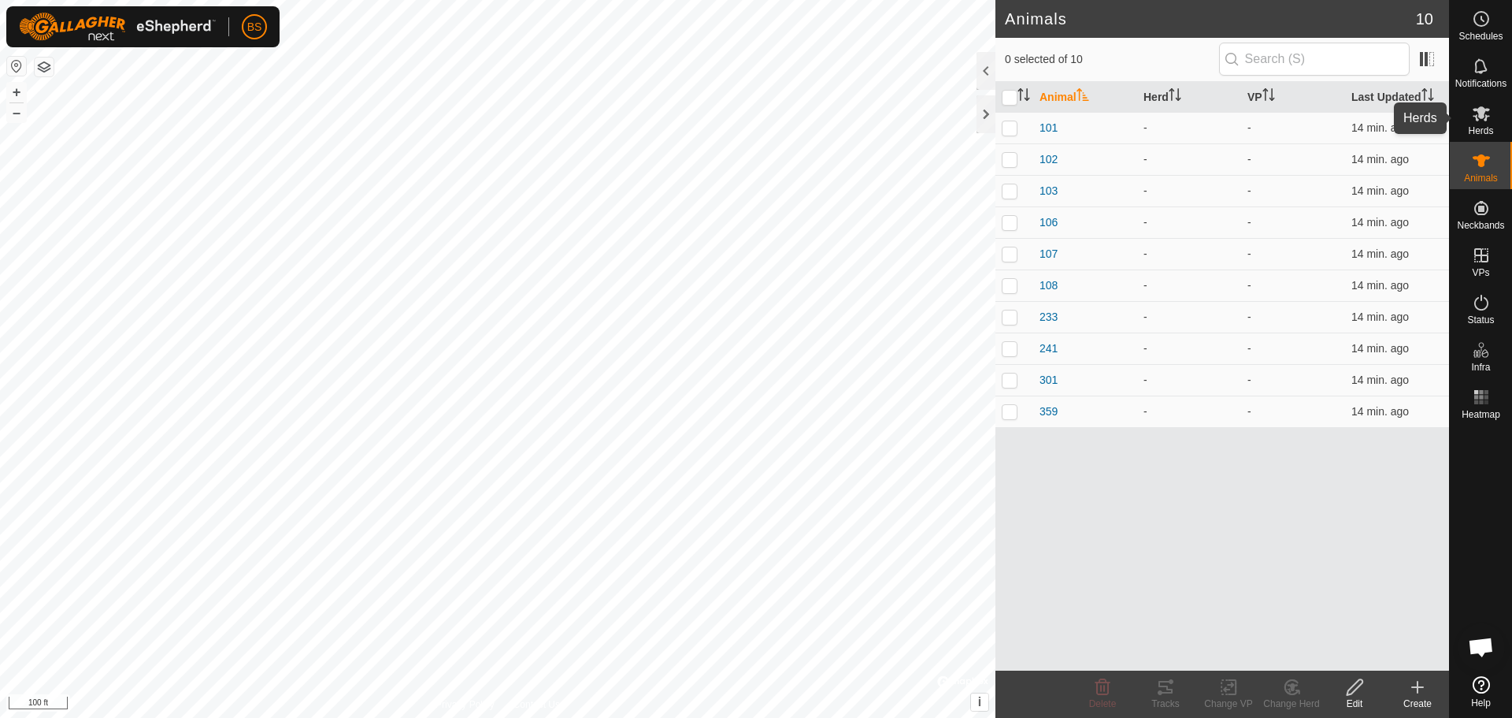
click at [1476, 113] on icon at bounding box center [1481, 113] width 19 height 19
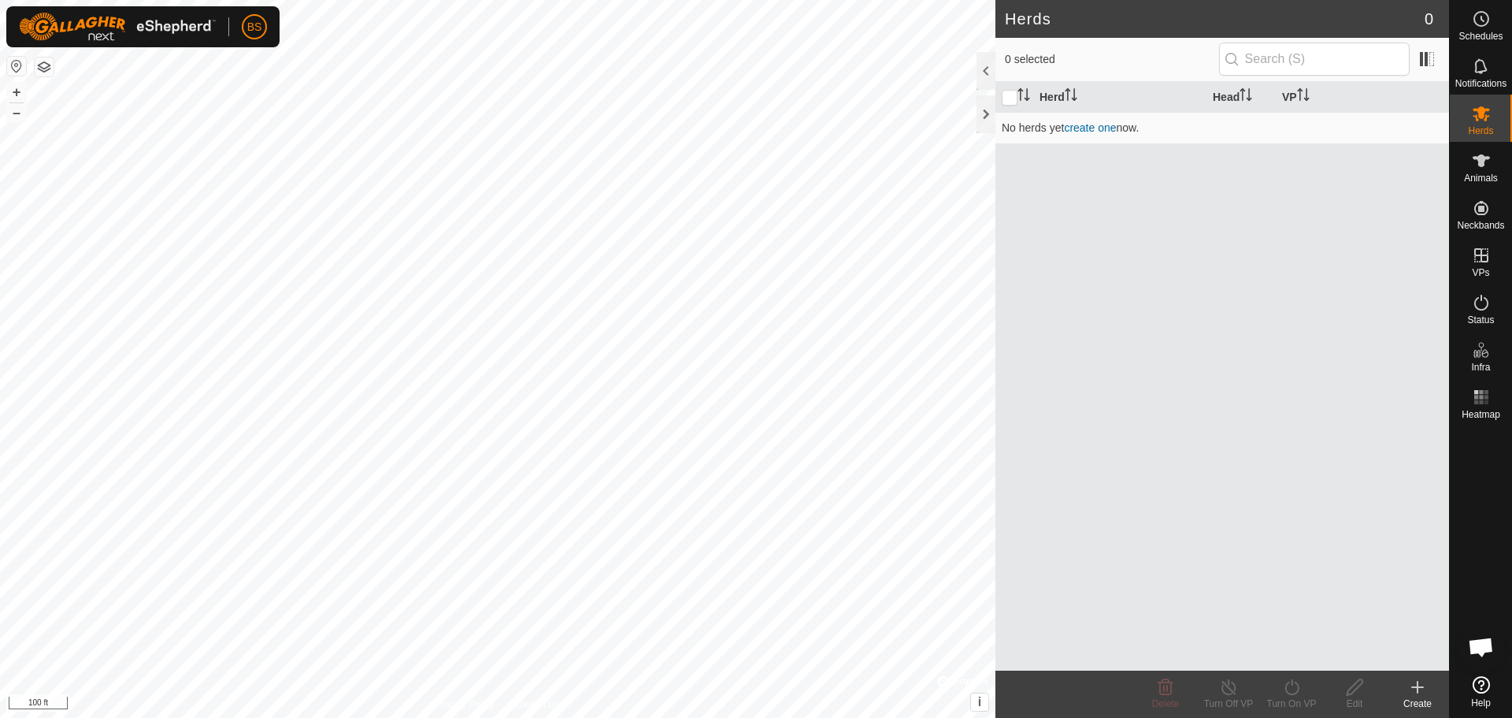
click at [1096, 125] on link "create one" at bounding box center [1090, 127] width 52 height 13
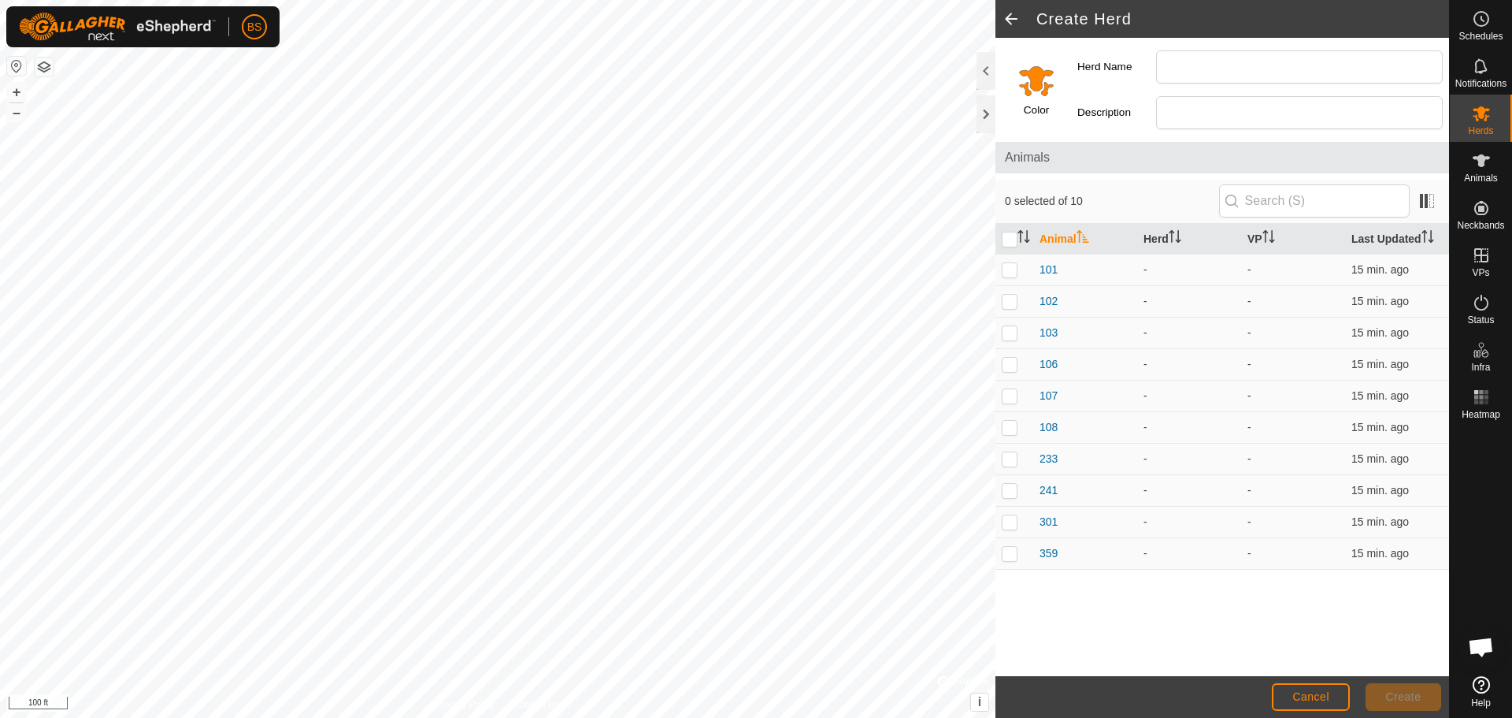
click at [1011, 234] on input "checkbox" at bounding box center [1010, 240] width 16 height 16
checkbox input "true"
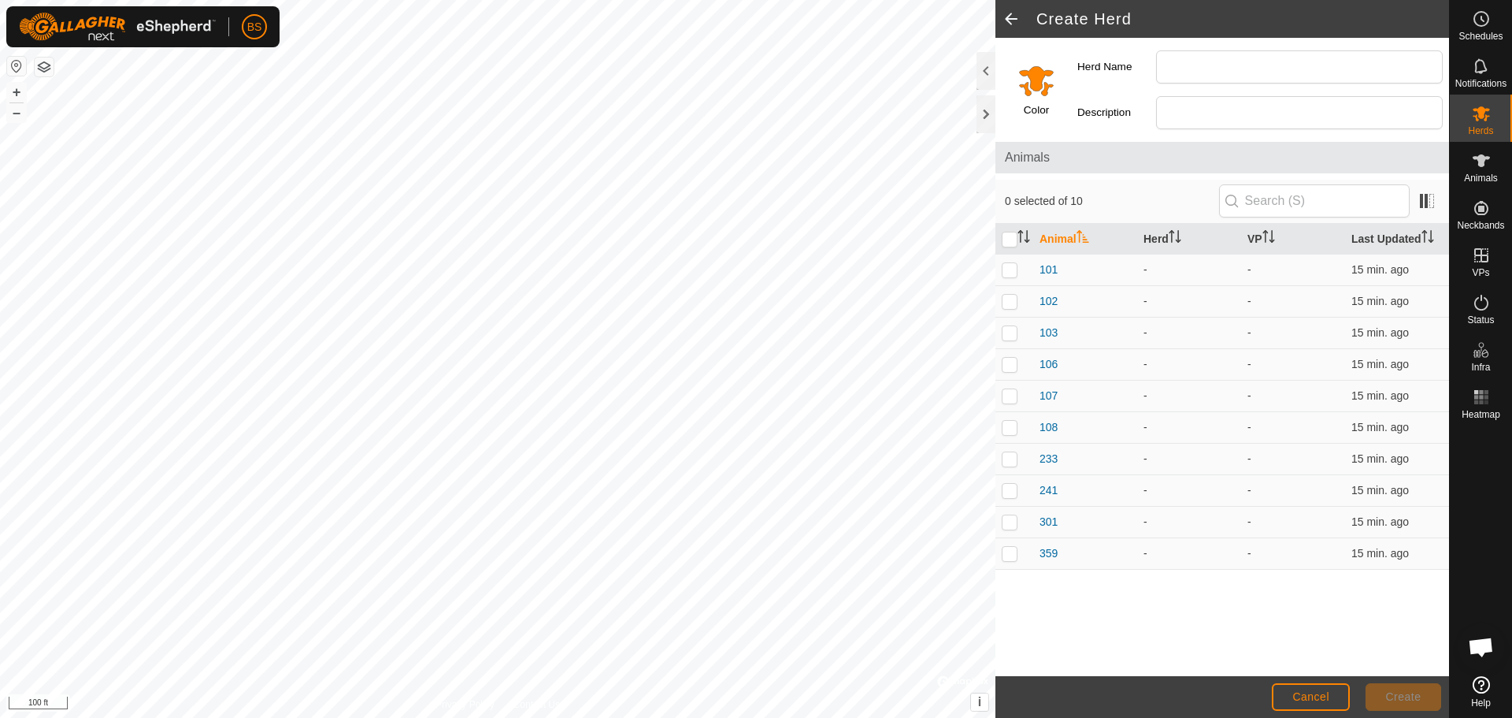
checkbox input "true"
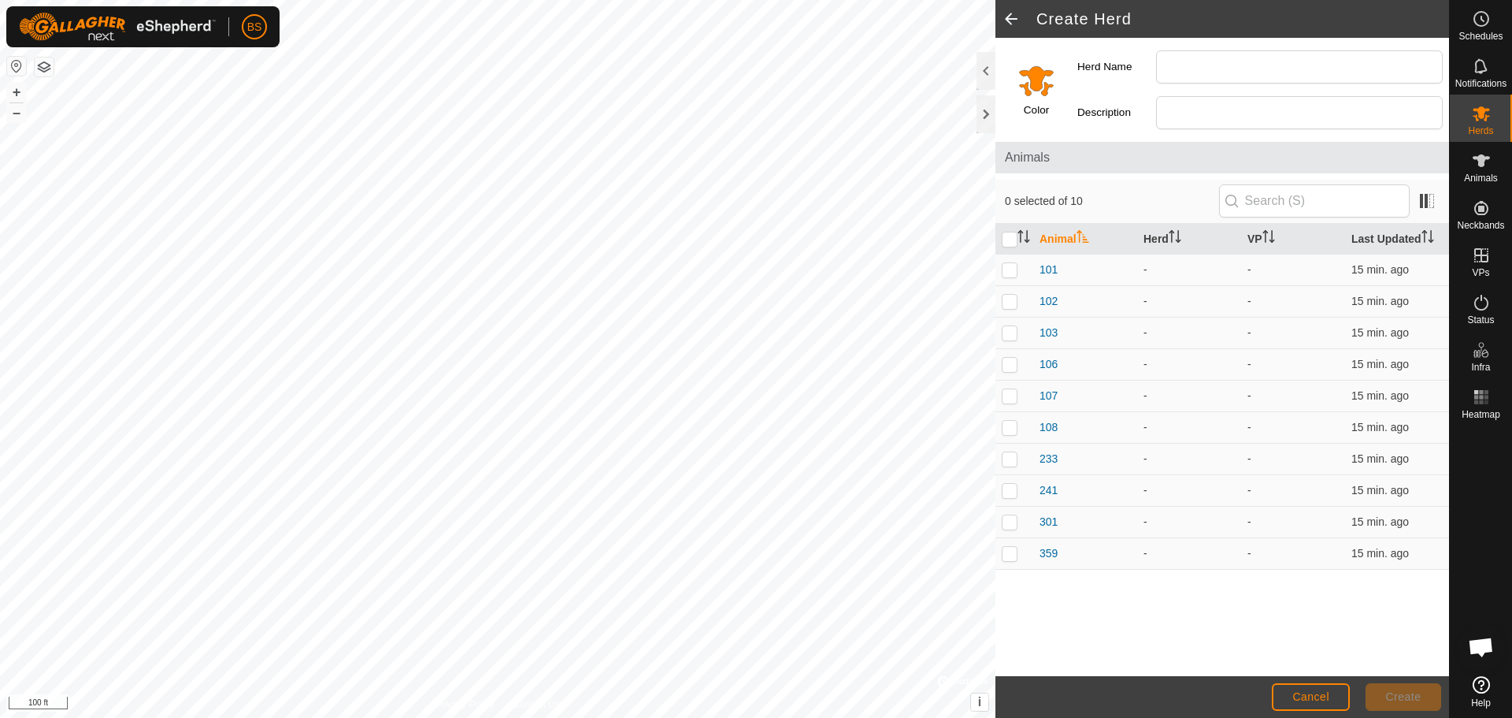
checkbox input "true"
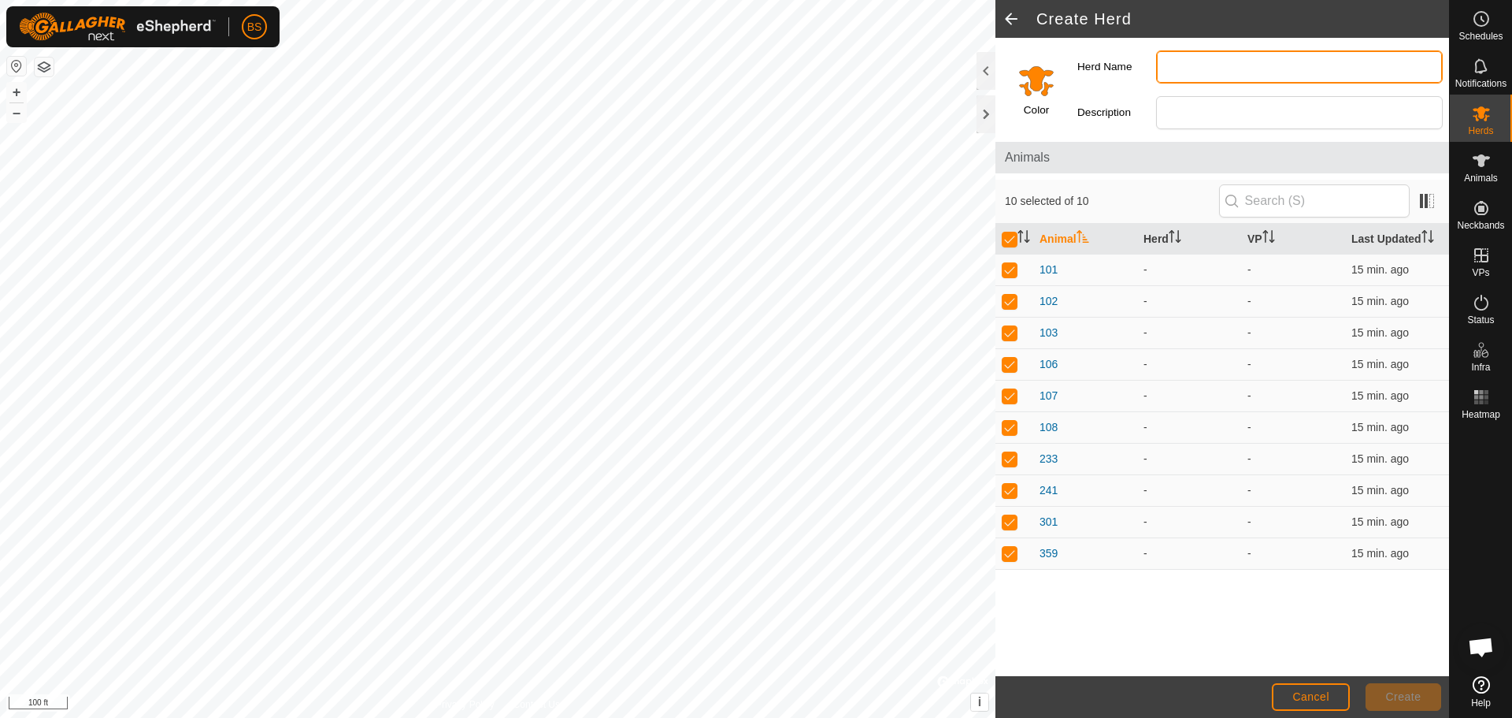
click at [1175, 72] on input "Herd Name" at bounding box center [1299, 66] width 287 height 33
type input "All"
click at [1383, 694] on button "Create" at bounding box center [1404, 697] width 76 height 28
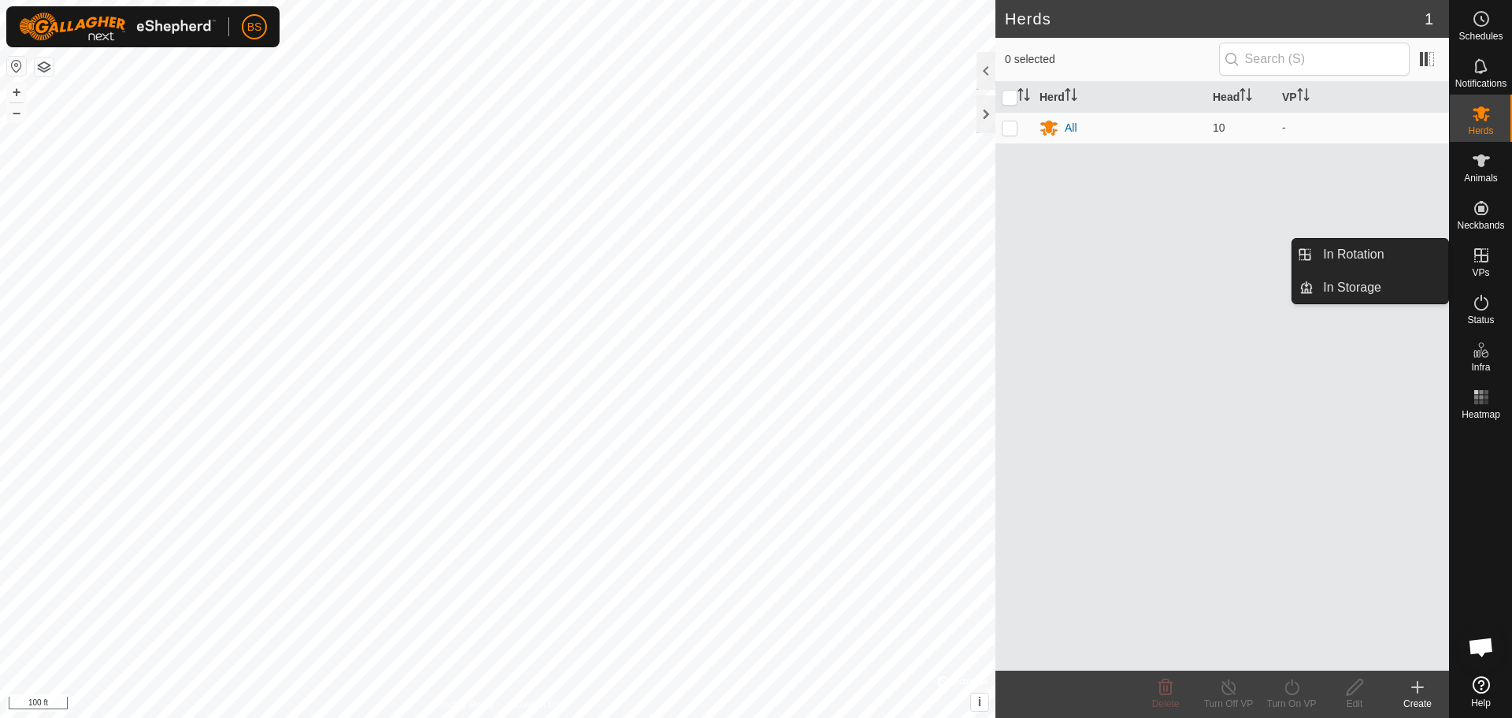
click at [1483, 259] on icon at bounding box center [1481, 255] width 19 height 19
click at [1357, 258] on link "In Rotation" at bounding box center [1381, 255] width 135 height 32
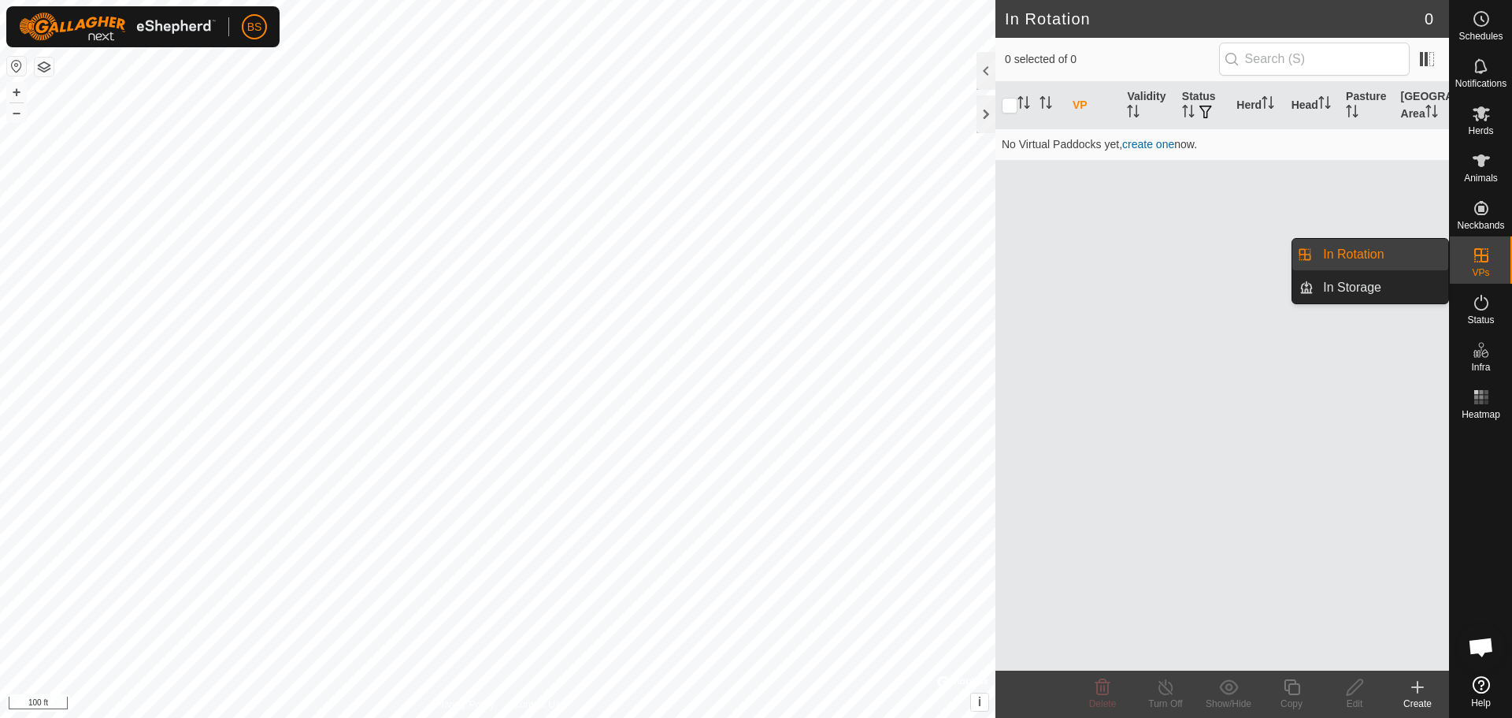
click at [1483, 258] on icon at bounding box center [1481, 255] width 19 height 19
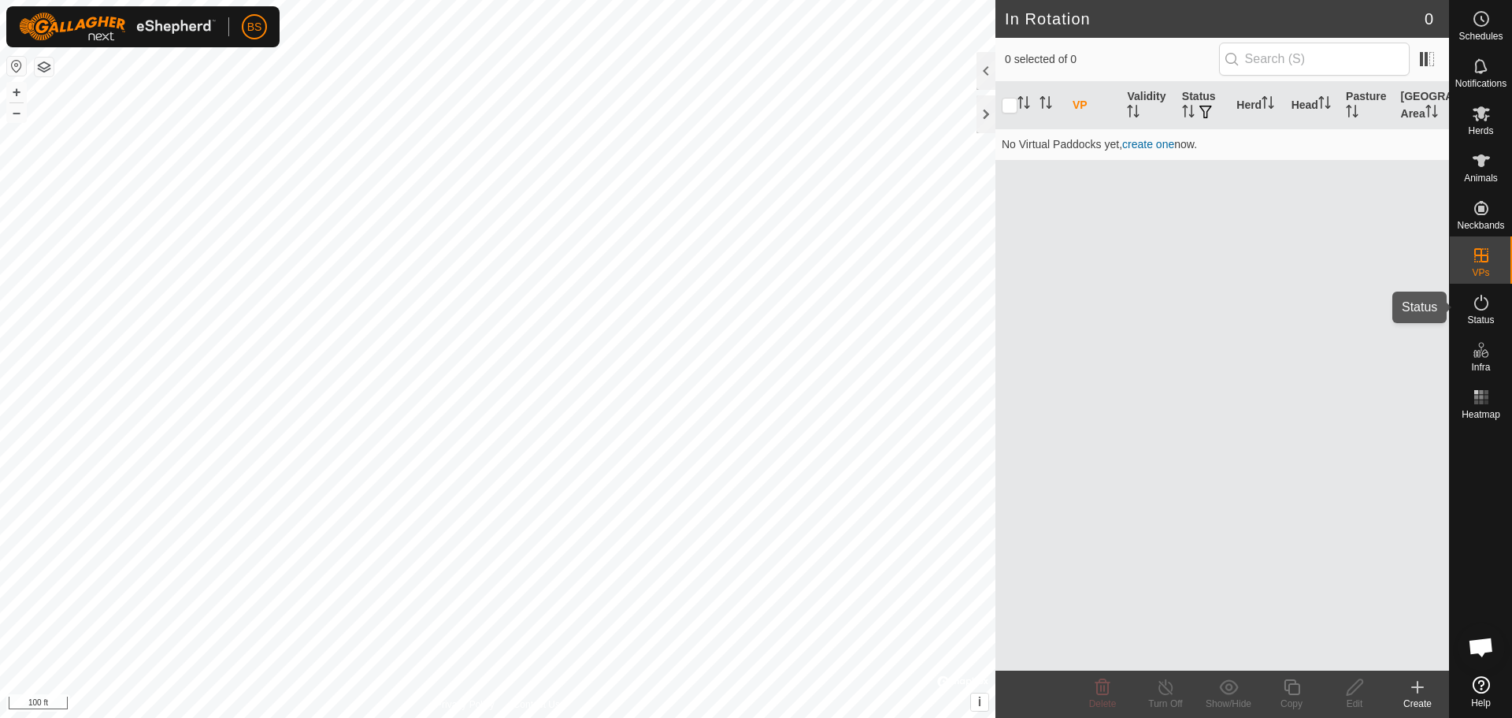
click at [1473, 306] on icon at bounding box center [1481, 302] width 19 height 19
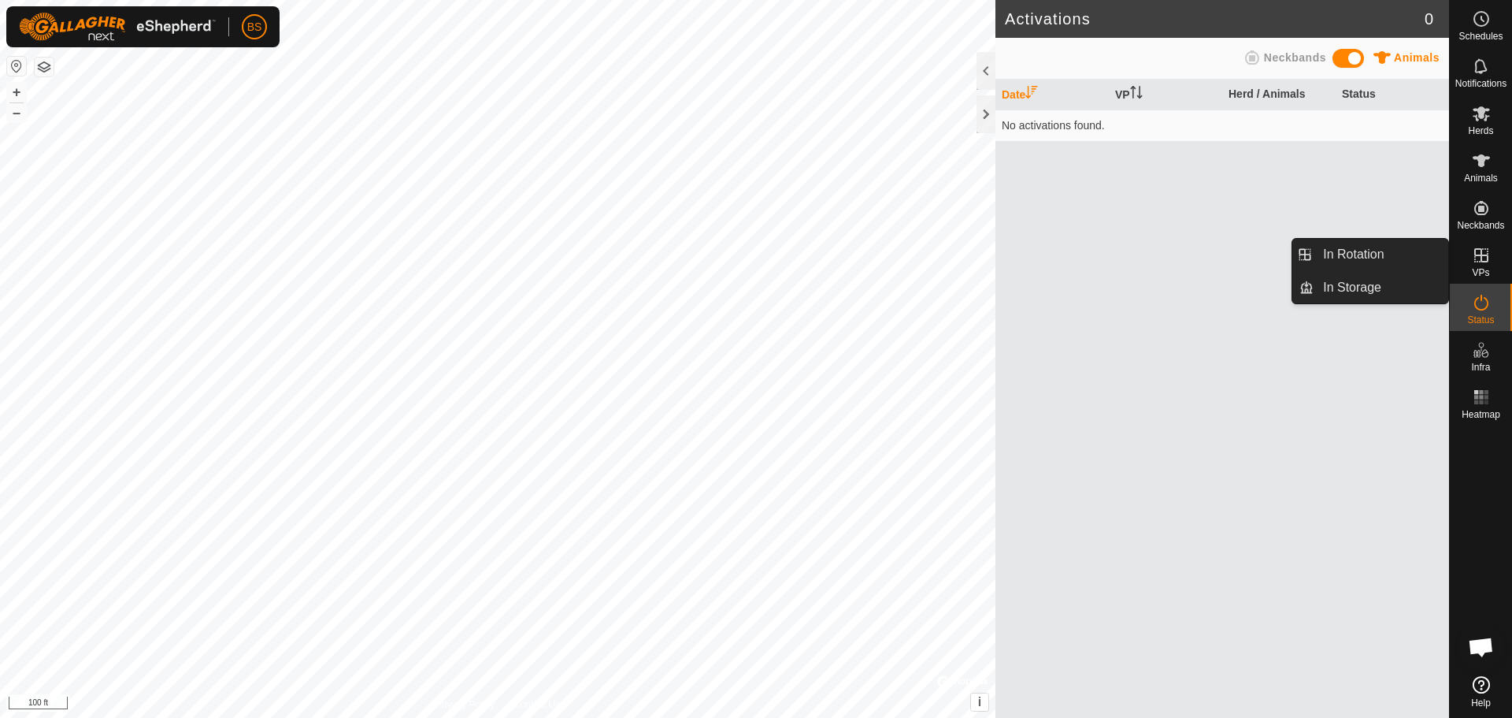
click at [1471, 255] on es-virtualpaddocks-svg-icon at bounding box center [1482, 255] width 28 height 25
click at [1477, 252] on icon at bounding box center [1481, 255] width 19 height 19
click at [1481, 253] on icon at bounding box center [1482, 255] width 14 height 14
click at [1394, 251] on link "In Rotation" at bounding box center [1381, 255] width 135 height 32
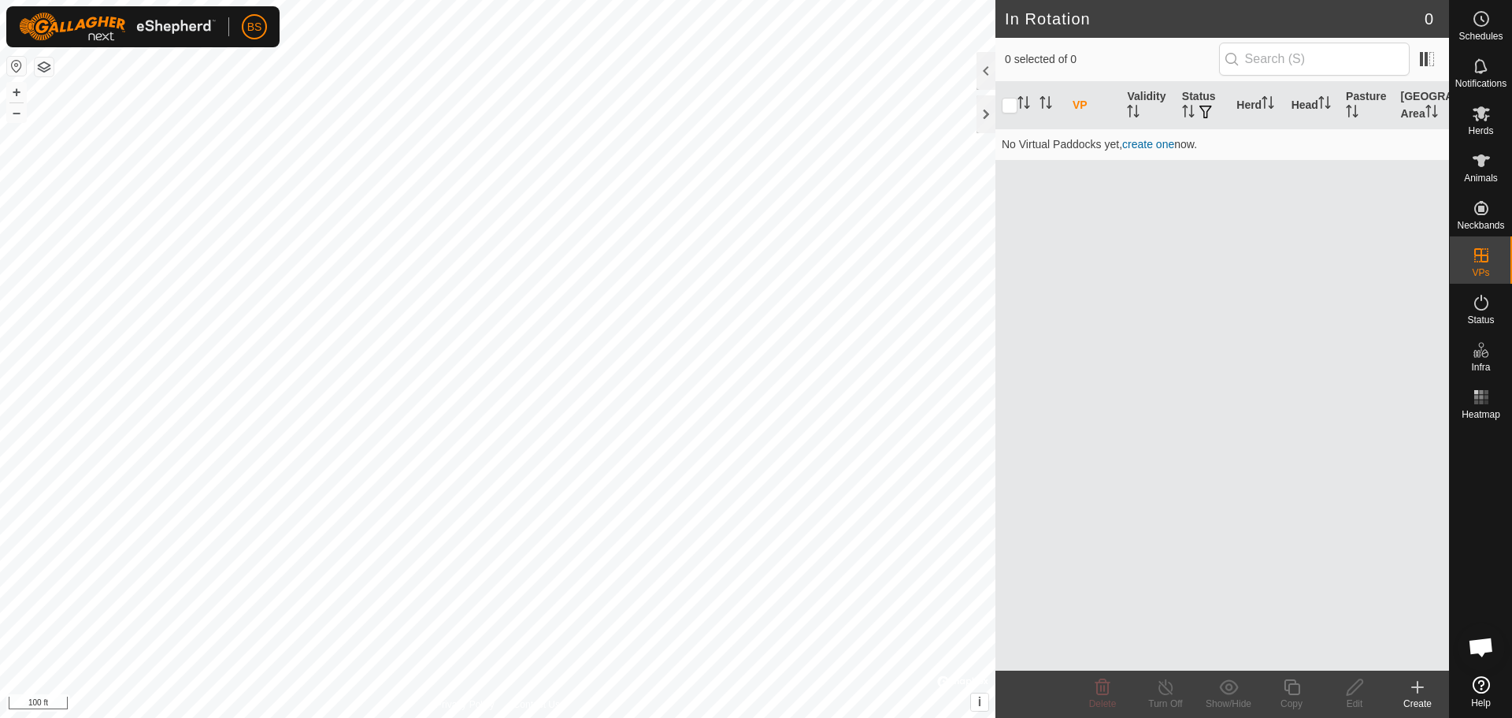
click at [1416, 697] on div "Create" at bounding box center [1417, 703] width 63 height 14
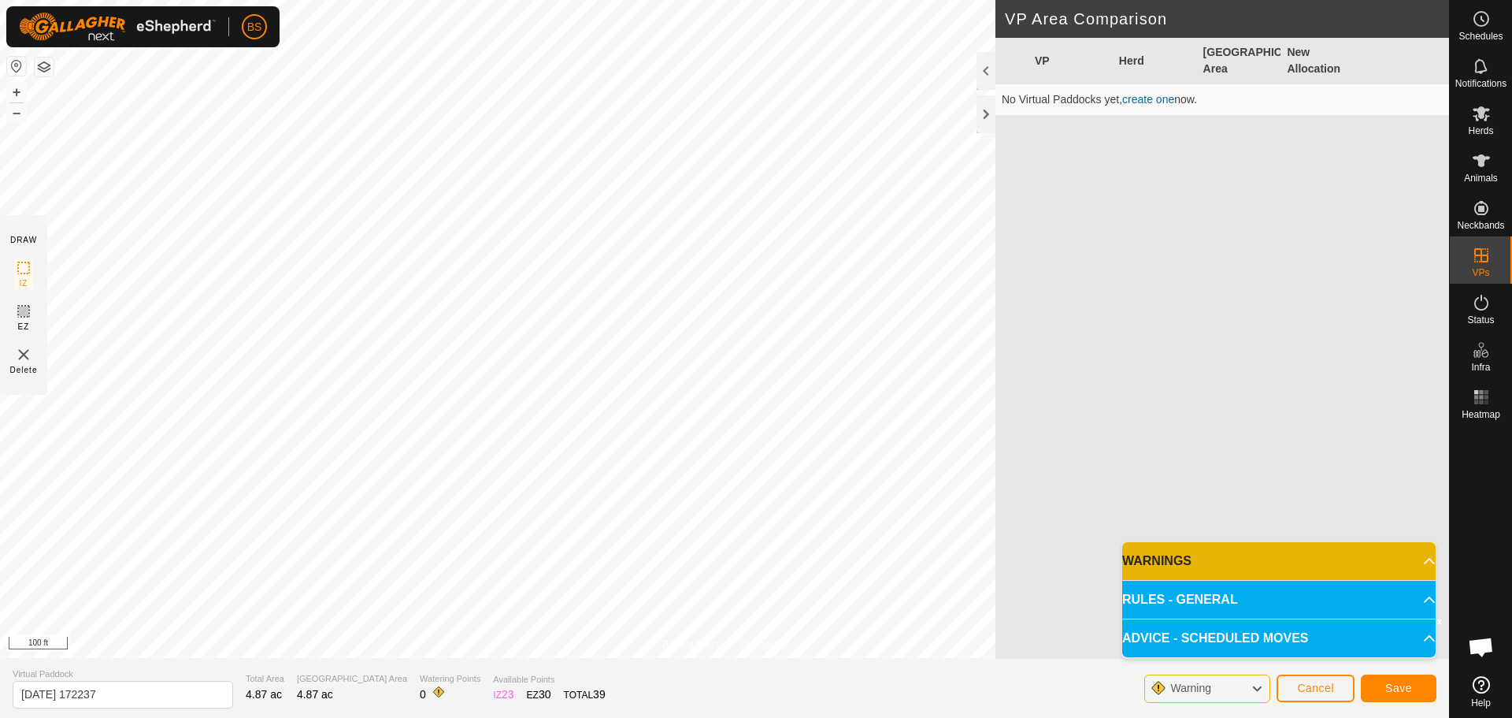
click at [1418, 563] on p-accordion-header "WARNINGS" at bounding box center [1280, 561] width 314 height 38
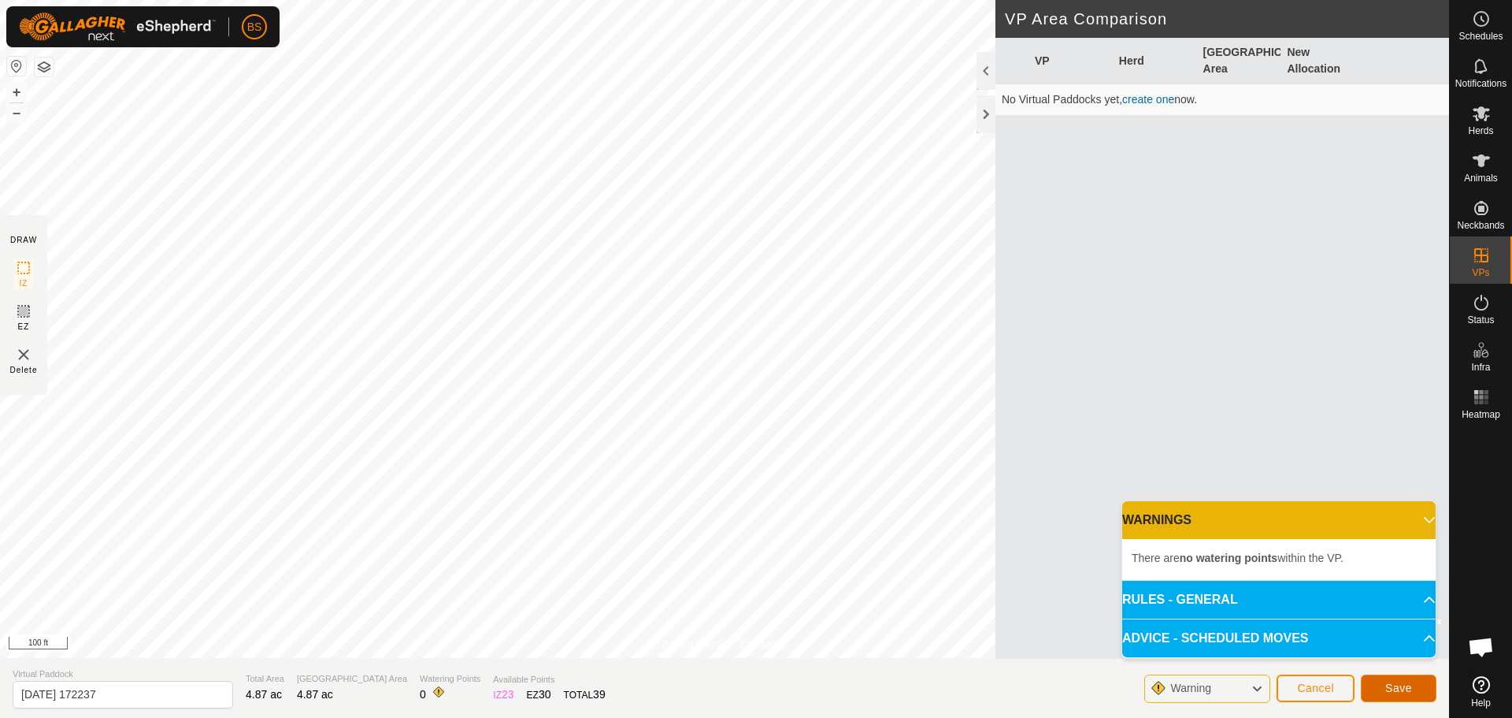
click at [1412, 687] on span "Save" at bounding box center [1399, 687] width 27 height 13
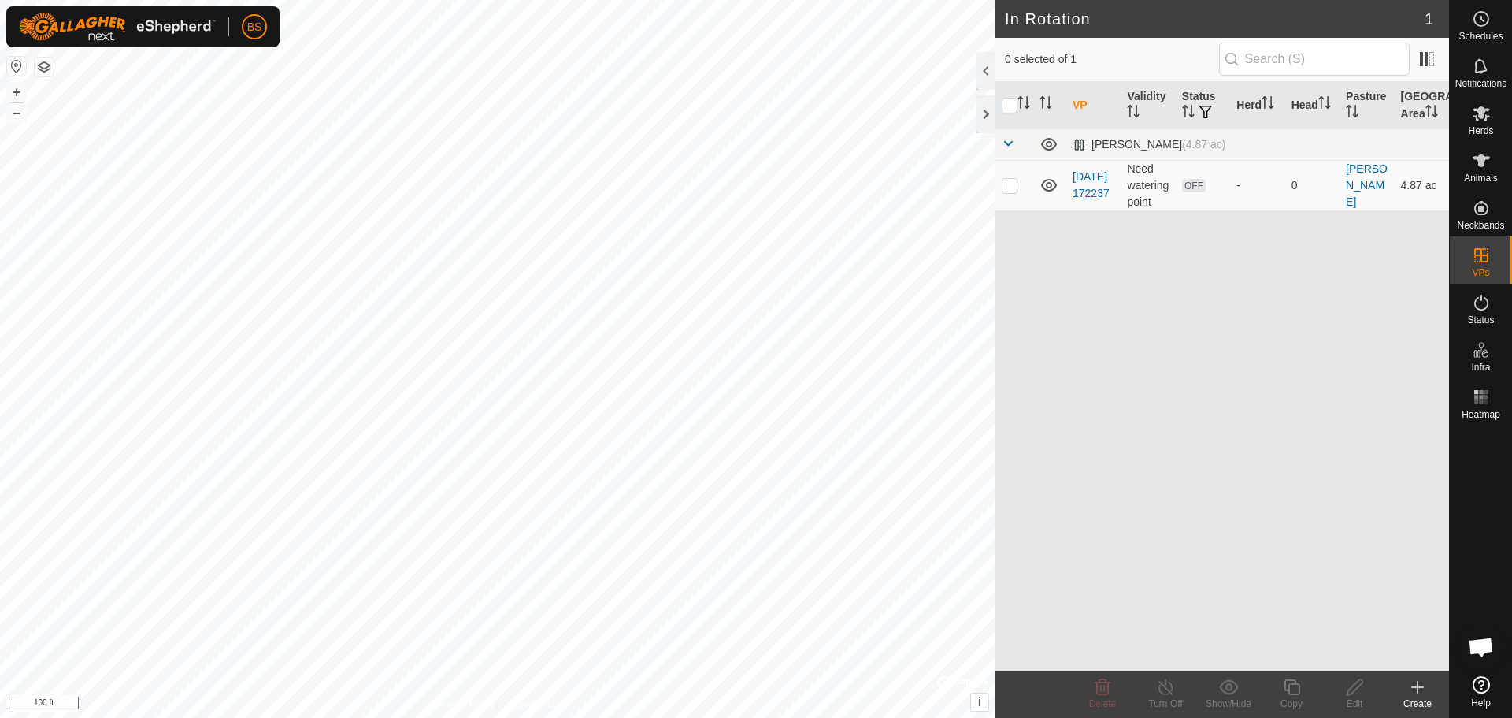
click at [1050, 182] on icon at bounding box center [1049, 185] width 19 height 19
click at [1050, 184] on icon at bounding box center [1049, 185] width 19 height 19
click at [1008, 184] on p-checkbox at bounding box center [1010, 185] width 16 height 13
checkbox input "true"
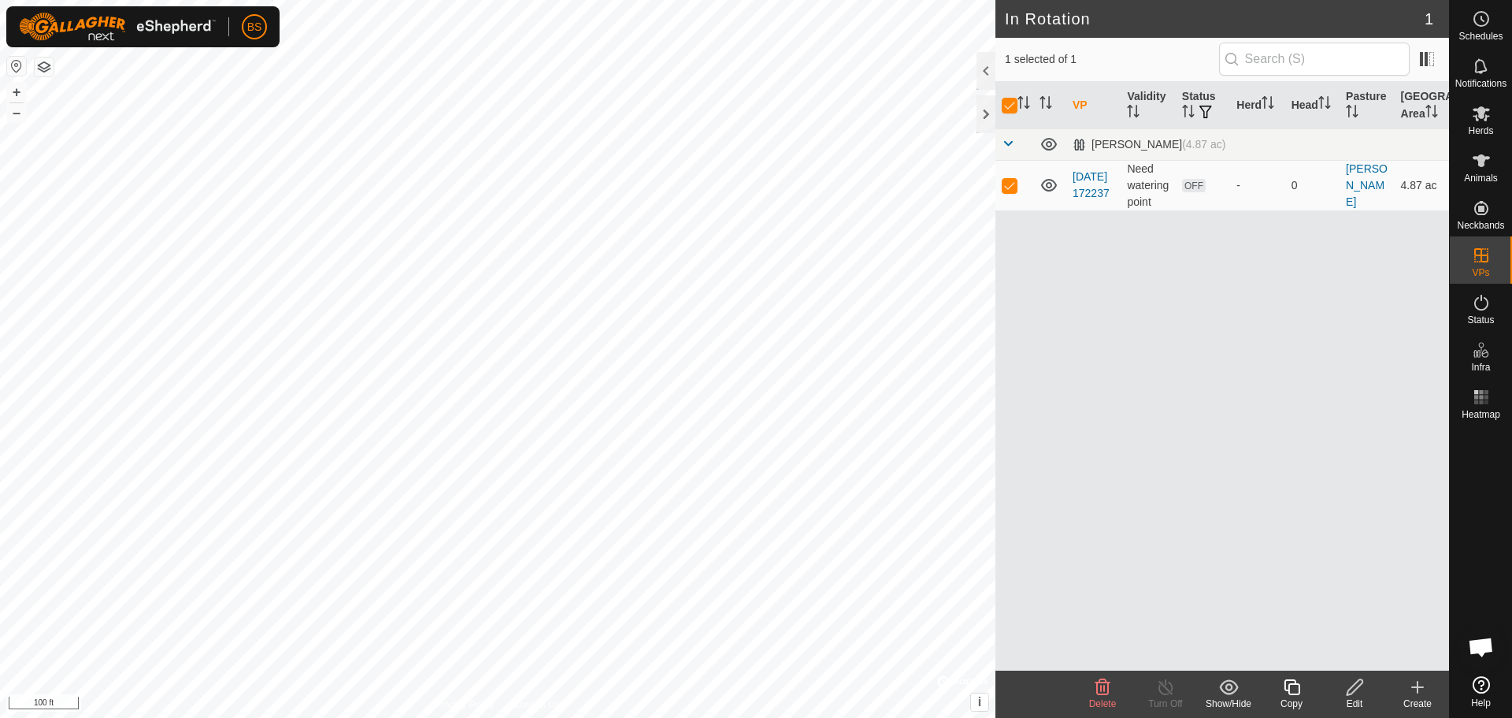
click at [1008, 184] on p-checkbox at bounding box center [1010, 185] width 16 height 13
checkbox input "false"
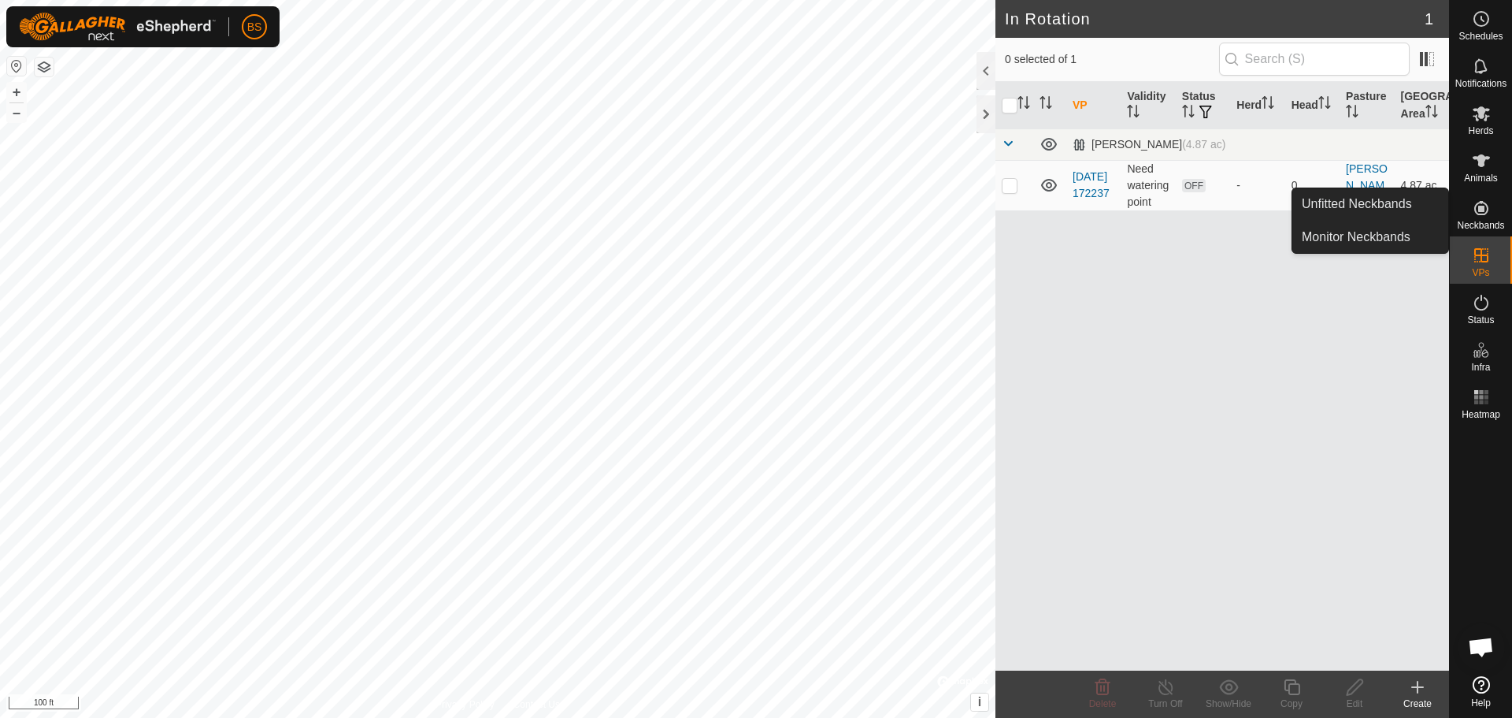
click at [1485, 202] on icon at bounding box center [1481, 208] width 19 height 19
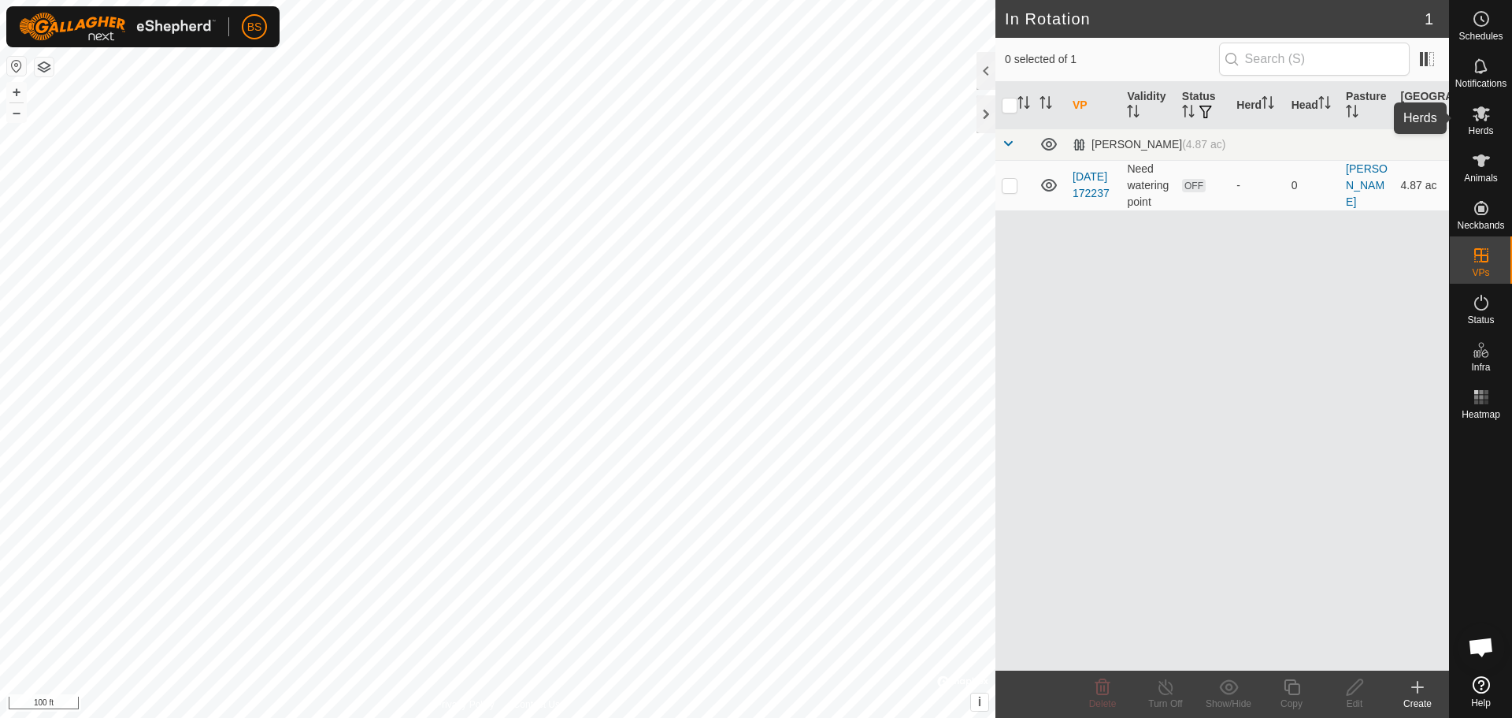
click at [1483, 122] on icon at bounding box center [1481, 113] width 19 height 19
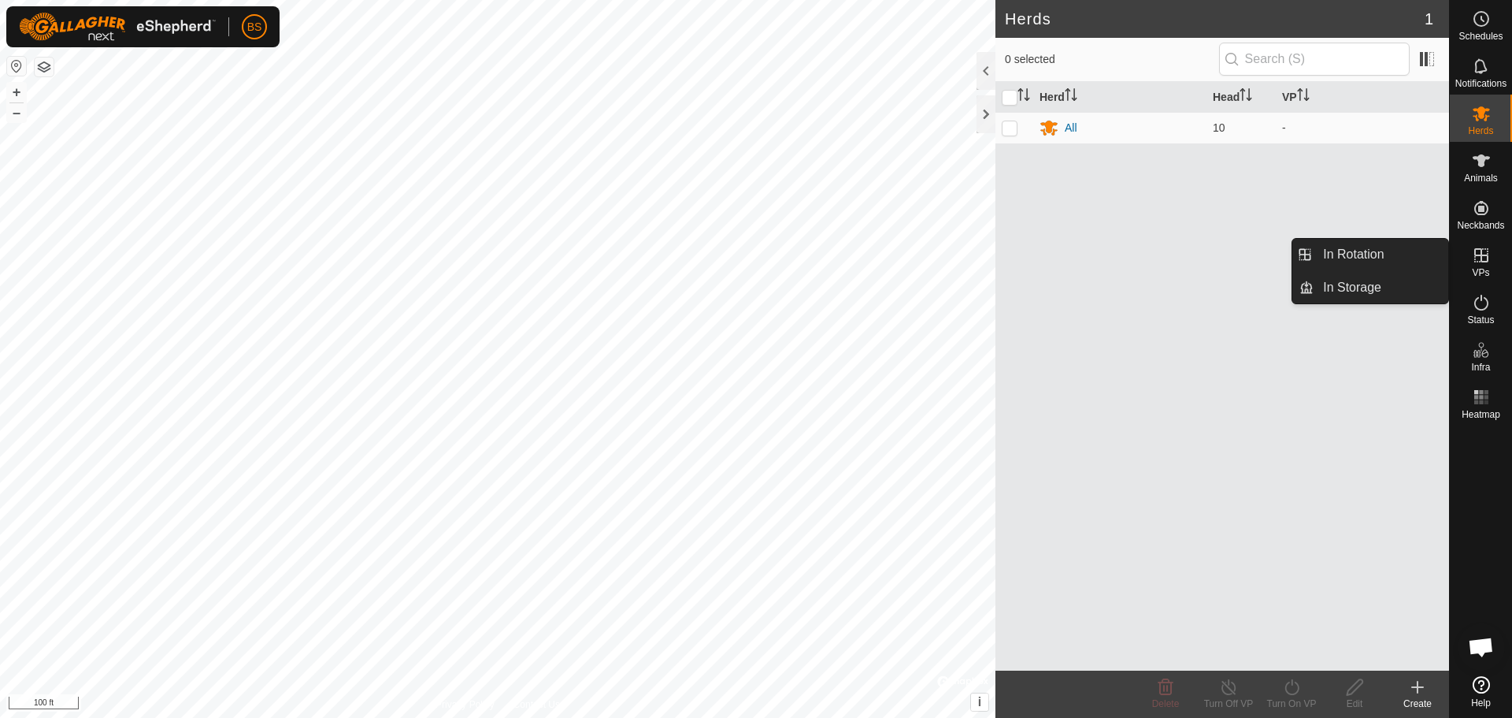
click at [1480, 268] on span "VPs" at bounding box center [1480, 272] width 17 height 9
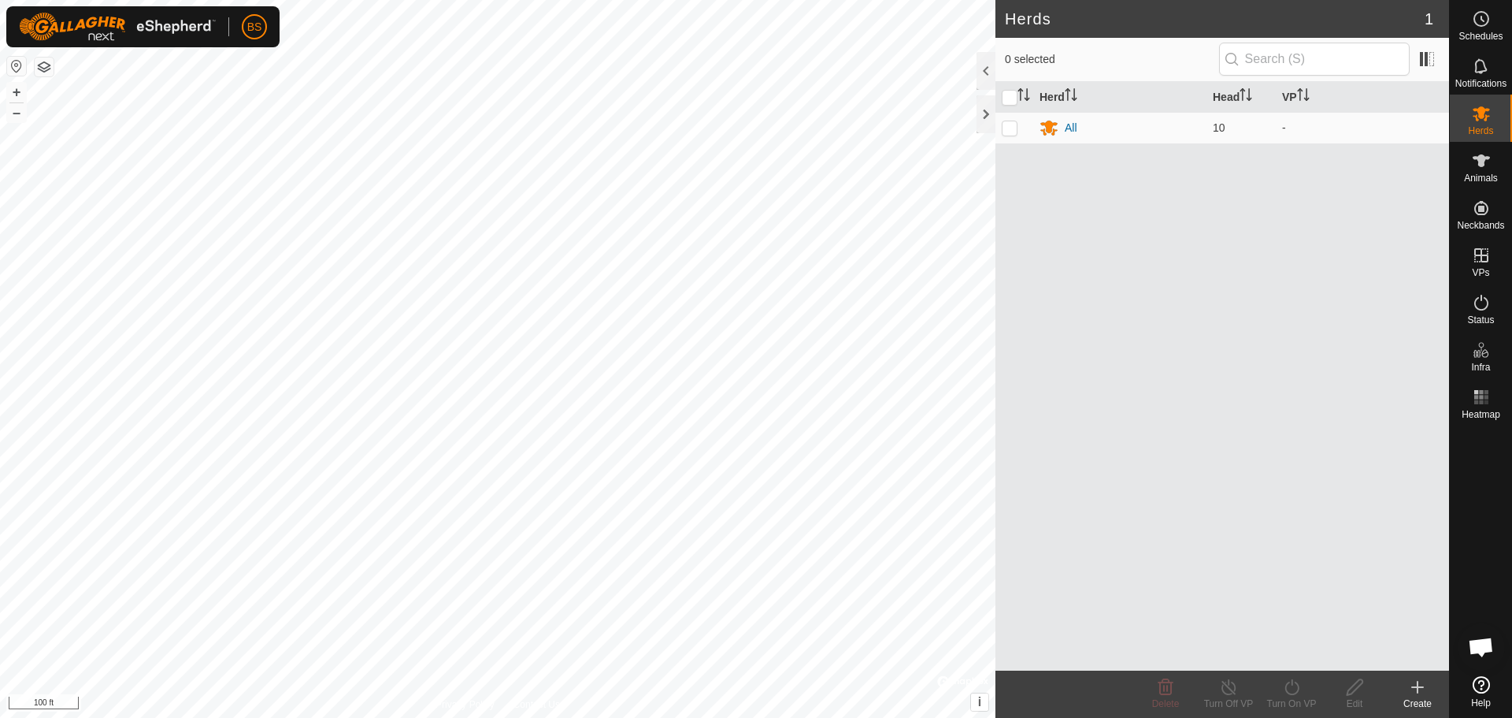
click at [1173, 283] on div "Herd Head VP All 10 -" at bounding box center [1223, 376] width 454 height 588
click at [1006, 126] on p-checkbox at bounding box center [1010, 127] width 16 height 13
checkbox input "true"
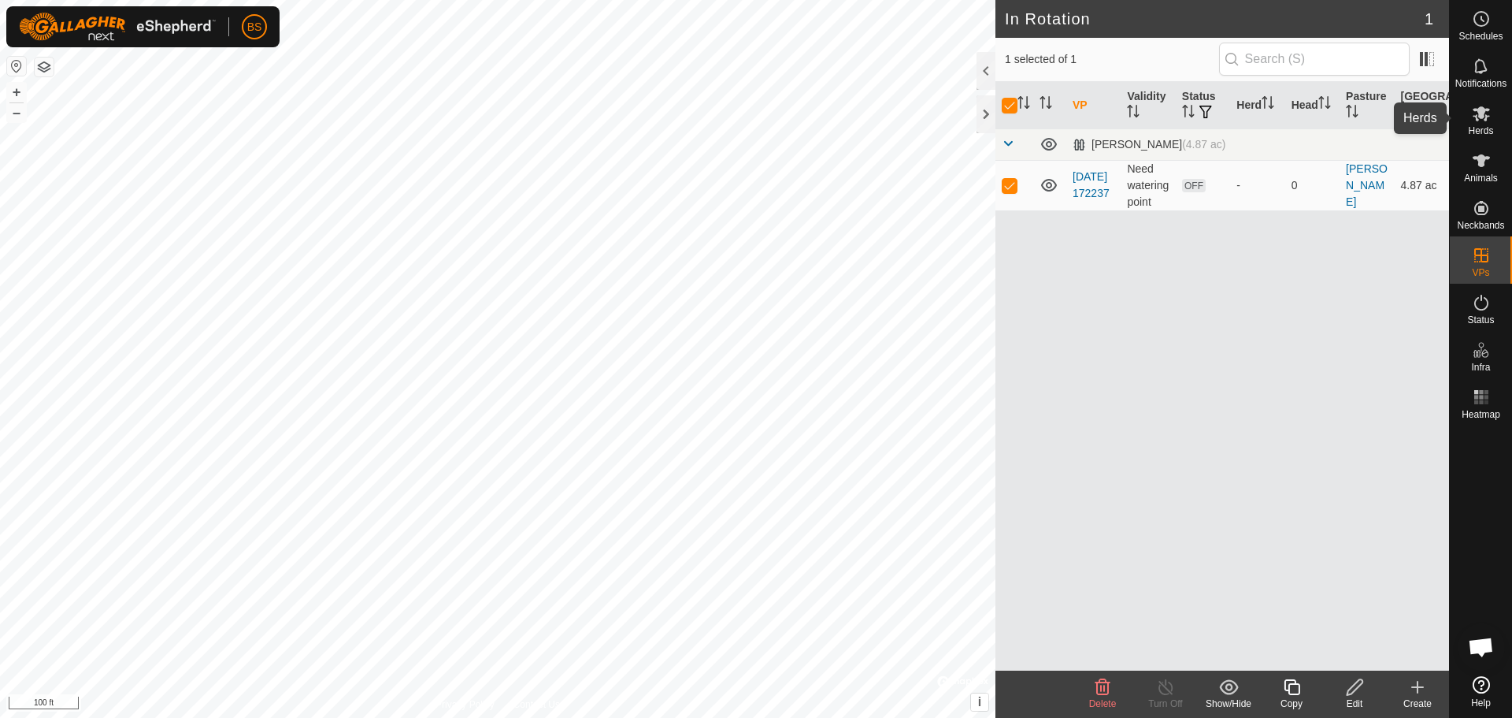
click at [1474, 116] on icon at bounding box center [1481, 113] width 17 height 15
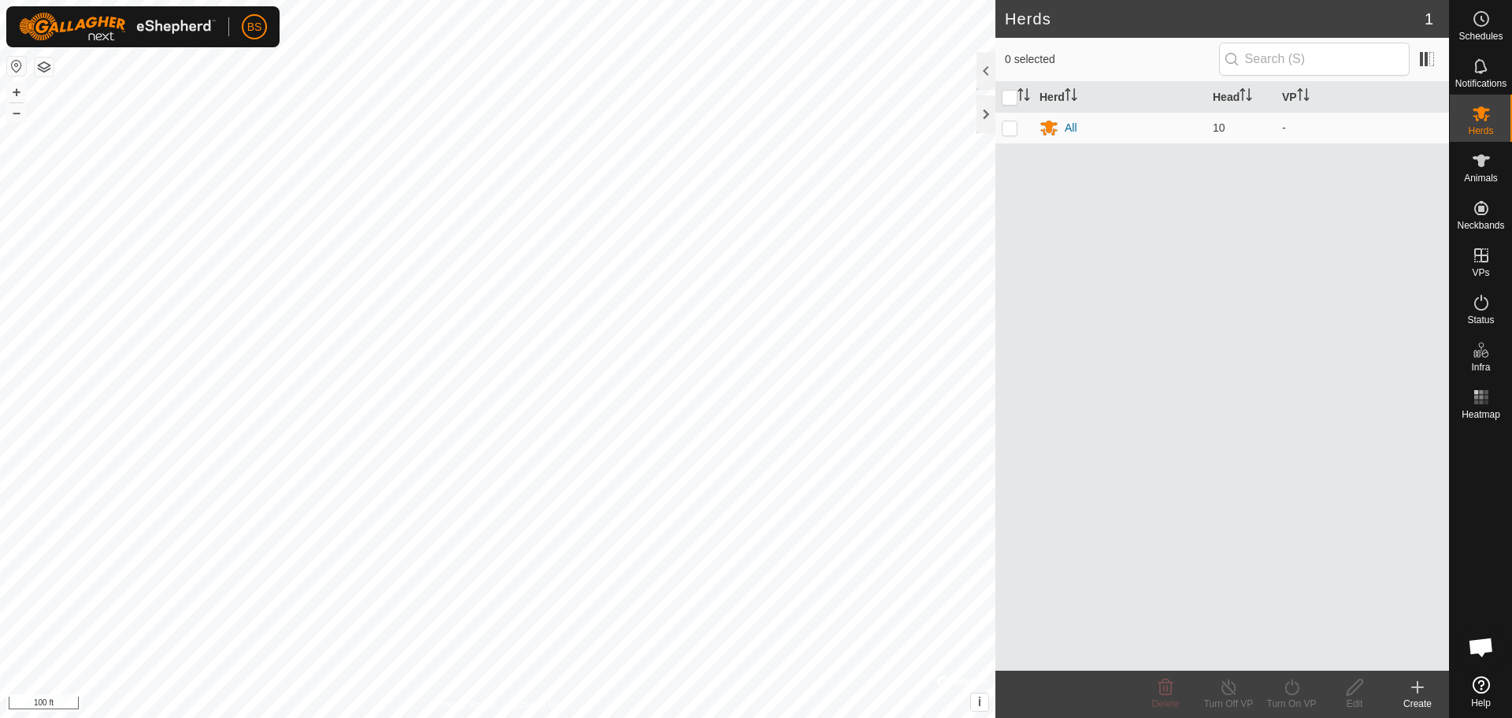
click at [1009, 127] on p-checkbox at bounding box center [1010, 127] width 16 height 13
checkbox input "true"
click at [1288, 689] on icon at bounding box center [1292, 686] width 20 height 19
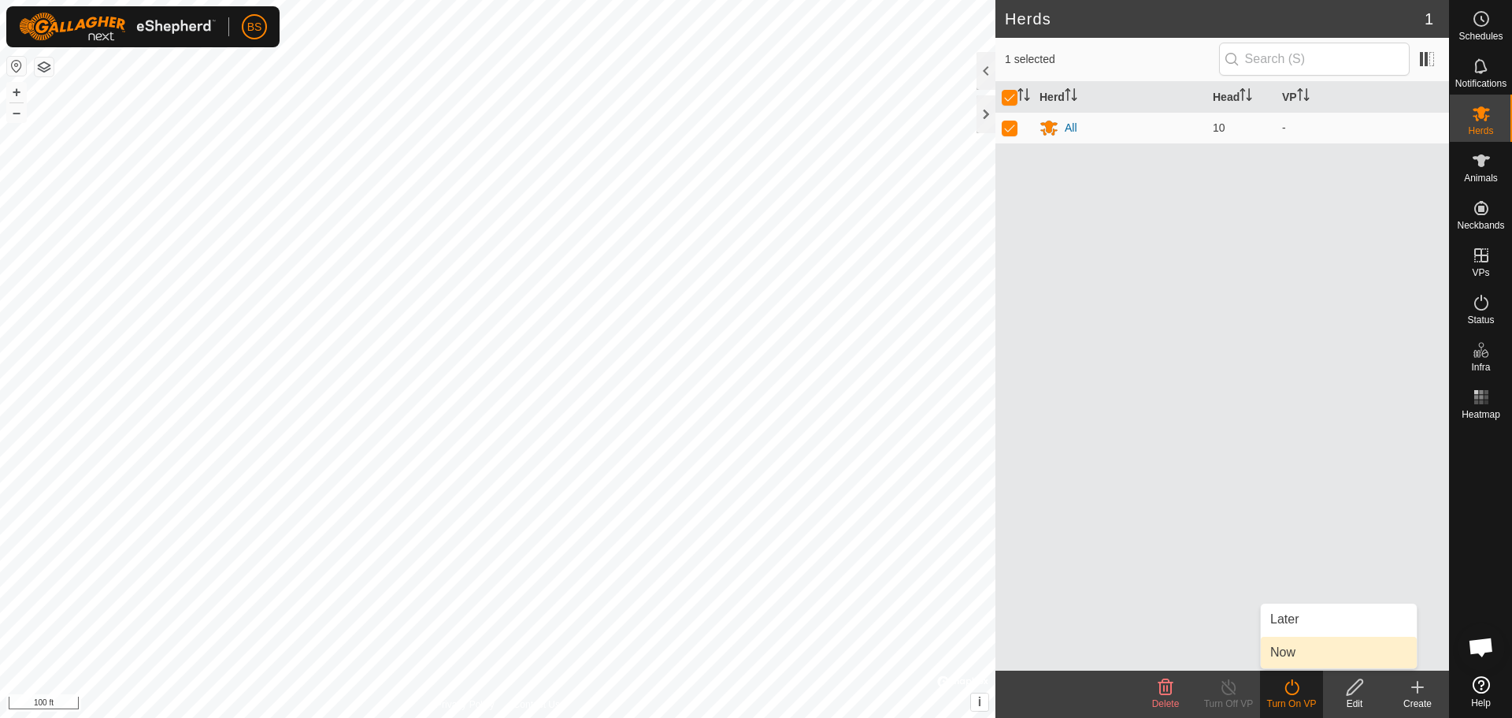
click at [1285, 657] on link "Now" at bounding box center [1339, 653] width 156 height 32
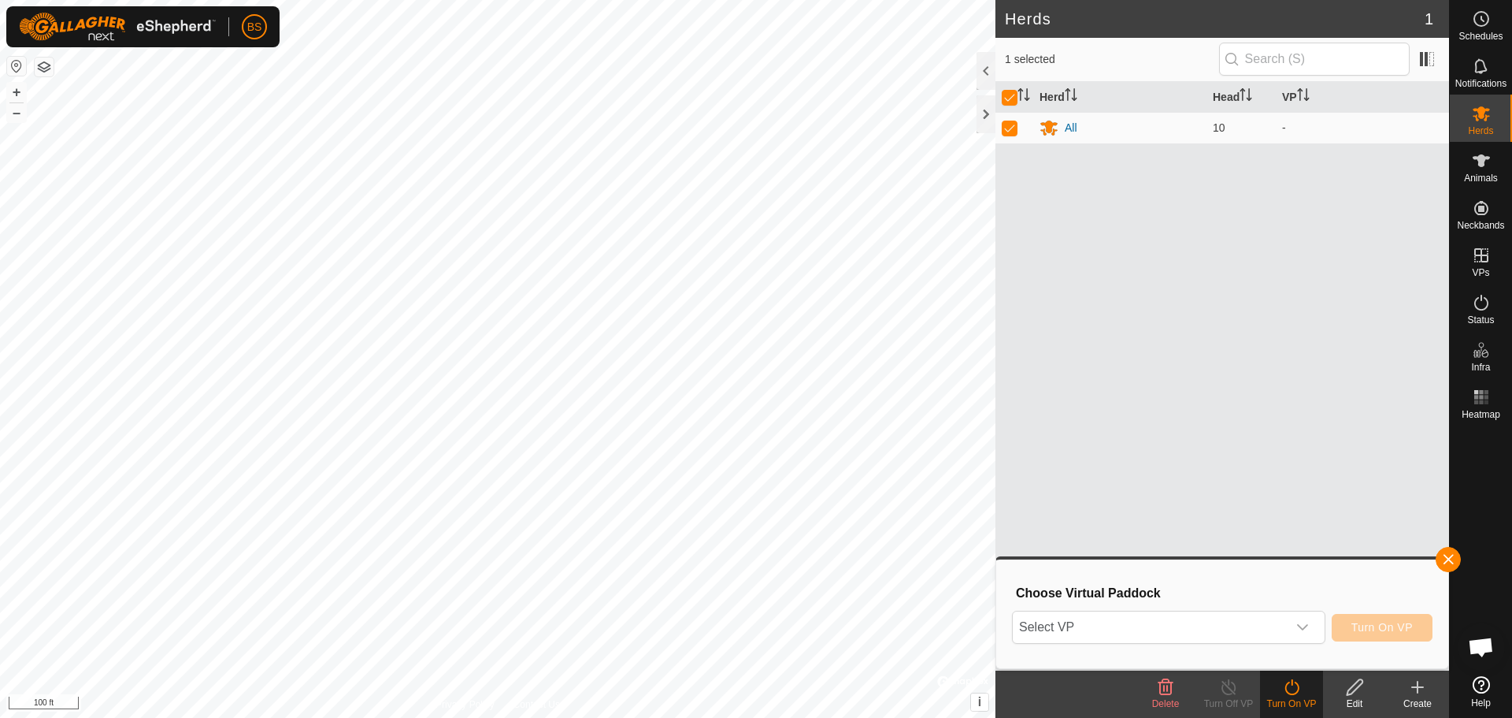
click at [1302, 622] on icon "dropdown trigger" at bounding box center [1303, 627] width 13 height 13
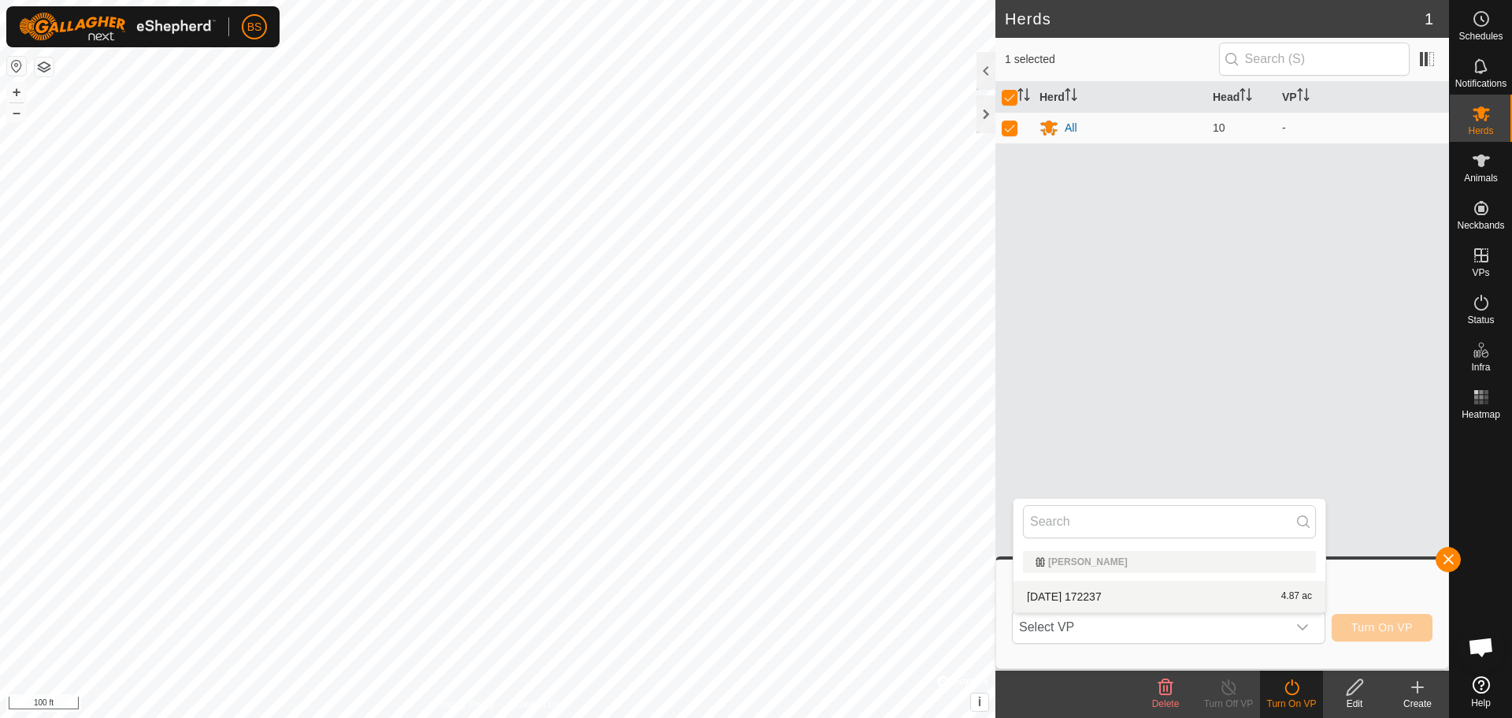
click at [1223, 596] on li "[DATE] 172237 4.87 ac" at bounding box center [1170, 597] width 312 height 32
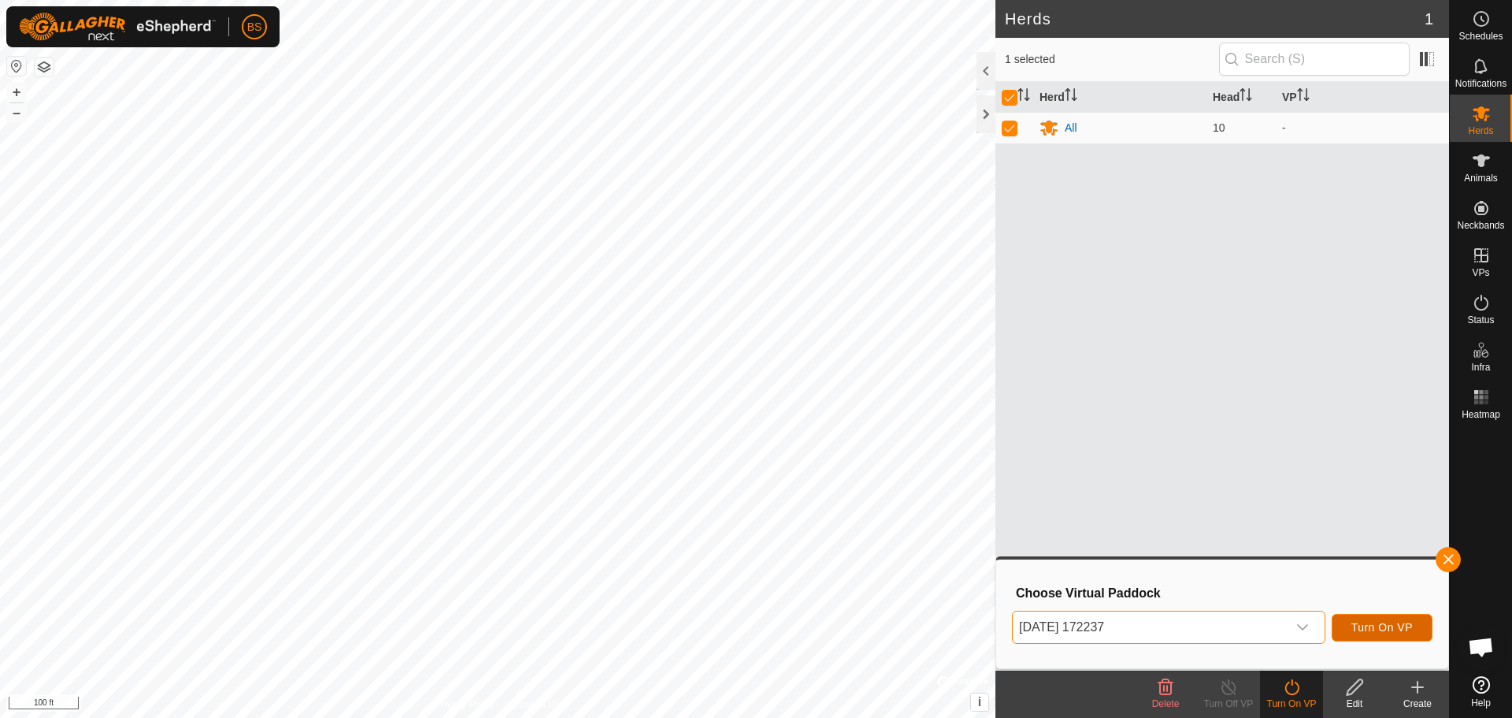
click at [1357, 625] on span "Turn On VP" at bounding box center [1382, 627] width 61 height 13
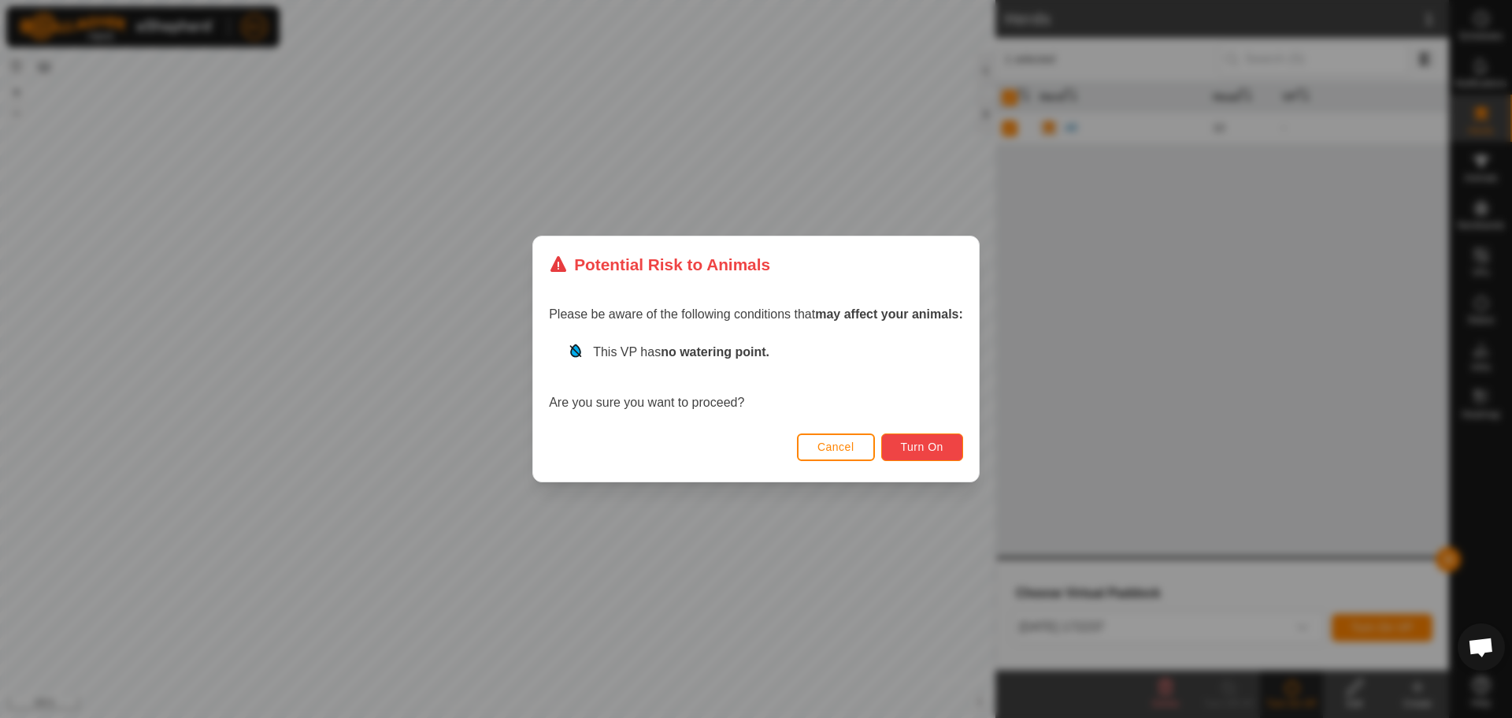
click at [921, 437] on button "Turn On" at bounding box center [923, 447] width 82 height 28
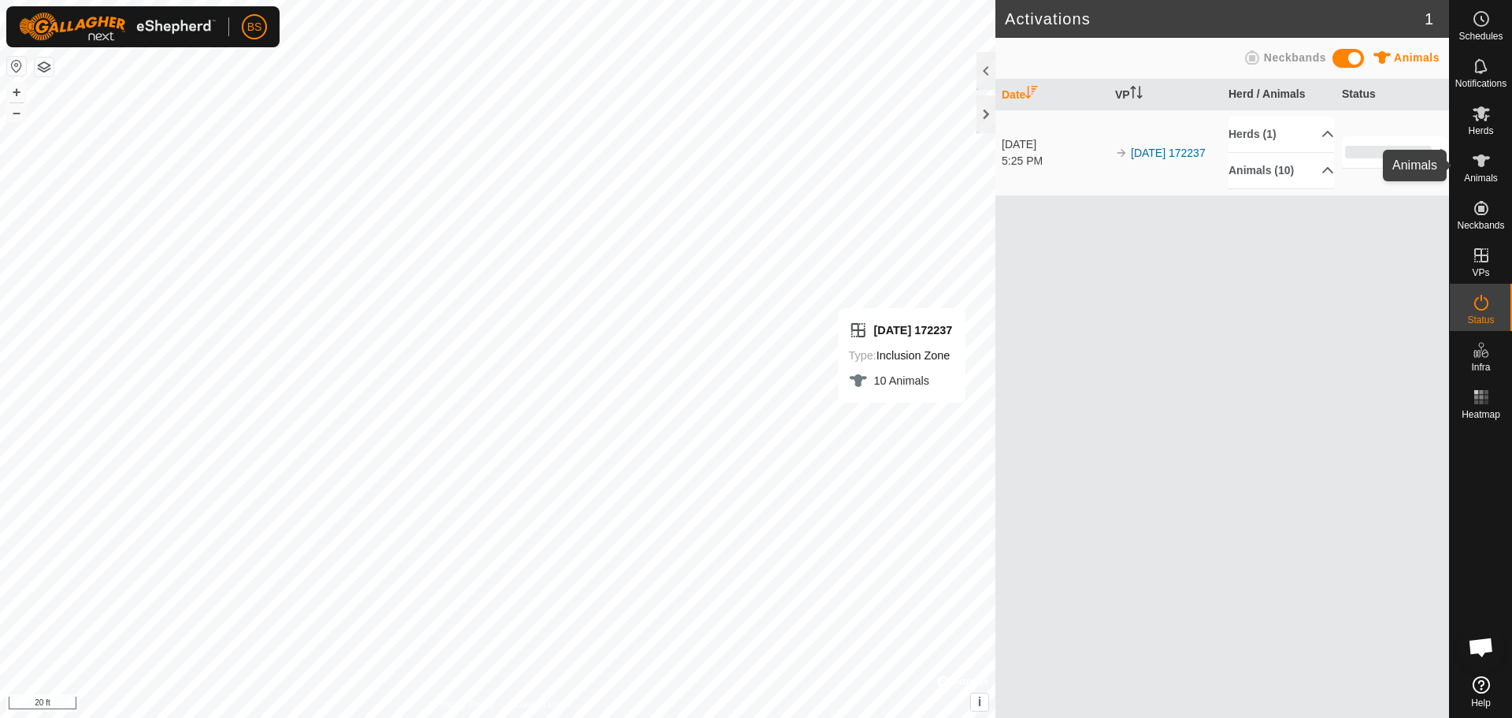
click at [1476, 176] on span "Animals" at bounding box center [1481, 177] width 34 height 9
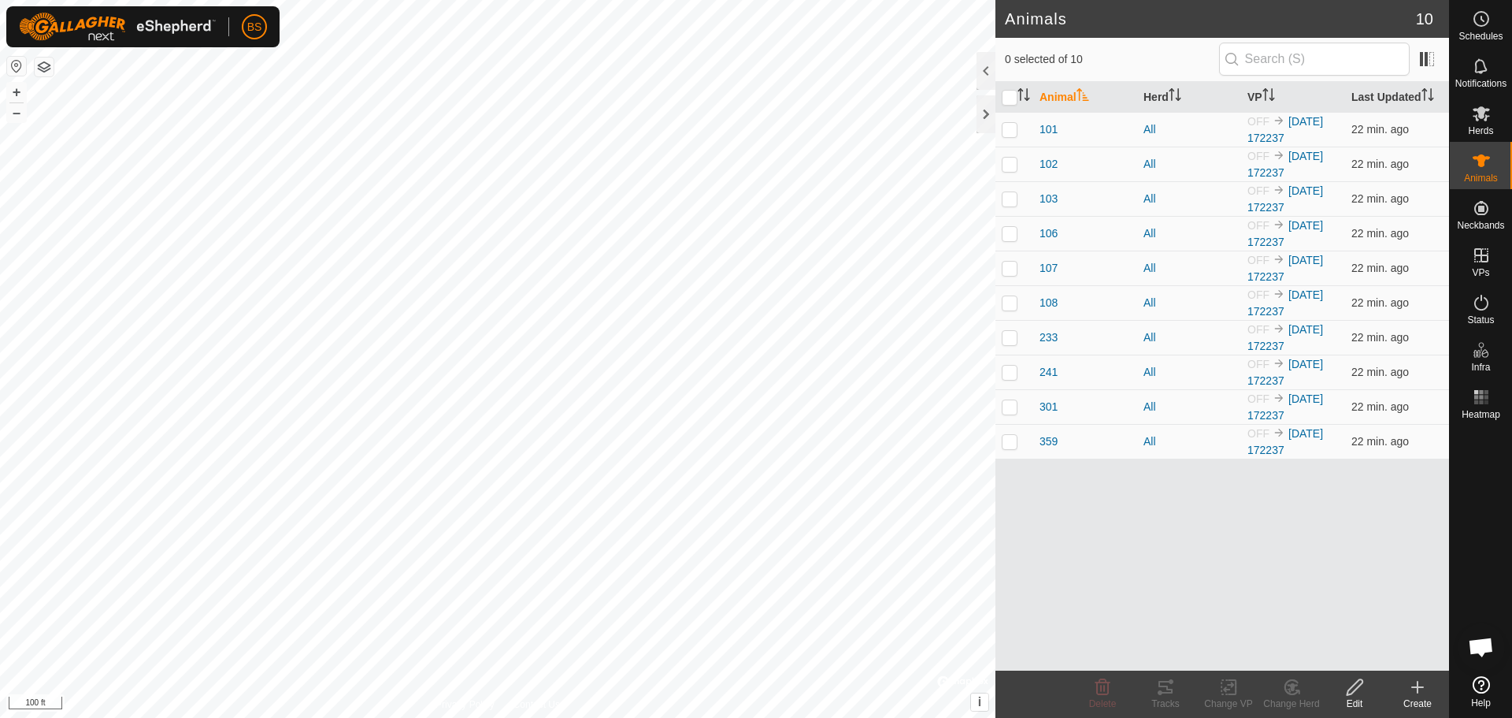
click at [340, 717] on html "BS Schedules Notifications Herds Animals Neckbands VPs Status Infra Heatmap Hel…" at bounding box center [756, 359] width 1512 height 718
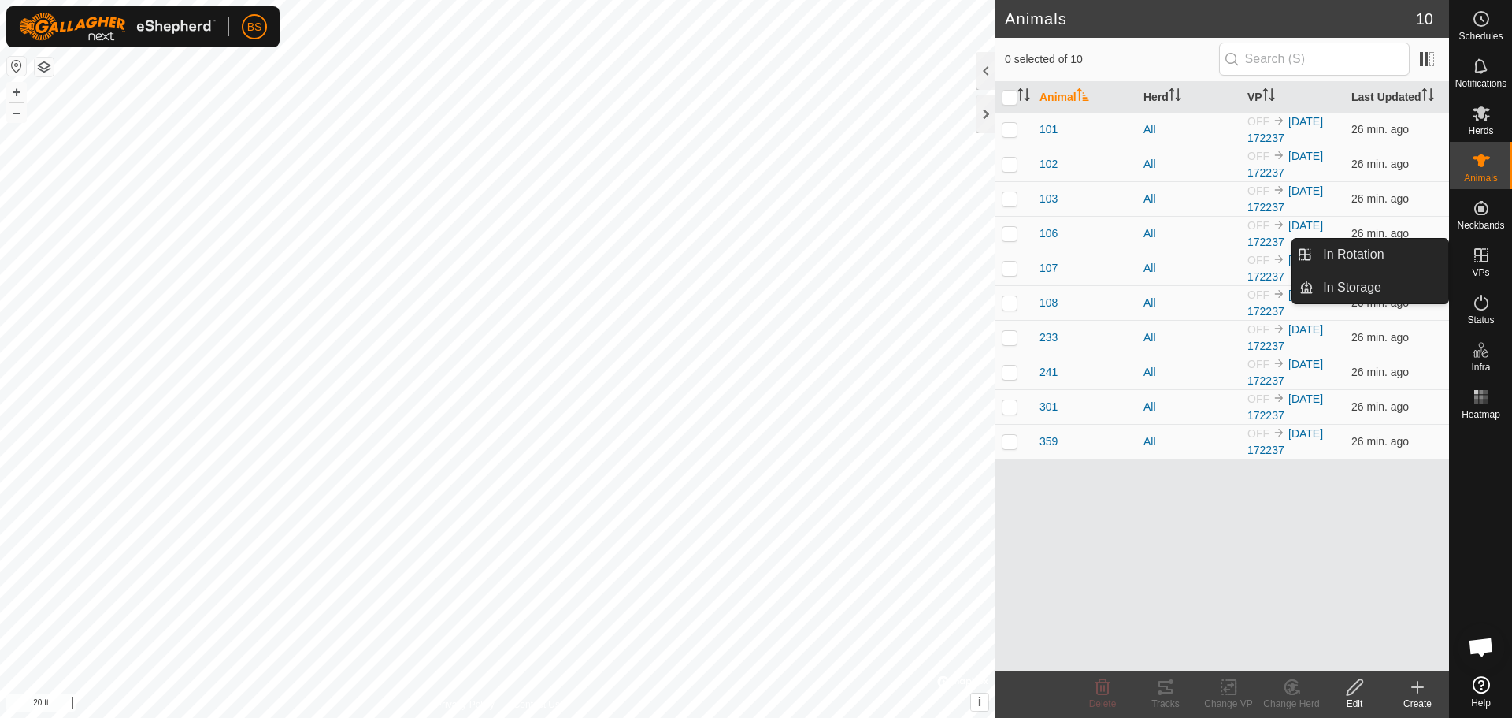
click at [1485, 258] on icon at bounding box center [1481, 255] width 19 height 19
click at [1416, 254] on link "In Rotation" at bounding box center [1381, 255] width 135 height 32
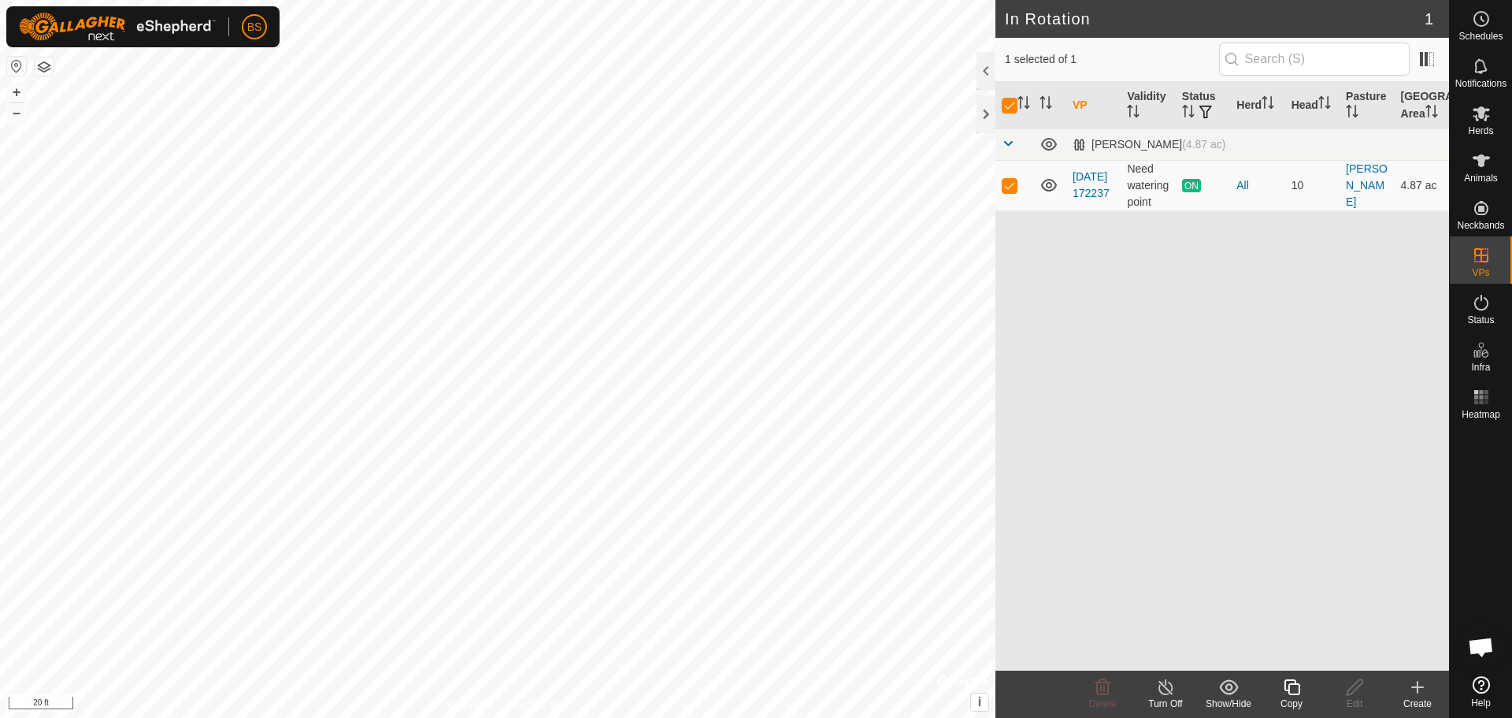
click at [1034, 203] on td at bounding box center [1050, 185] width 33 height 50
checkbox input "false"
checkbox input "true"
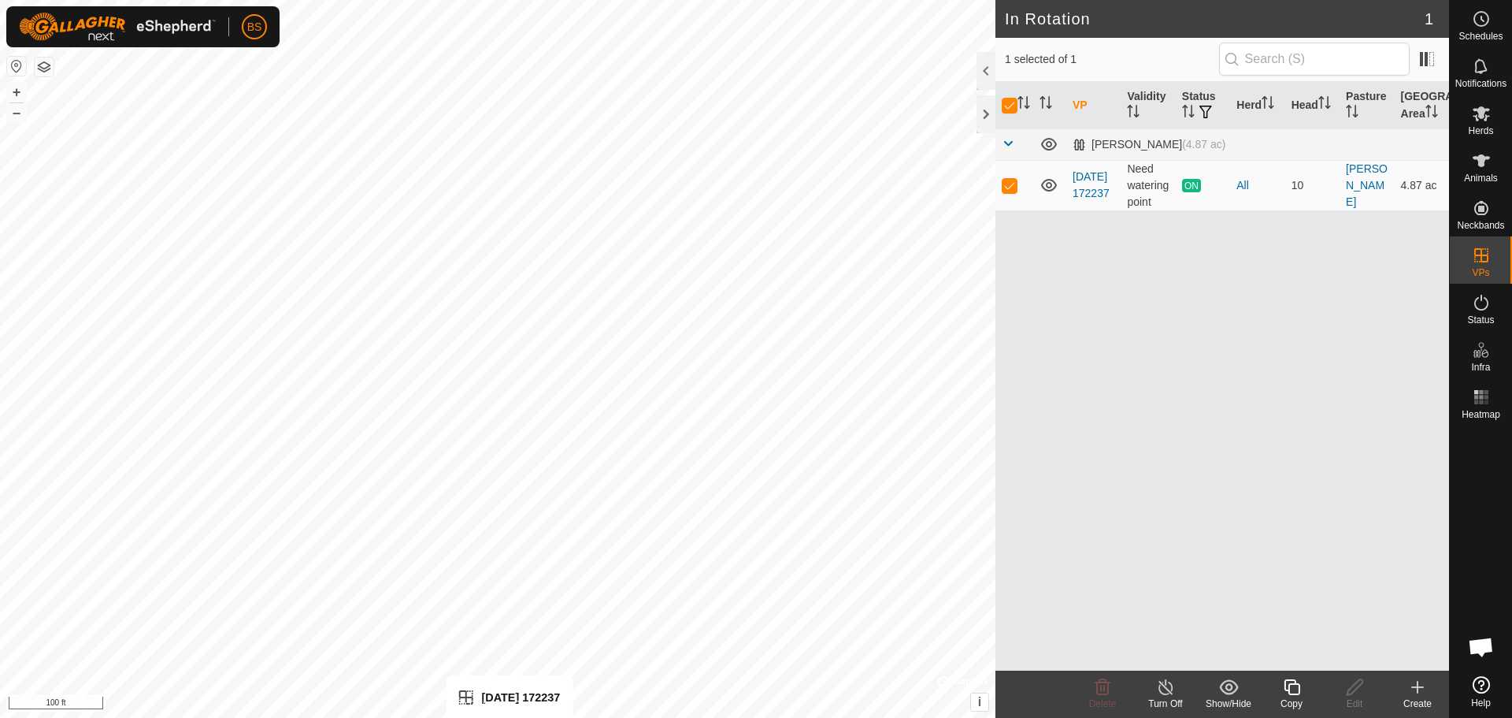
click at [510, 717] on html "BS Schedules Notifications Herds Animals Neckbands VPs Status Infra Heatmap Hel…" at bounding box center [756, 359] width 1512 height 718
click at [1483, 121] on icon at bounding box center [1481, 113] width 19 height 19
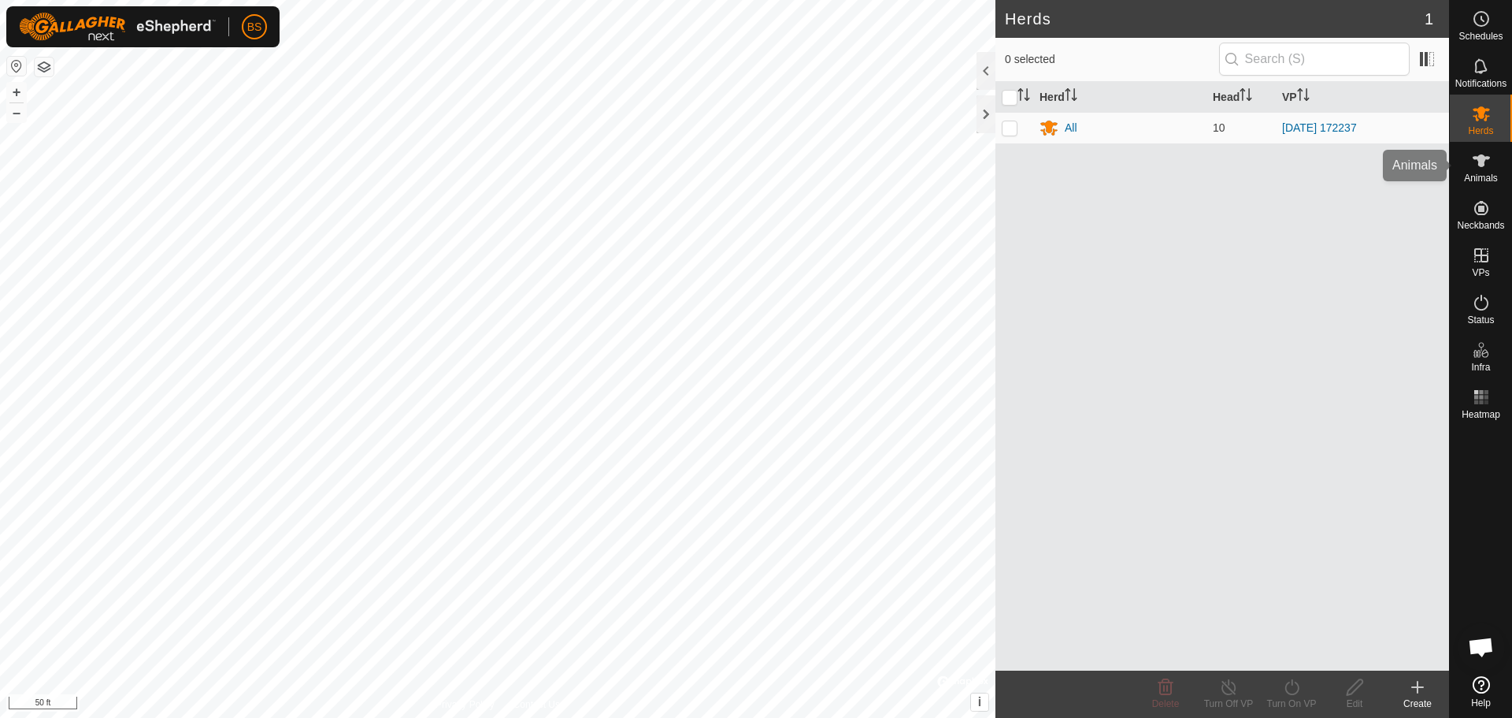
click at [1476, 163] on icon at bounding box center [1481, 160] width 19 height 19
